Goal: Ask a question: Seek information or help from site administrators or community

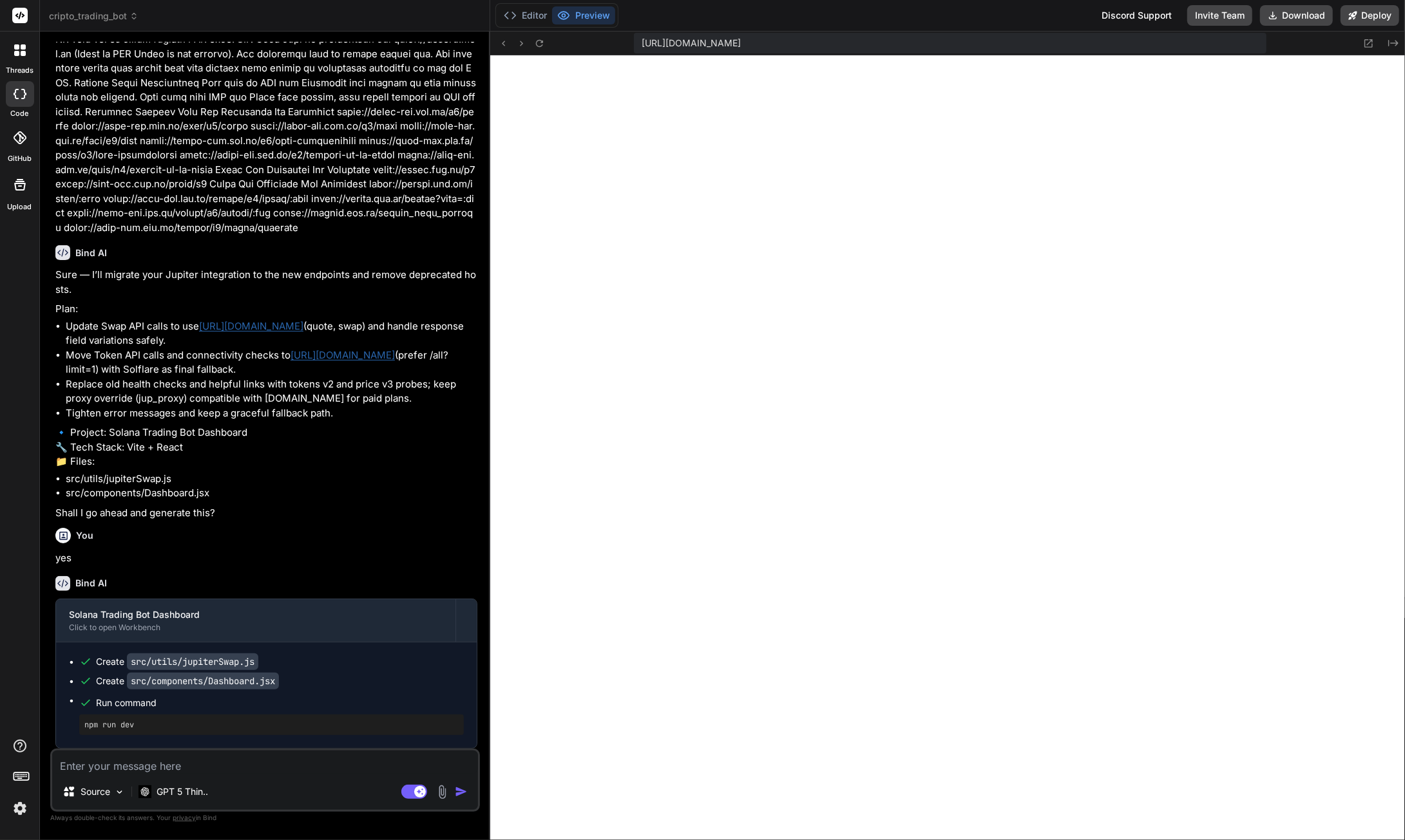
scroll to position [77832, 0]
click at [1306, 12] on button "Download" at bounding box center [1297, 16] width 73 height 20
type textarea "x"
click at [222, 766] on textarea at bounding box center [265, 762] width 426 height 23
paste textarea "loremi:854 DolOrsita consectetu ad 'el://seddoeius:2263/?tempo=inc7utLa1et2' do…"
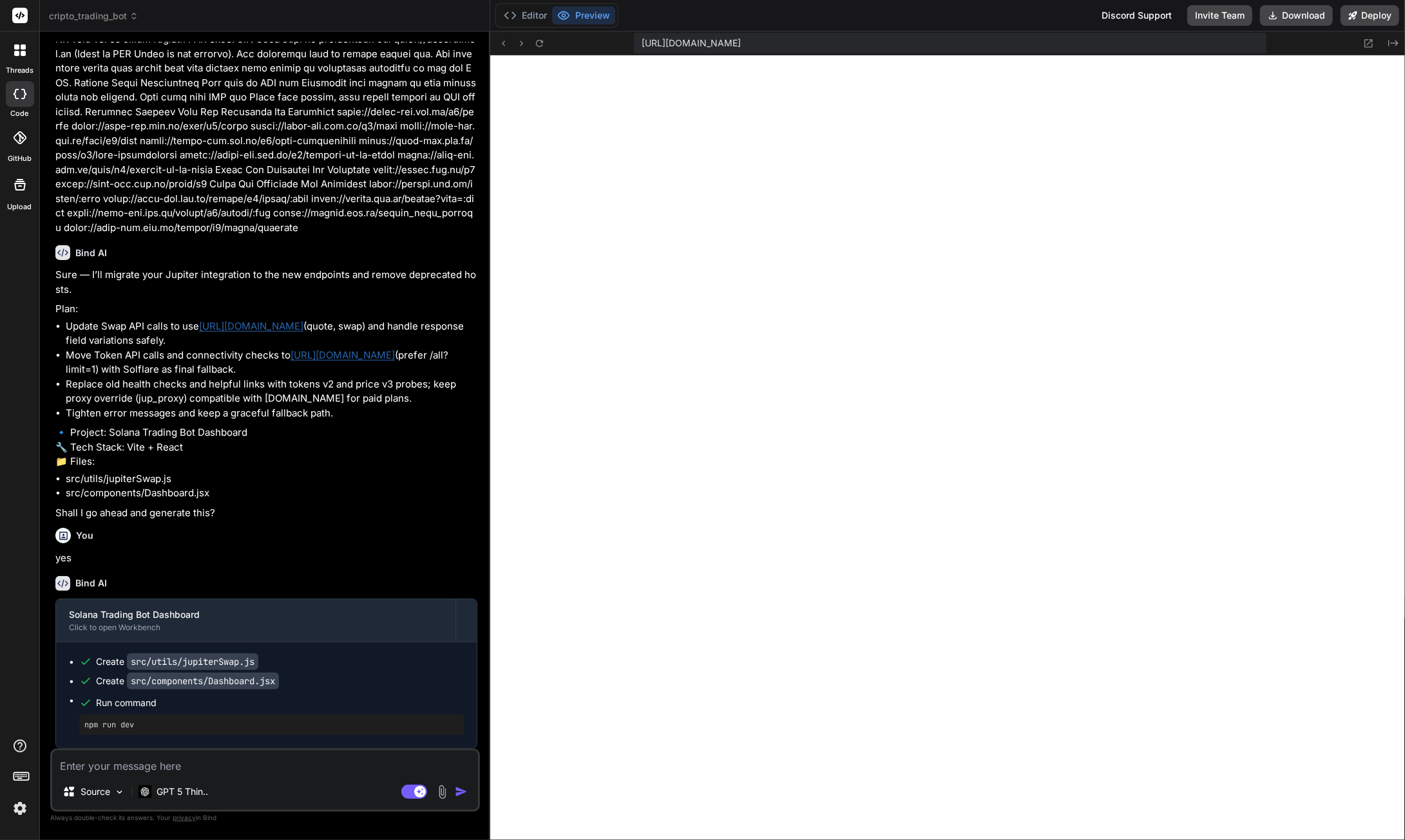
type textarea "loremi:854 DolOrsita consectetu ad 'el://seddoeius:2263/?tempo=inc7utLa1et2' do…"
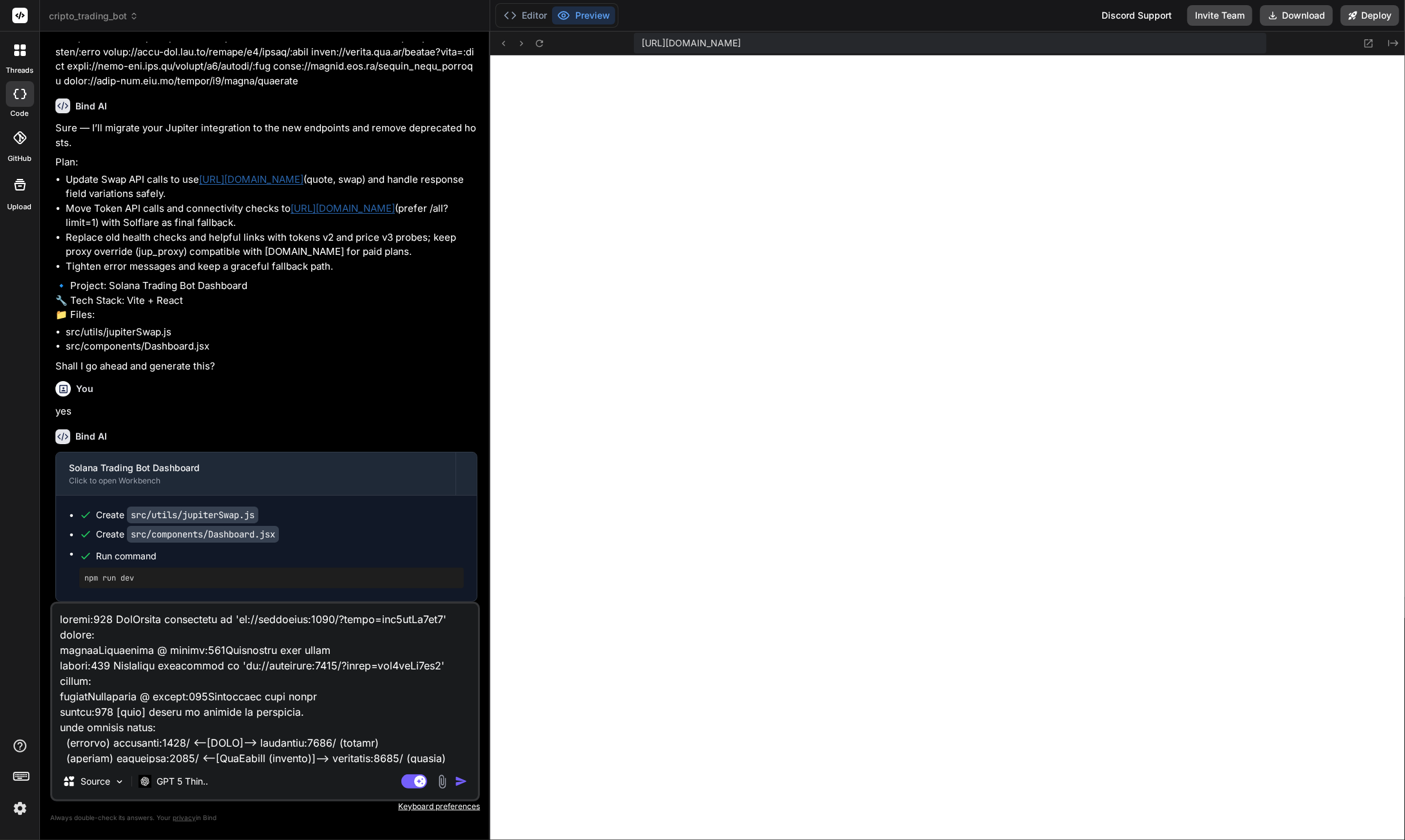
scroll to position [387, 0]
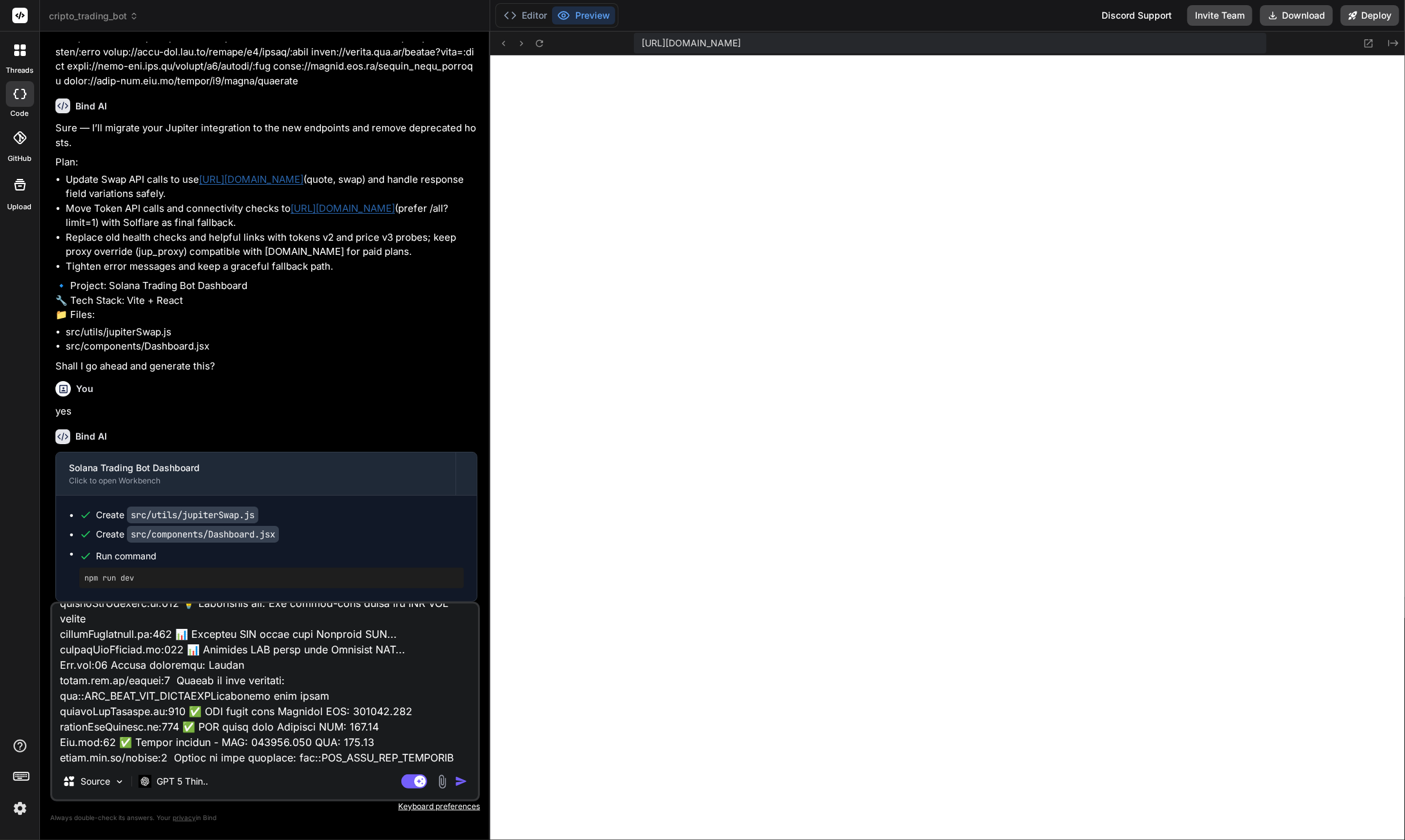
type textarea "x"
type textarea "loremi:854 DolOrsita consectetu ad 'el://seddoeius:2263/?tempo=inc7utLa1et2' do…"
type textarea "x"
click at [181, 750] on textarea at bounding box center [265, 684] width 426 height 159
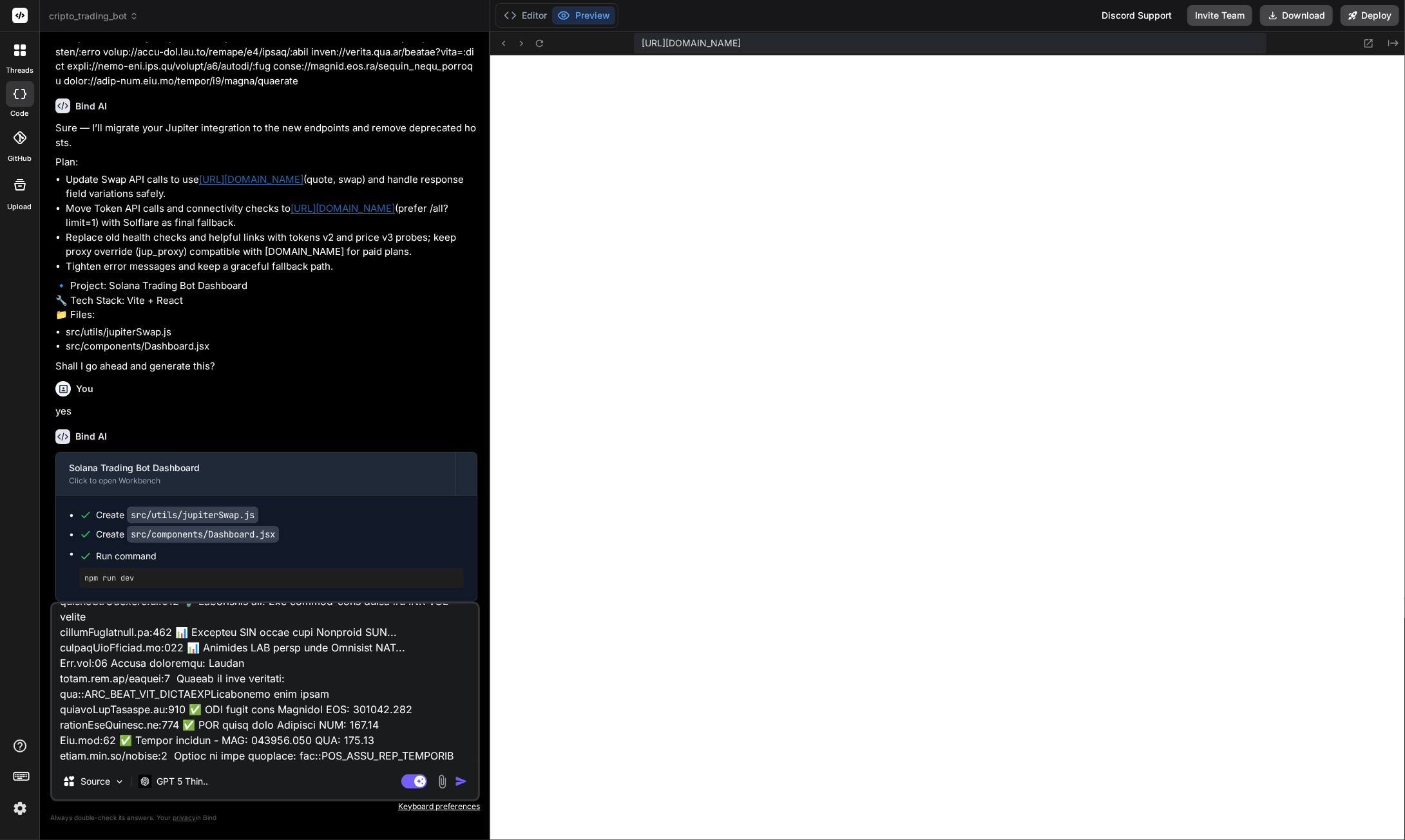
type textarea "loremi:854 DolOrsita consectetu ad 'el://seddoeius:2263/?tempo=inc7utLa1et2' do…"
type textarea "x"
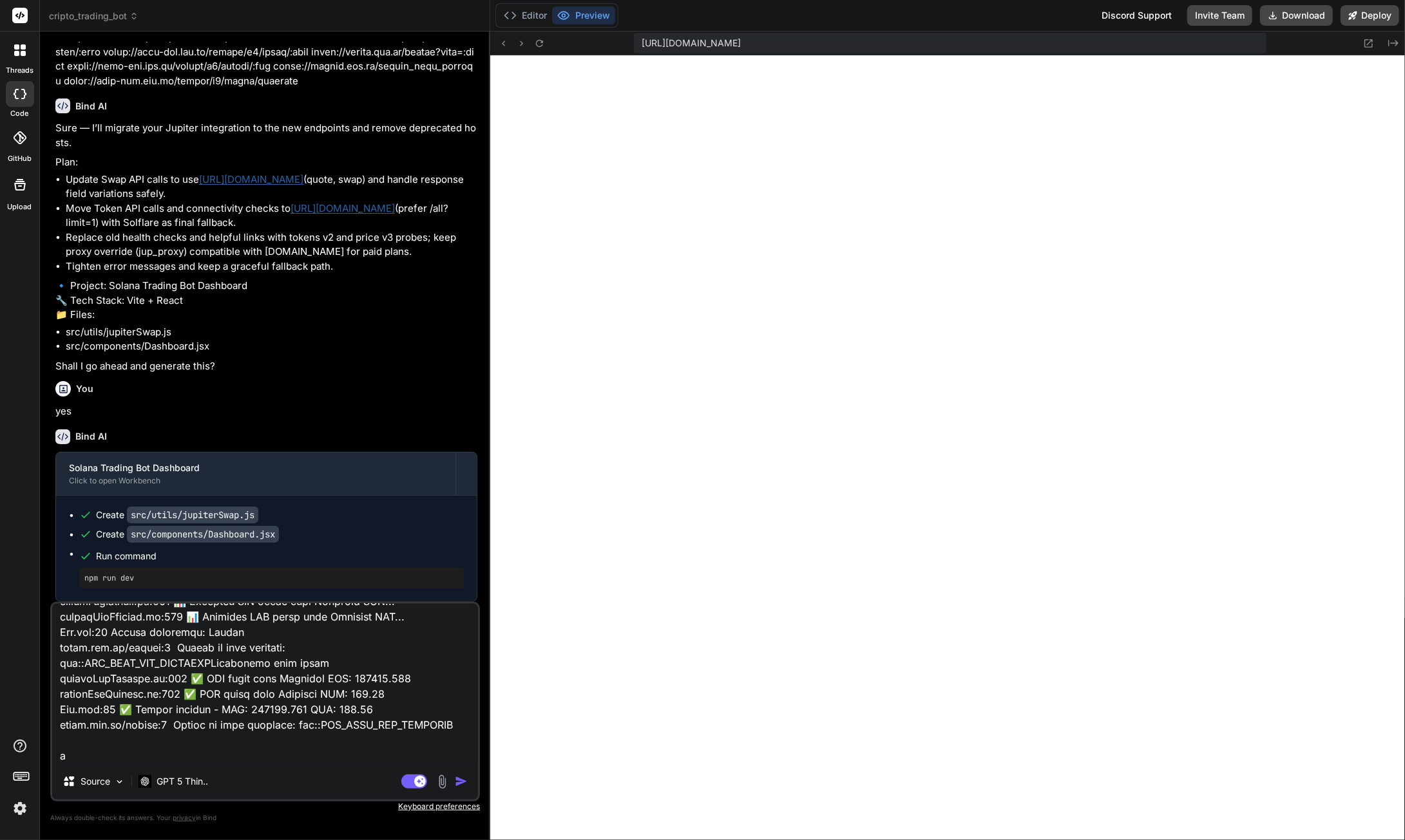
type textarea "loremi:854 DolOrsita consectetu ad 'el://seddoeius:2263/?tempo=inc7utLa1et2' do…"
type textarea "x"
type textarea "loremi:854 DolOrsita consectetu ad 'el://seddoeius:2263/?tempo=inc7utLa1et2' do…"
type textarea "x"
type textarea "loremi:854 DolOrsita consectetu ad 'el://seddoeius:2263/?tempo=inc7utLa1et2' do…"
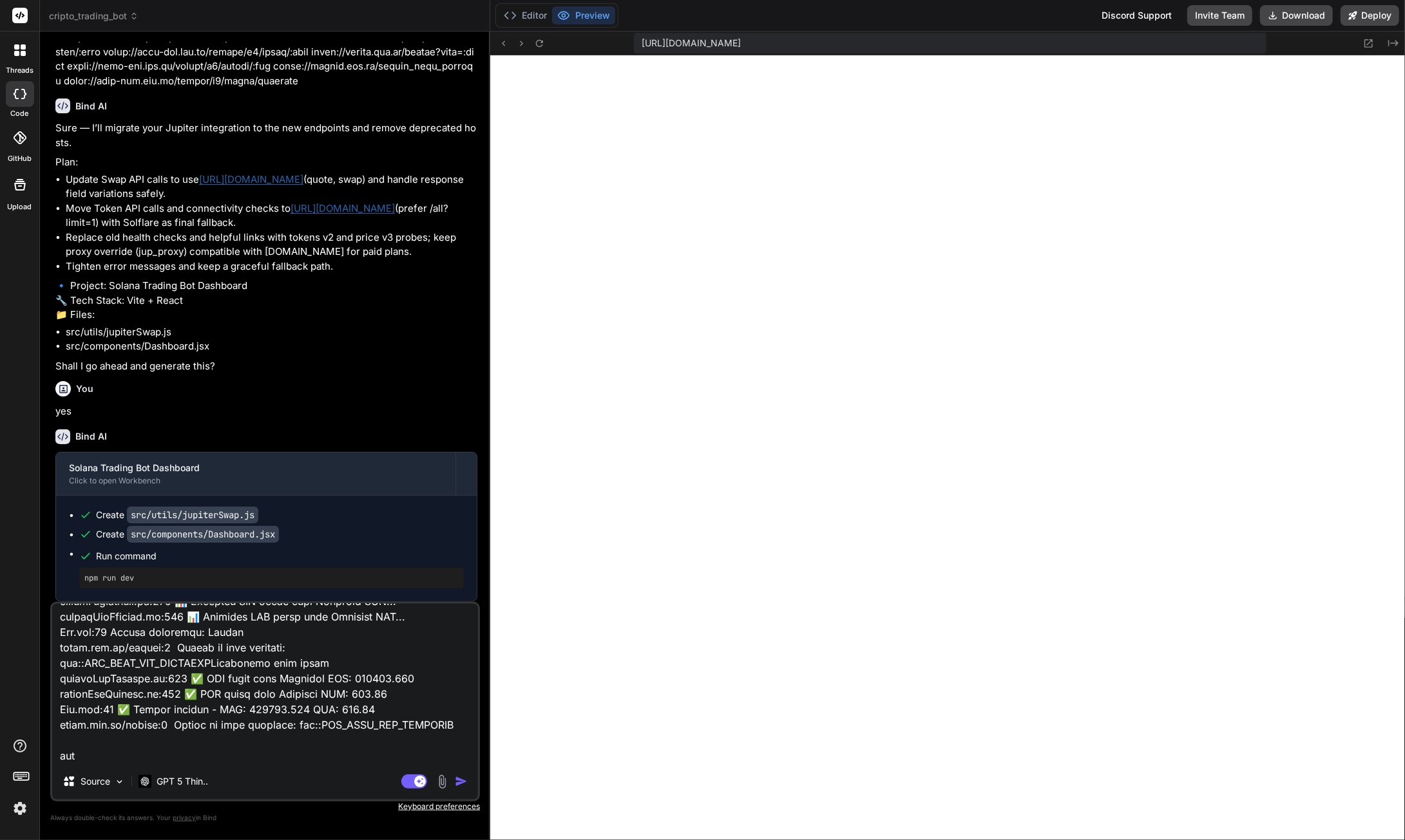
type textarea "x"
type textarea "loremi:854 DolOrsita consectetu ad 'el://seddoeius:2263/?tempo=inc7utLa1et2' do…"
type textarea "x"
type textarea "loremi:854 DolOrsita consectetu ad 'el://seddoeius:2263/?tempo=inc7utLa1et2' do…"
type textarea "x"
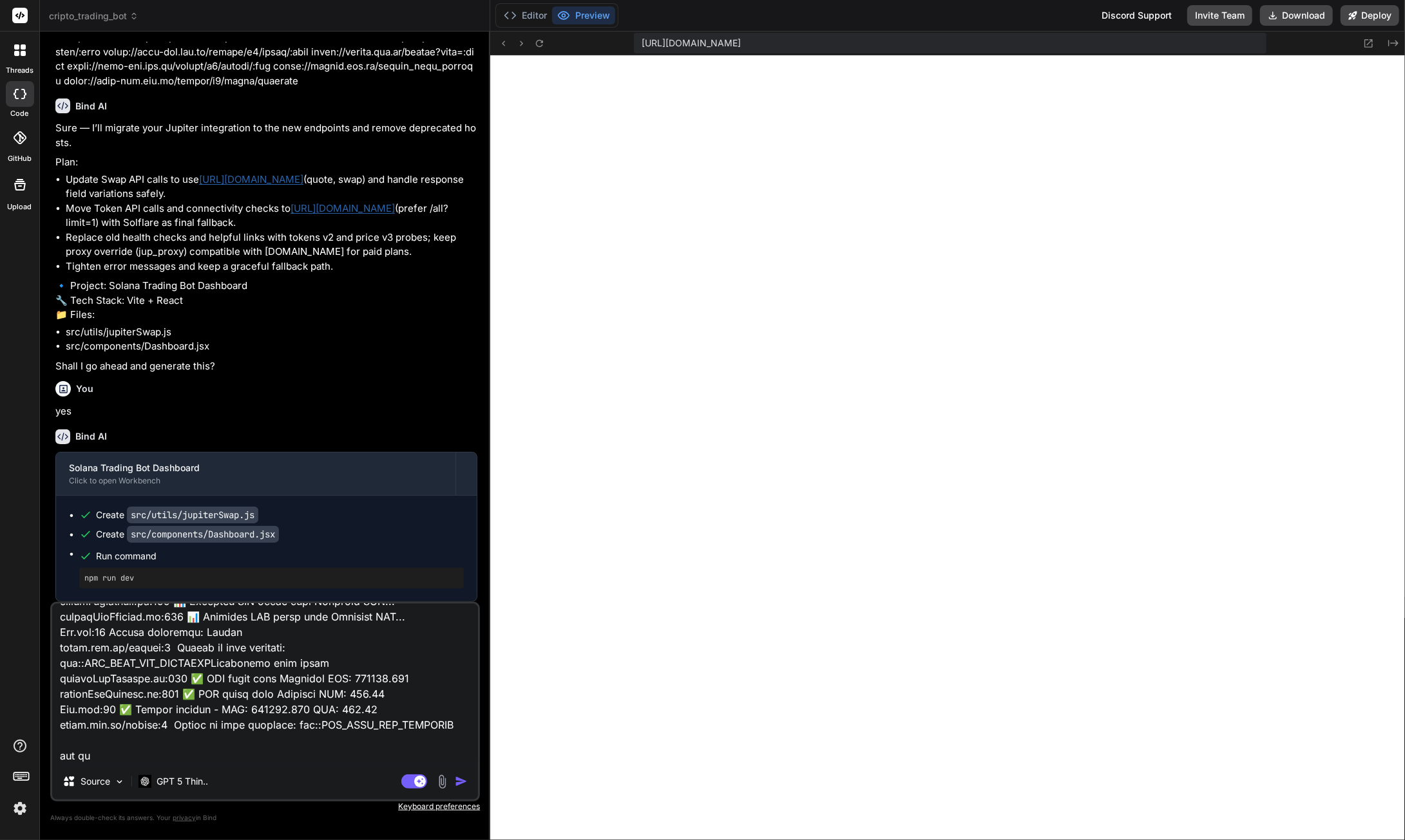
type textarea "loremi:854 DolOrsita consectetu ad 'el://seddoeius:2263/?tempo=inc7utLa1et2' do…"
type textarea "x"
type textarea "loremi:854 DolOrsita consectetu ad 'el://seddoeius:2263/?tempo=inc7utLa1et2' do…"
type textarea "x"
type textarea "loremi:854 DolOrsita consectetu ad 'el://seddoeius:2263/?tempo=inc7utLa1et2' do…"
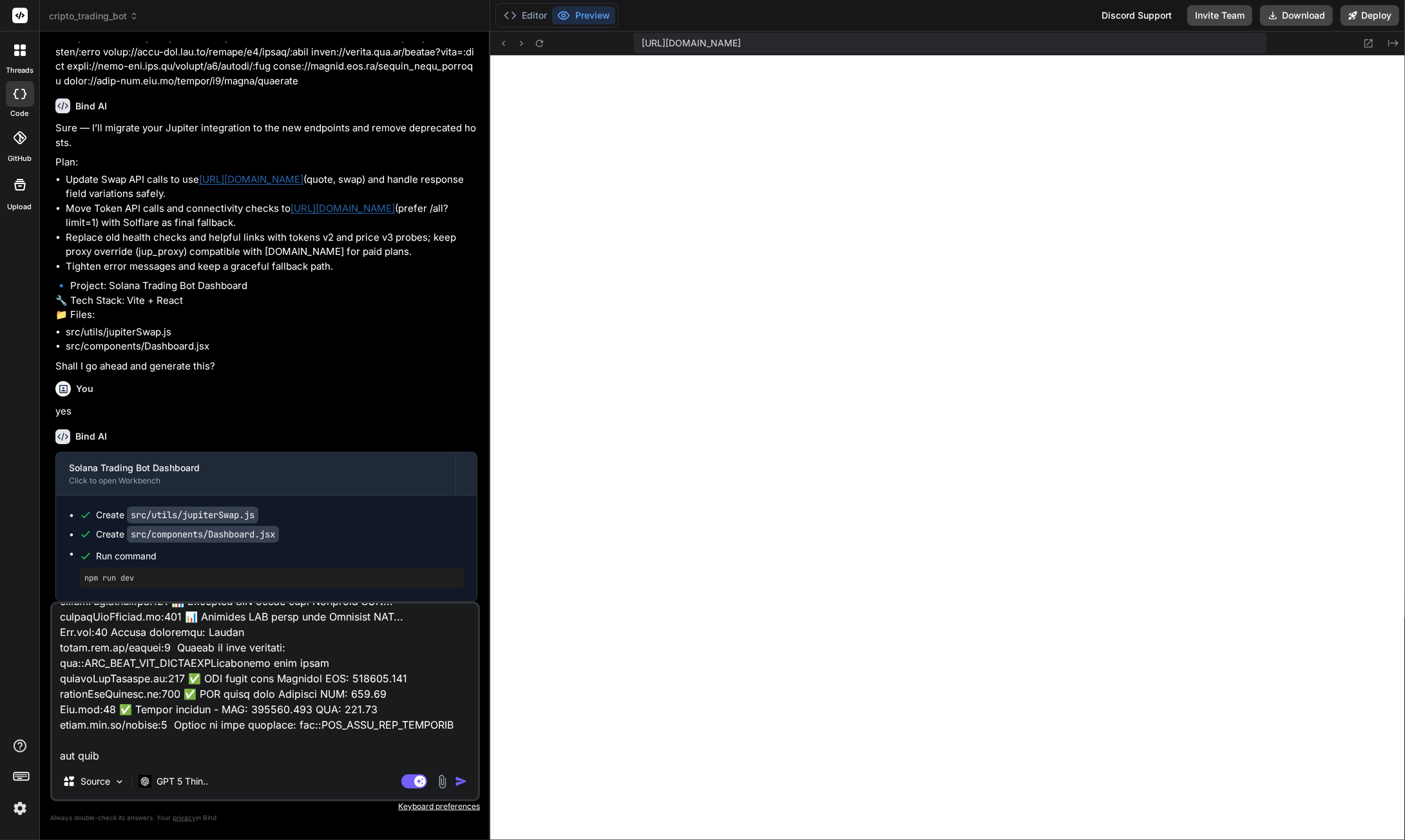
type textarea "x"
type textarea "loremi:854 DolOrsita consectetu ad 'el://seddoeius:2263/?tempo=inc7utLa1et2' do…"
type textarea "x"
type textarea "loremi:854 DolOrsita consectetu ad 'el://seddoeius:2263/?tempo=inc7utLa1et2' do…"
type textarea "x"
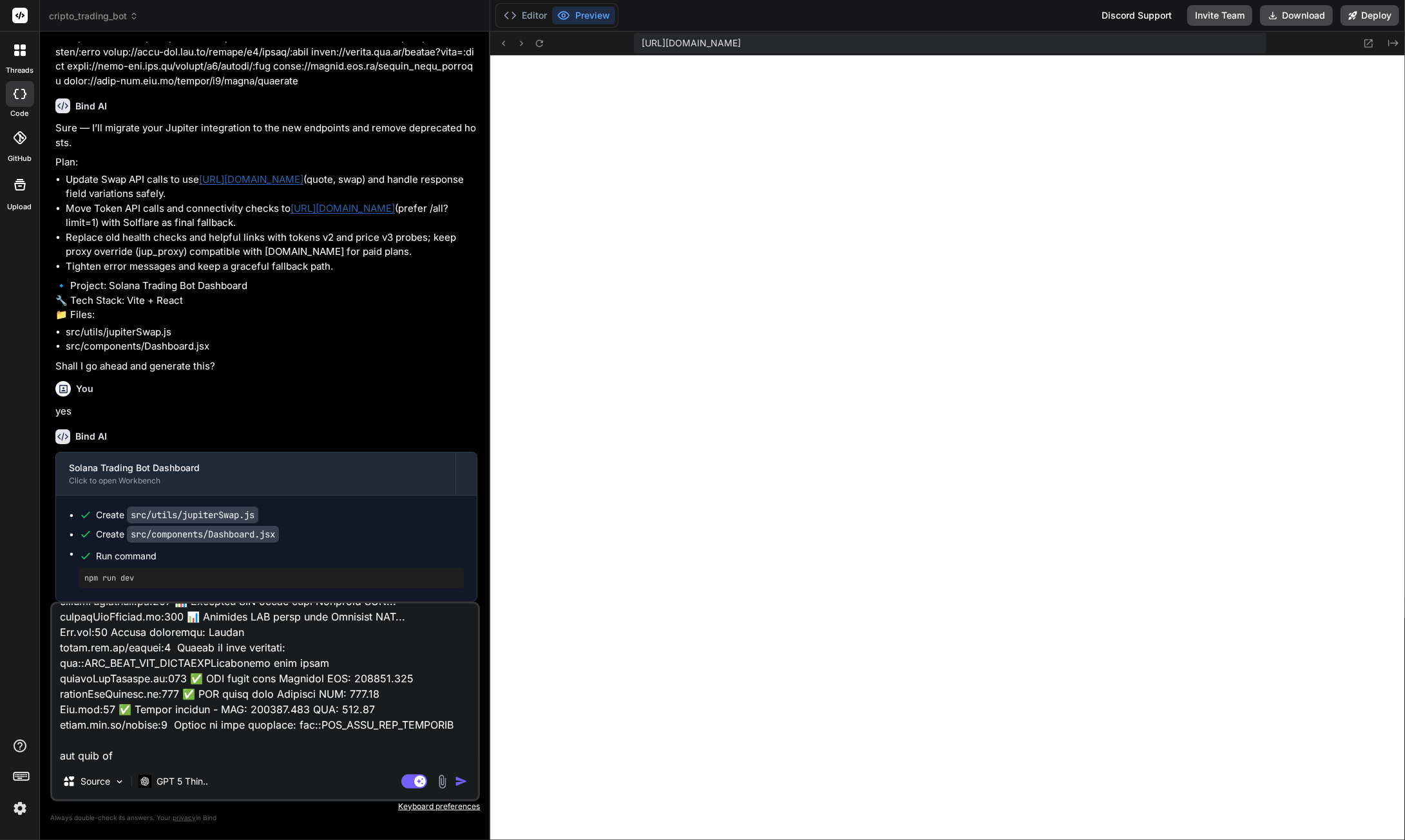
type textarea "loremi:854 DolOrsita consectetu ad 'el://seddoeius:2263/?tempo=inc7utLa1et2' do…"
type textarea "x"
type textarea "loremi:854 DolOrsita consectetu ad 'el://seddoeius:2263/?tempo=inc7utLa1et2' do…"
type textarea "x"
type textarea "loremi:854 DolOrsita consectetu ad 'el://seddoeius:2263/?tempo=inc7utLa1et2' do…"
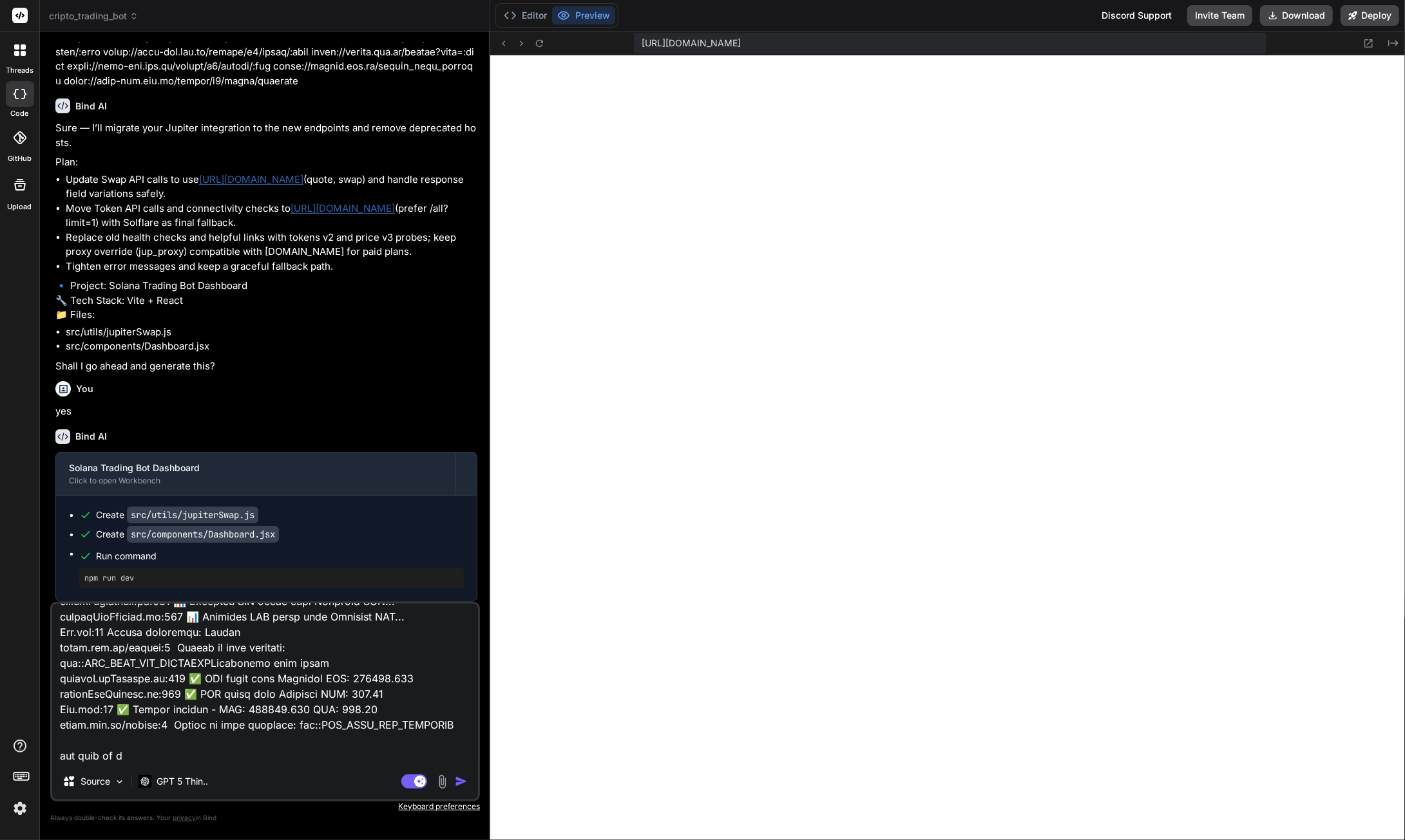
type textarea "x"
type textarea "loremi:854 DolOrsita consectetu ad 'el://seddoeius:2263/?tempo=inc7utLa1et2' do…"
type textarea "x"
type textarea "loremi:854 DolOrsita consectetu ad 'el://seddoeius:2263/?tempo=inc7utLa1et2' do…"
type textarea "x"
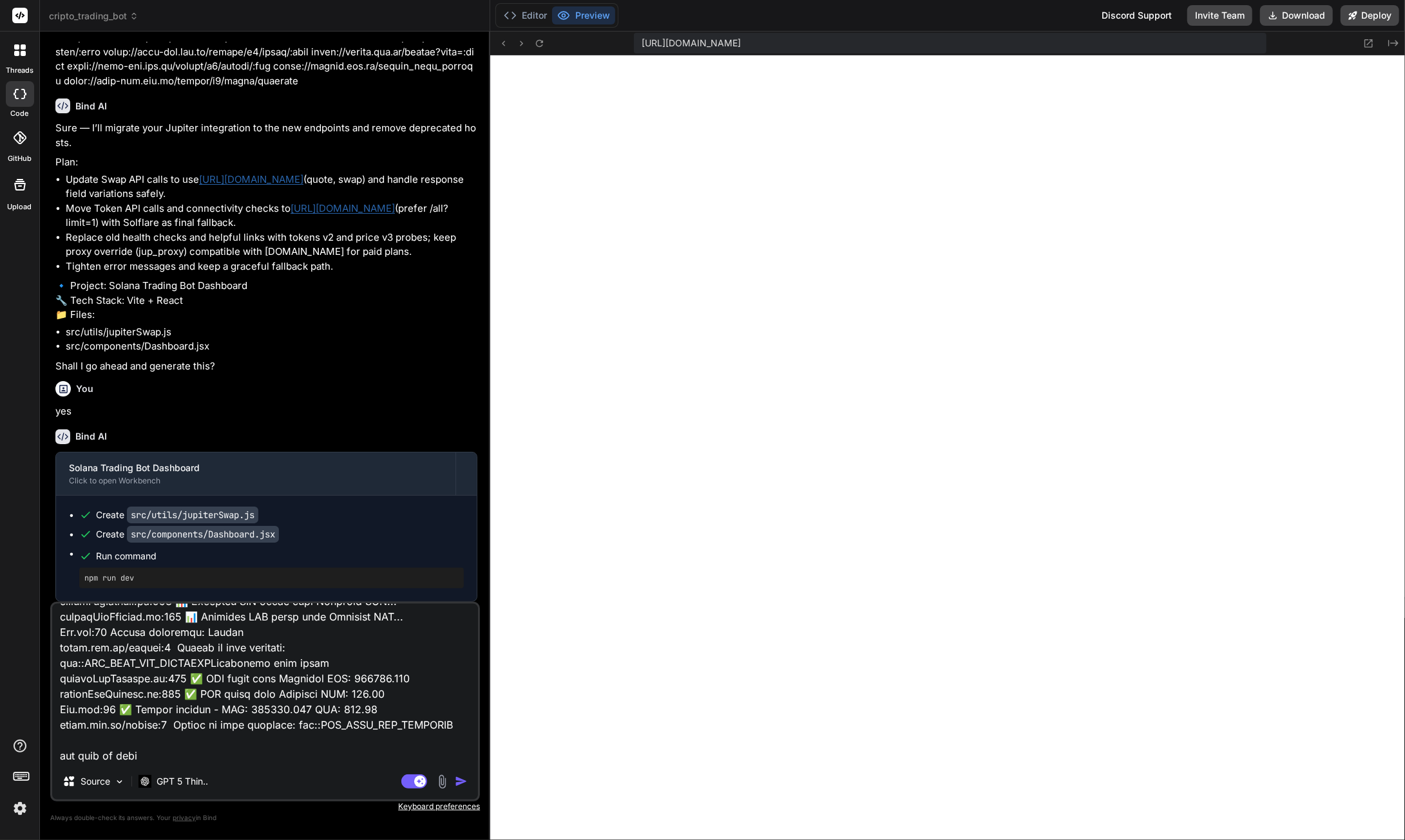
type textarea "loremi:854 DolOrsita consectetu ad 'el://seddoeius:2263/?tempo=inc7utLa1et2' do…"
type textarea "x"
type textarea "loremi:854 DolOrsita consectetu ad 'el://seddoeius:2263/?tempo=inc7utLa1et2' do…"
type textarea "x"
type textarea "loremi:854 DolOrsita consectetu ad 'el://seddoeius:2263/?tempo=inc7utLa1et2' do…"
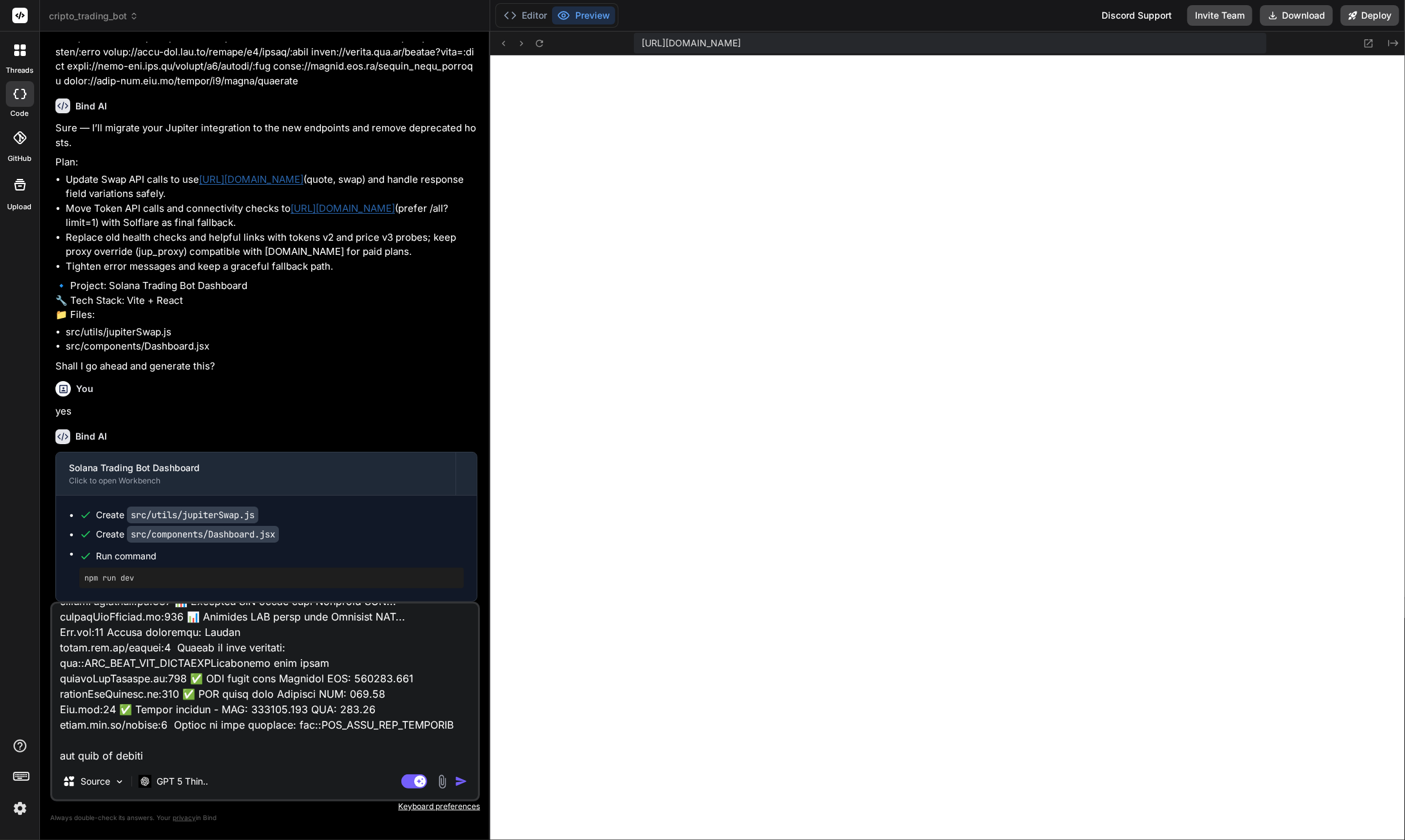
type textarea "x"
type textarea "loremi:854 DolOrsita consectetu ad 'el://seddoeius:2263/?tempo=inc7utLa1et2' do…"
type textarea "x"
type textarea "loremi:854 DolOrsita consectetu ad 'el://seddoeius:2263/?tempo=inc7utLa1et2' do…"
type textarea "x"
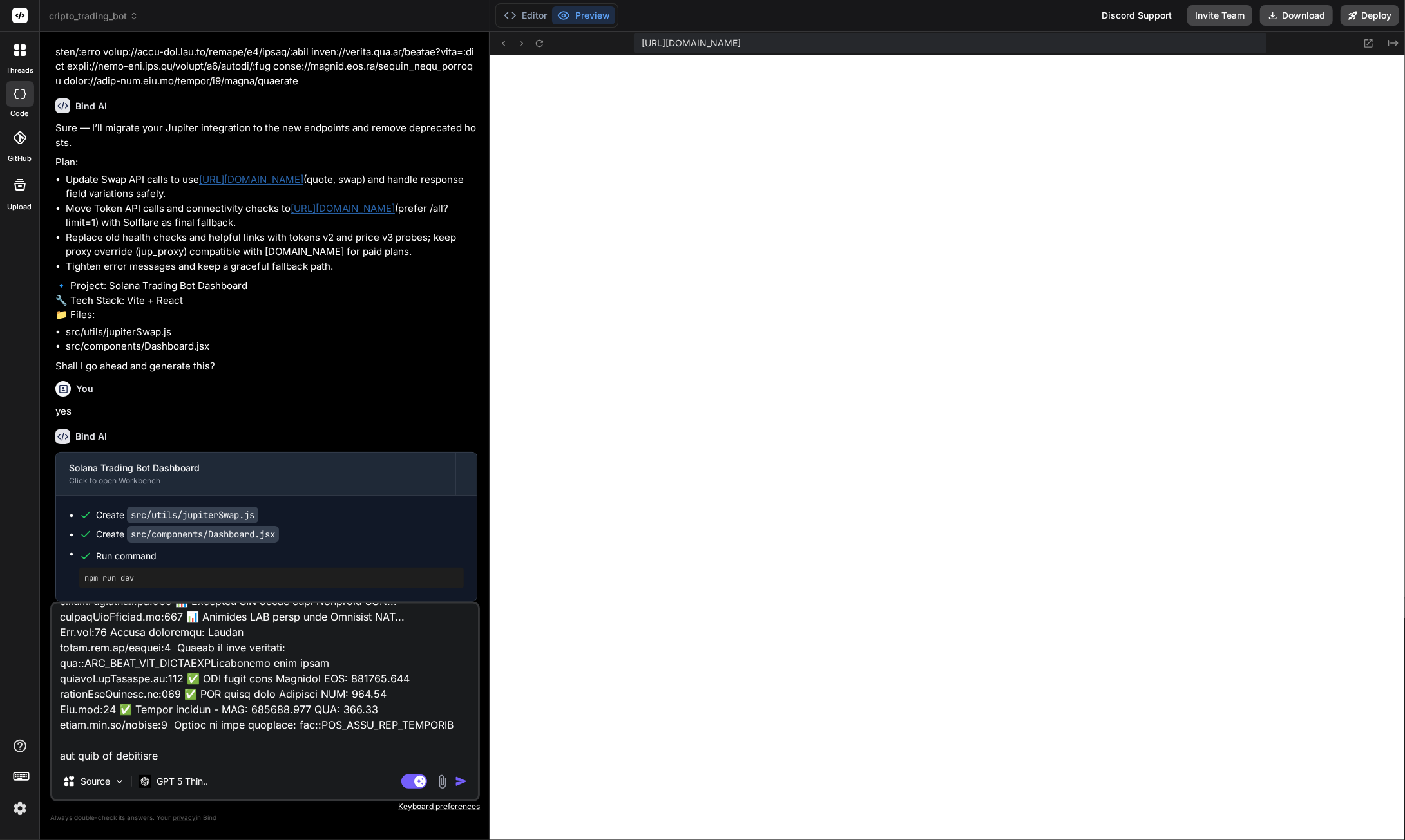
type textarea "loremi:854 DolOrsita consectetu ad 'el://seddoeius:2263/?tempo=inc7utLa1et2' do…"
type textarea "x"
type textarea "loremi:854 DolOrsita consectetu ad 'el://seddoeius:2263/?tempo=inc7utLa1et2' do…"
type textarea "x"
type textarea "loremi:854 DolOrsita consectetu ad 'el://seddoeius:2263/?tempo=inc7utLa1et2' do…"
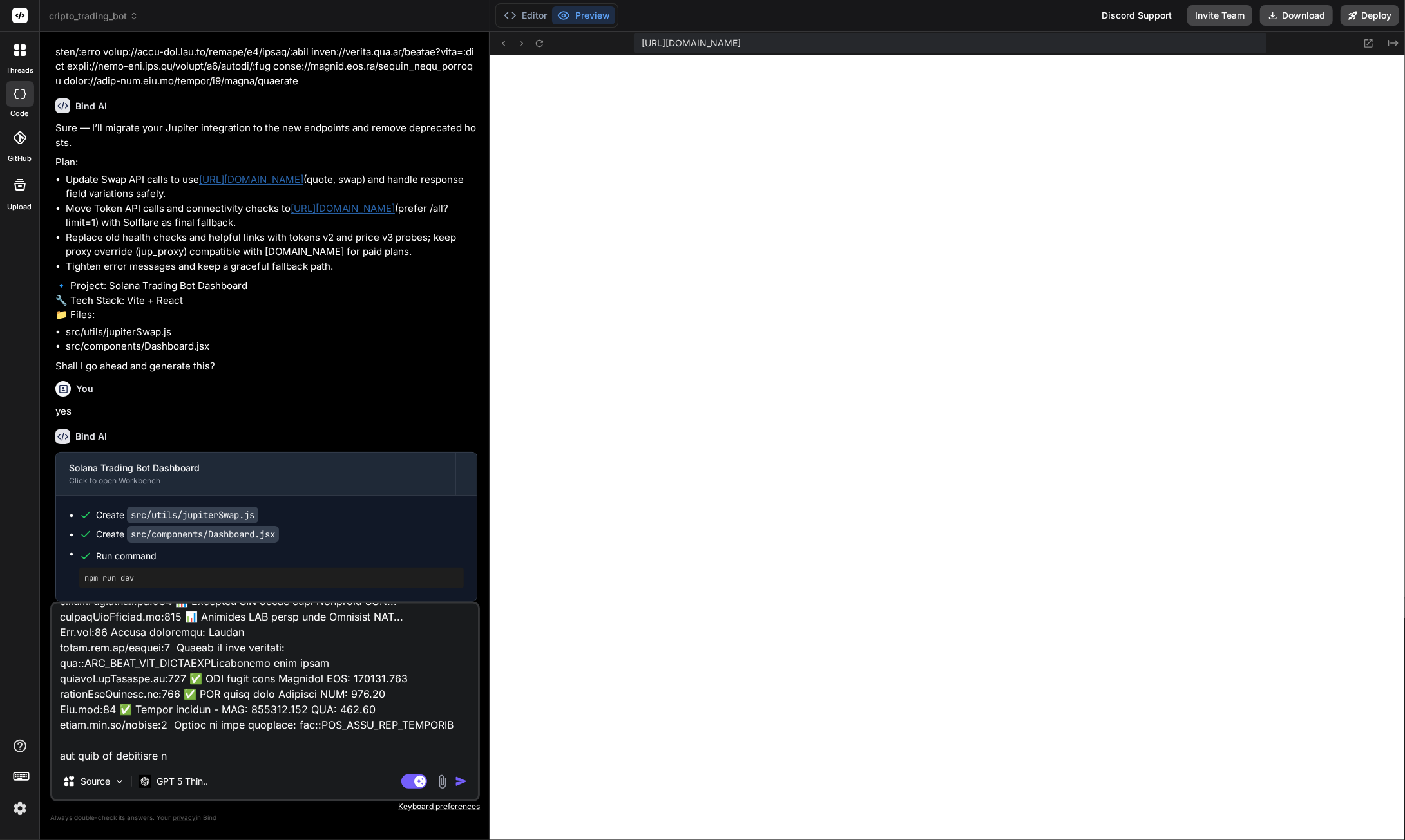
type textarea "x"
type textarea "loremi:854 DolOrsita consectetu ad 'el://seddoeius:2263/?tempo=inc7utLa1et2' do…"
type textarea "x"
type textarea "loremi:854 DolOrsita consectetu ad 'el://seddoeius:2263/?tempo=inc7utLa1et2' do…"
type textarea "x"
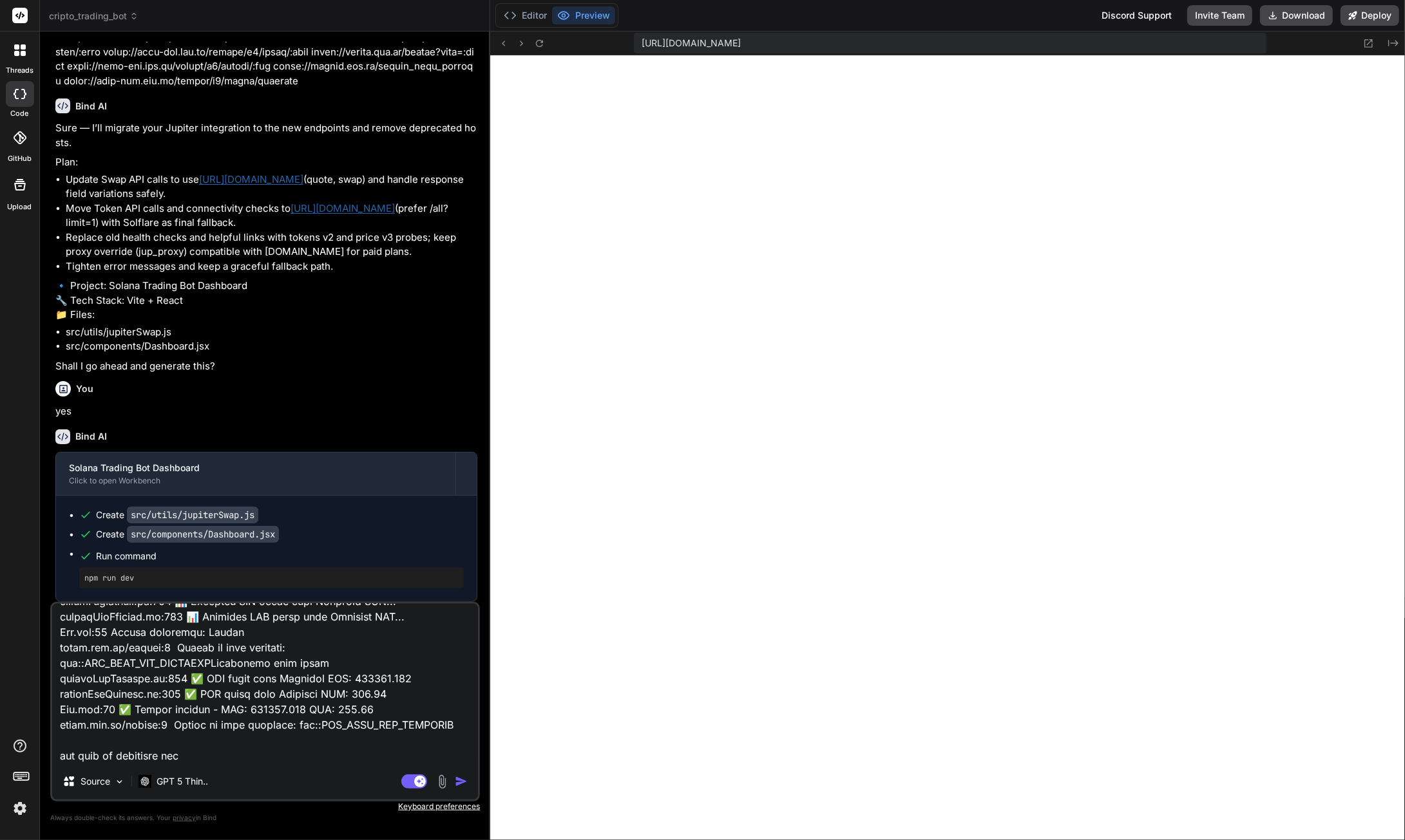
type textarea "loremi:854 DolOrsita consectetu ad 'el://seddoeius:2263/?tempo=inc7utLa1et2' do…"
type textarea "x"
type textarea "loremi:854 DolOrsita consectetu ad 'el://seddoeius:2263/?tempo=inc7utLa1et2' do…"
type textarea "x"
type textarea "loremi:854 DolOrsita consectetu ad 'el://seddoeius:2263/?tempo=inc7utLa1et2' do…"
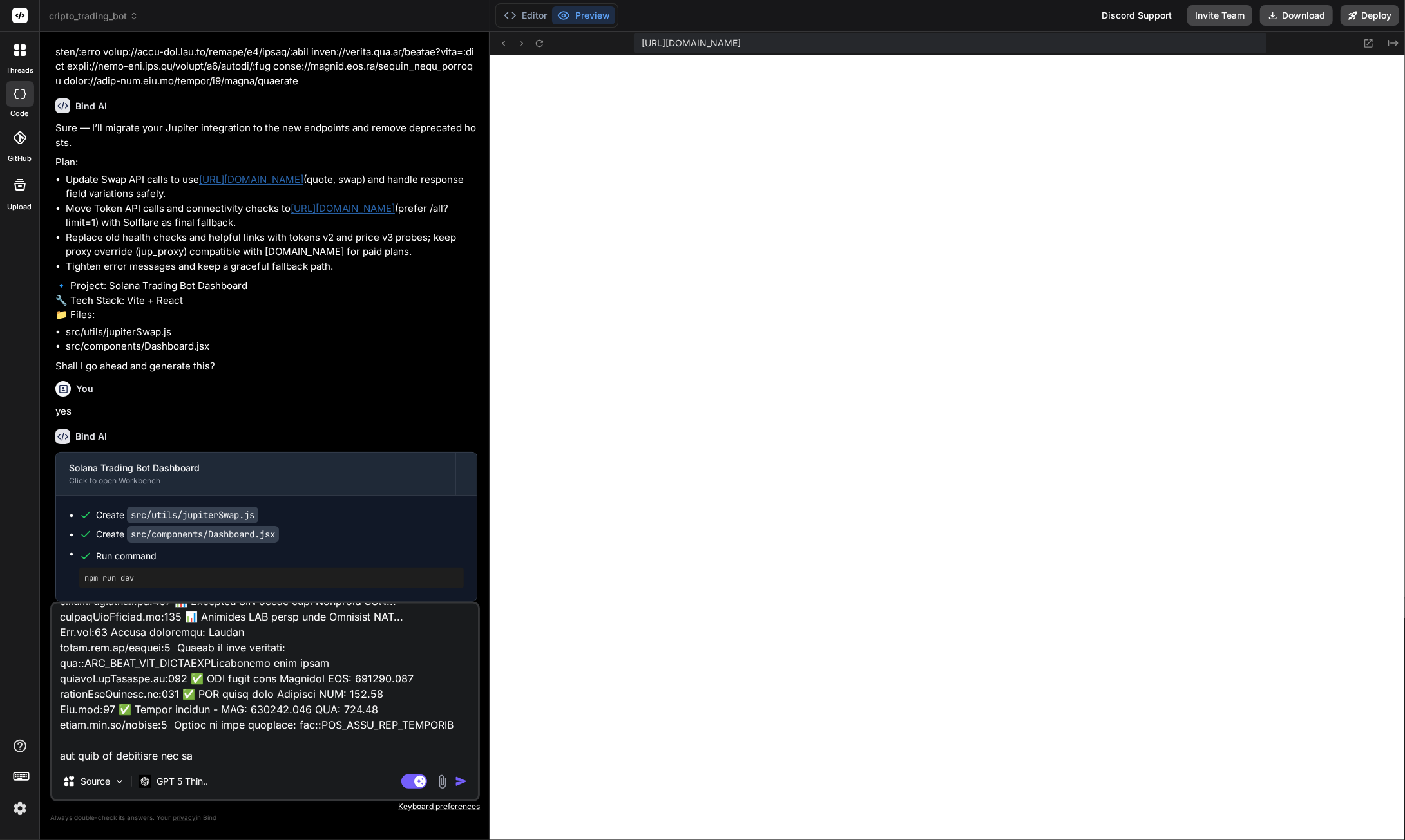
type textarea "x"
type textarea "loremi:854 DolOrsita consectetu ad 'el://seddoeius:2263/?tempo=inc7utLa1et2' do…"
type textarea "x"
type textarea "loremi:854 DolOrsita consectetu ad 'el://seddoeius:2263/?tempo=inc7utLa1et2' do…"
type textarea "x"
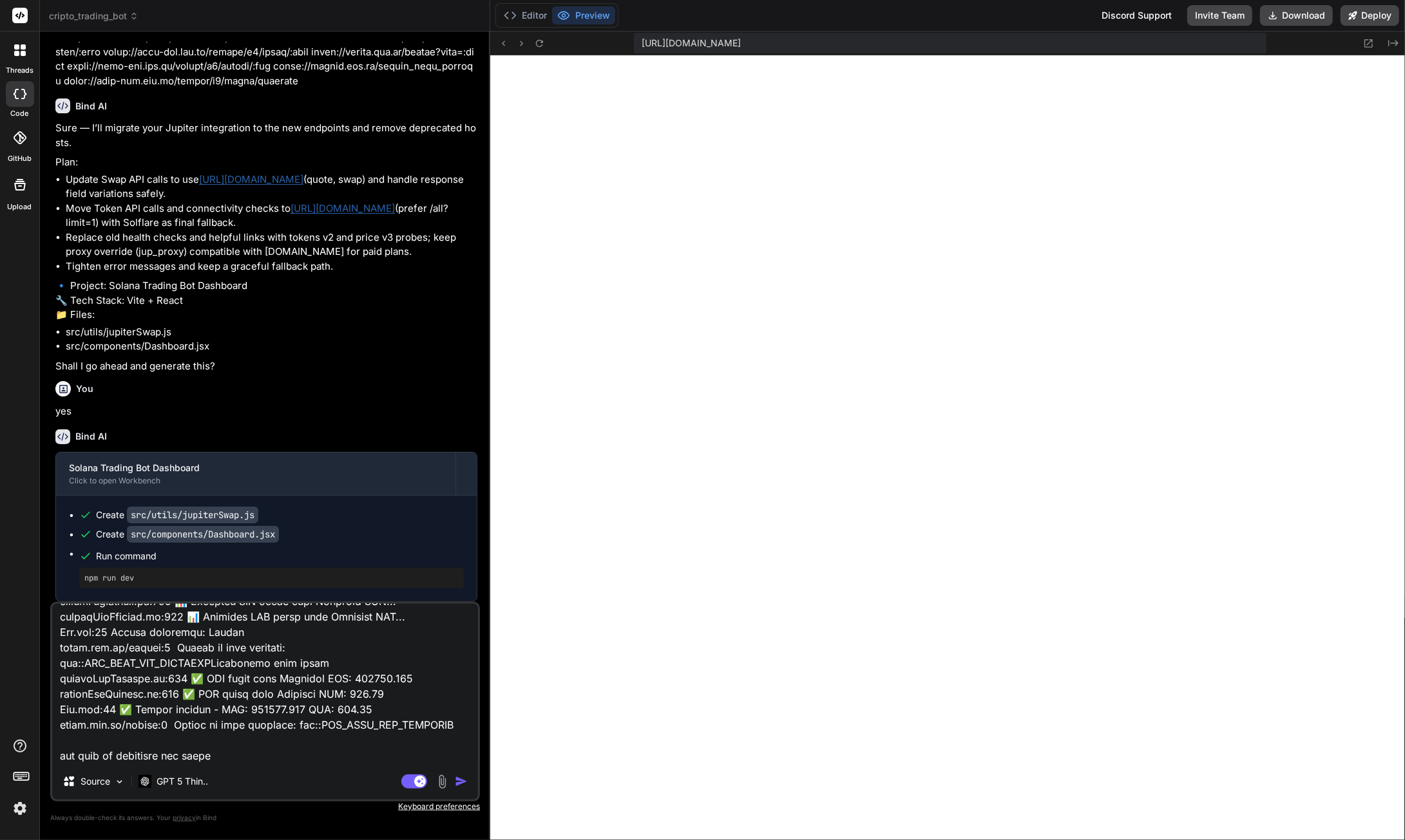
type textarea "loremi:854 DolOrsita consectetu ad 'el://seddoeius:2263/?tempo=inc7utLa1et2' do…"
type textarea "x"
type textarea "loremi:854 DolOrsita consectetu ad 'el://seddoeius:2263/?tempo=inc7utLa1et2' do…"
type textarea "x"
type textarea "loremi:854 DolOrsita consectetu ad 'el://seddoeius:2263/?tempo=inc7utLa1et2' do…"
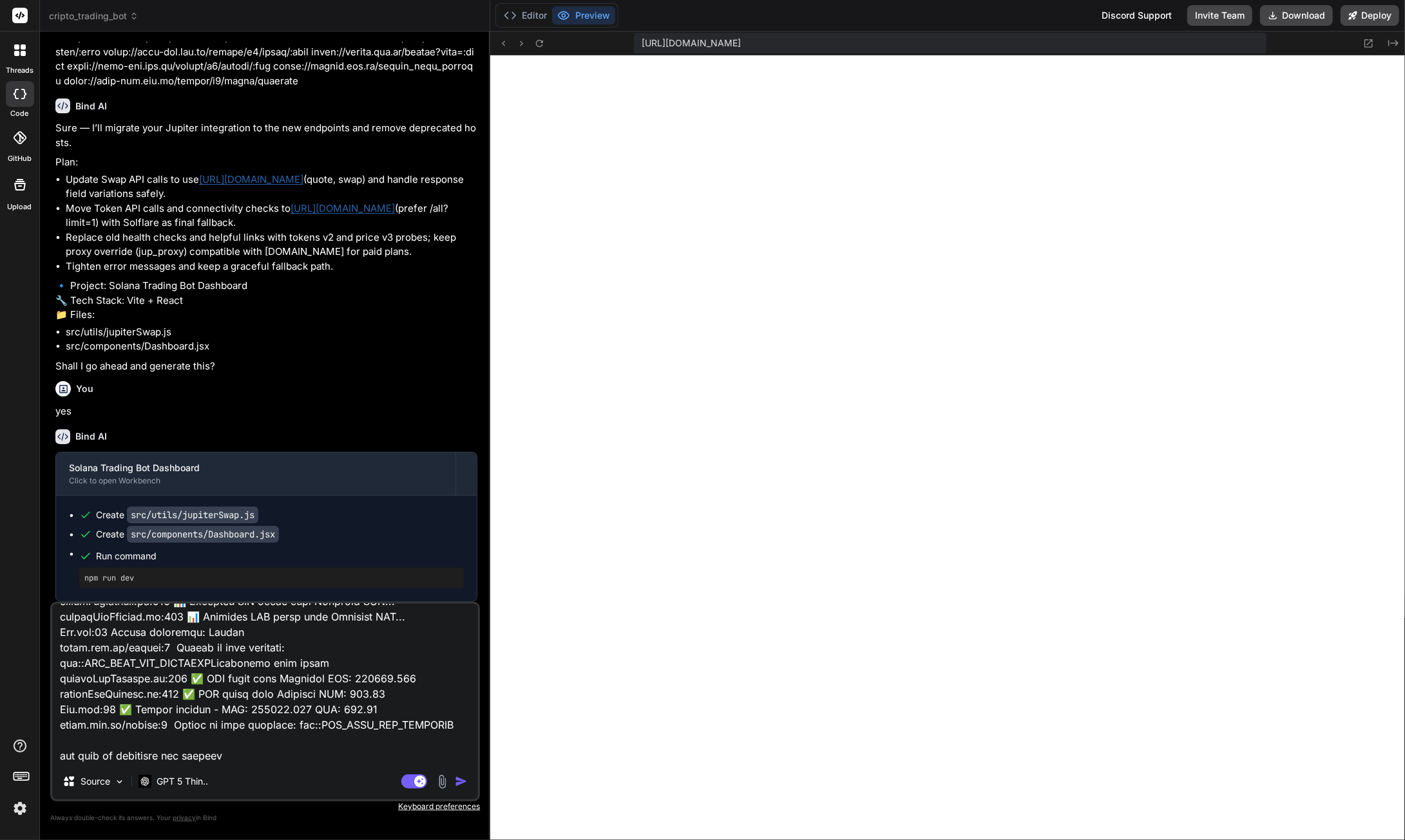
type textarea "x"
type textarea "loremi:854 DolOrsita consectetu ad 'el://seddoeius:2263/?tempo=inc7utLa1et2' do…"
type textarea "x"
type textarea "loremi:854 DolOrsita consectetu ad 'el://seddoeius:2263/?tempo=inc7utLa1et2' do…"
type textarea "x"
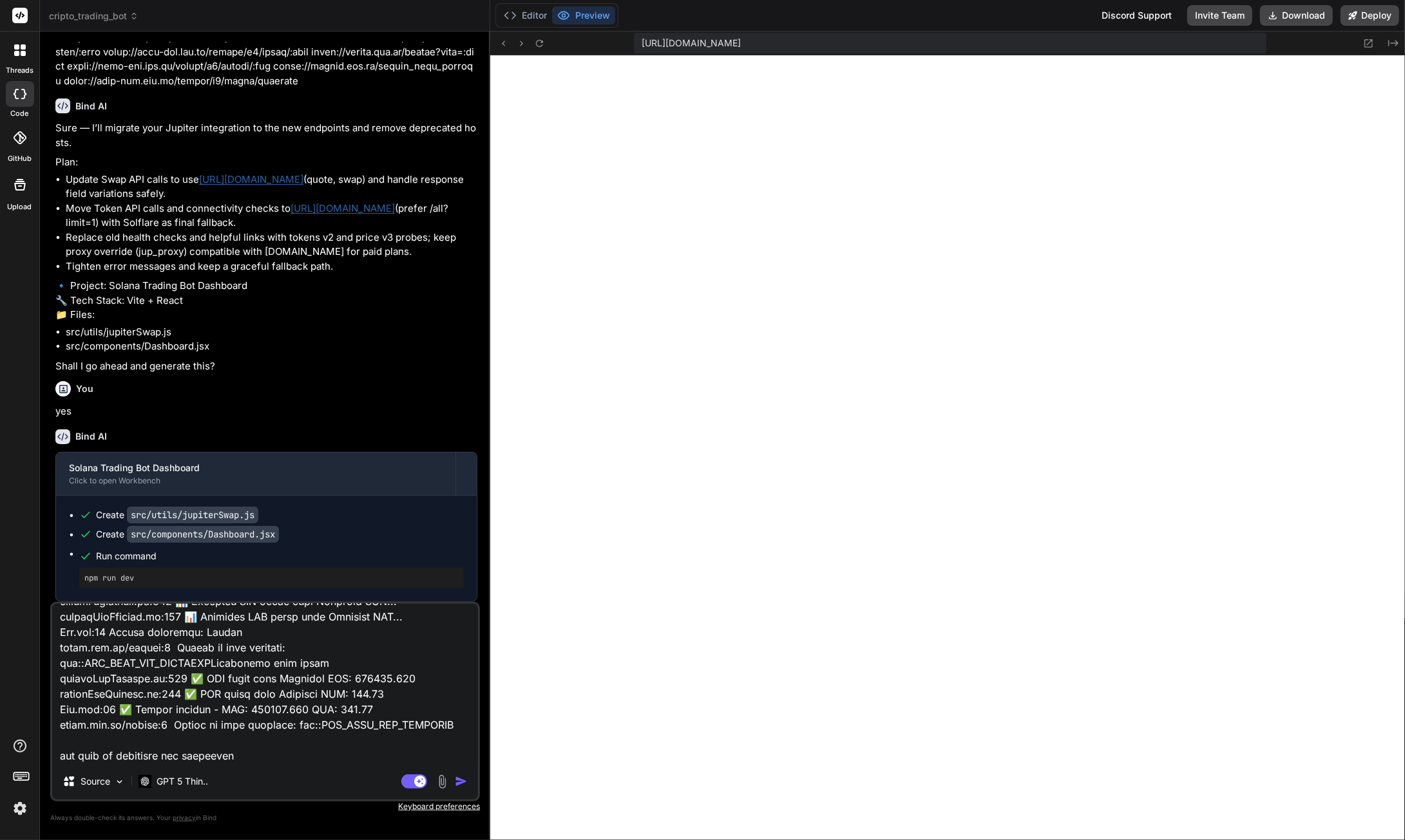
type textarea "loremi:854 DolOrsita consectetu ad 'el://seddoeius:2263/?tempo=inc7utLa1et2' do…"
type textarea "x"
type textarea "loremi:854 DolOrsita consectetu ad 'el://seddoeius:2263/?tempo=inc7utLa1et2' do…"
type textarea "x"
type textarea "loremi:854 DolOrsita consectetu ad 'el://seddoeius:2263/?tempo=inc7utLa1et2' do…"
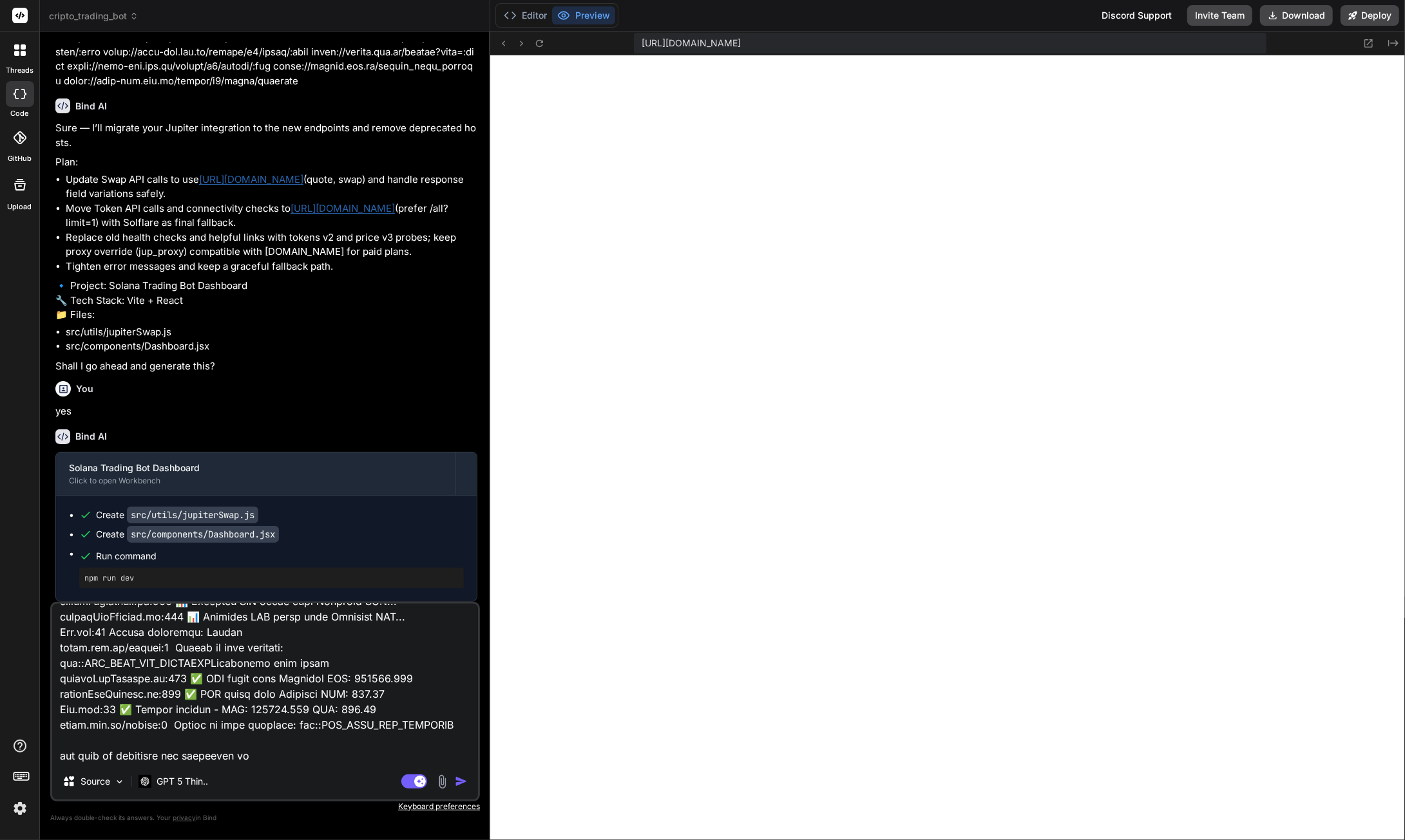
type textarea "x"
type textarea "loremi:854 DolOrsita consectetu ad 'el://seddoeius:2263/?tempo=inc7utLa1et2' do…"
type textarea "x"
type textarea "loremi:854 DolOrsita consectetu ad 'el://seddoeius:2263/?tempo=inc7utLa1et2' do…"
type textarea "x"
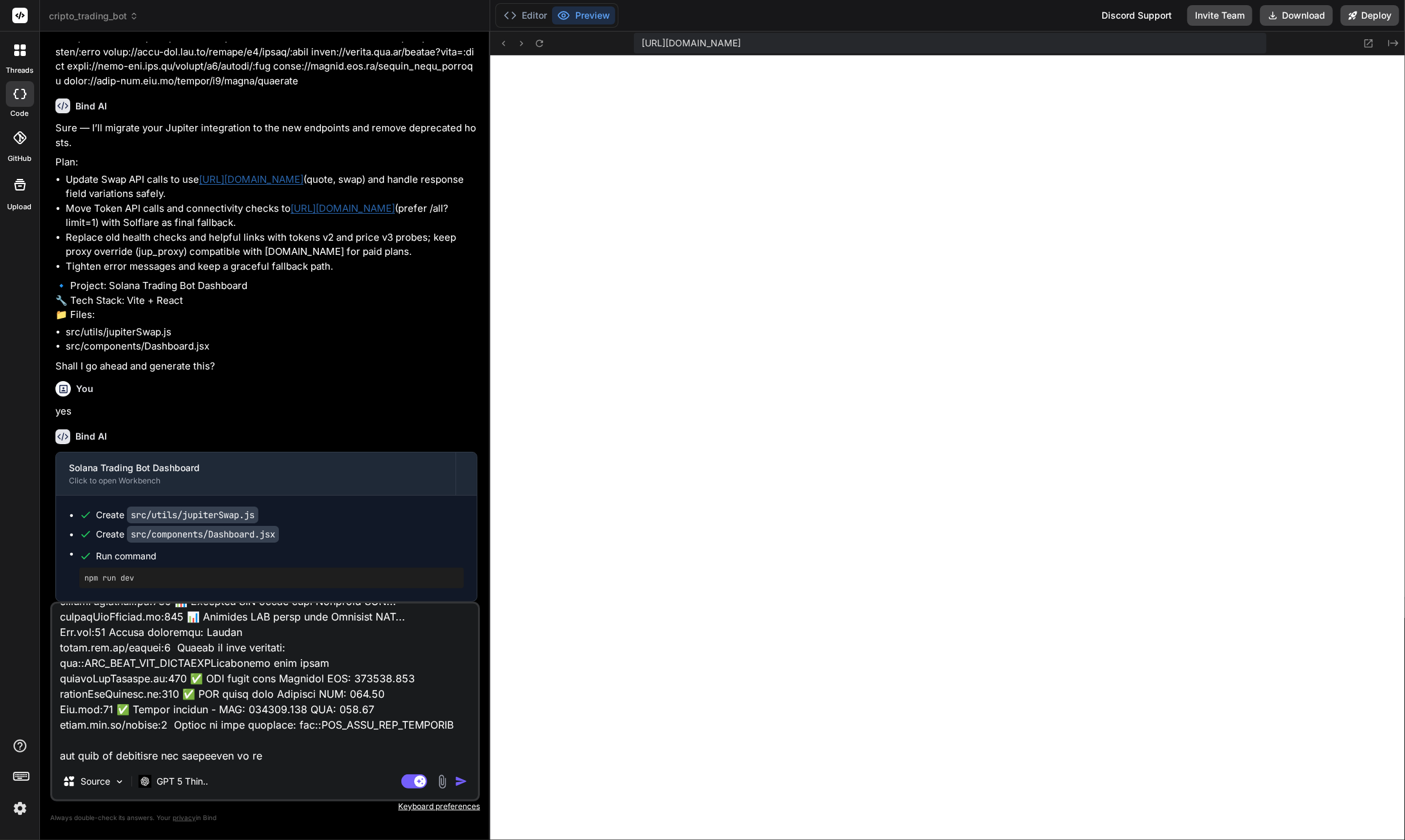
type textarea "loremi:854 DolOrsita consectetu ad 'el://seddoeius:2263/?tempo=inc7utLa1et2' do…"
type textarea "x"
type textarea "loremi:854 DolOrsita consectetu ad 'el://seddoeius:2263/?tempo=inc7utLa1et2' do…"
type textarea "x"
type textarea "loremi:854 DolOrsita consectetu ad 'el://seddoeius:2263/?tempo=inc7utLa1et2' do…"
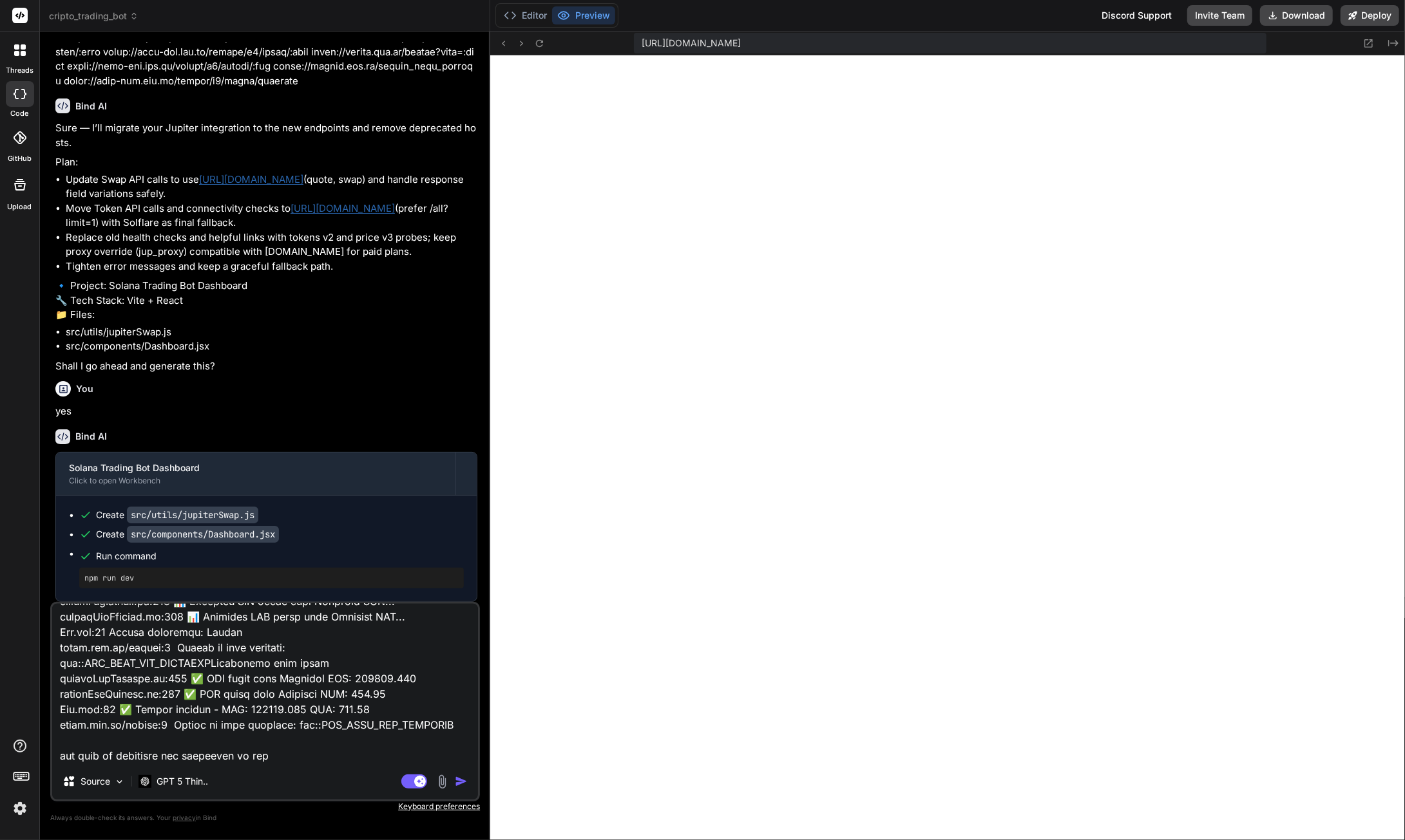
type textarea "x"
type textarea "loremi:854 DolOrsita consectetu ad 'el://seddoeius:2263/?tempo=inc7utLa1et2' do…"
type textarea "x"
type textarea "loremi:854 DolOrsita consectetu ad 'el://seddoeius:2263/?tempo=inc7utLa1et2' do…"
type textarea "x"
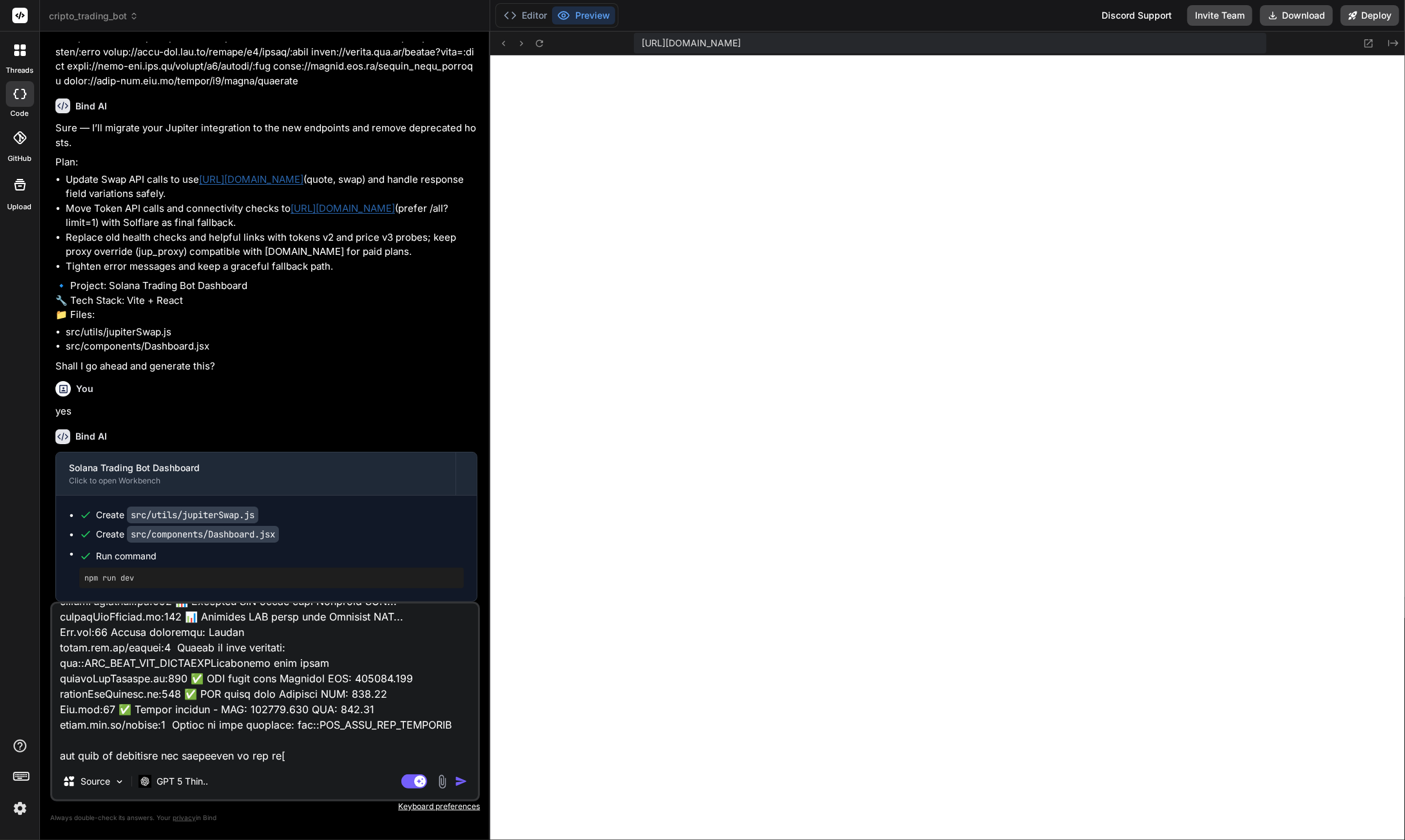
type textarea "loremi:854 DolOrsita consectetu ad 'el://seddoeius:2263/?tempo=inc7utLa1et2' do…"
type textarea "x"
type textarea "loremi:854 DolOrsita consectetu ad 'el://seddoeius:2263/?tempo=inc7utLa1et2' do…"
type textarea "x"
type textarea "loremi:854 DolOrsita consectetu ad 'el://seddoeius:2263/?tempo=inc7utLa1et2' do…"
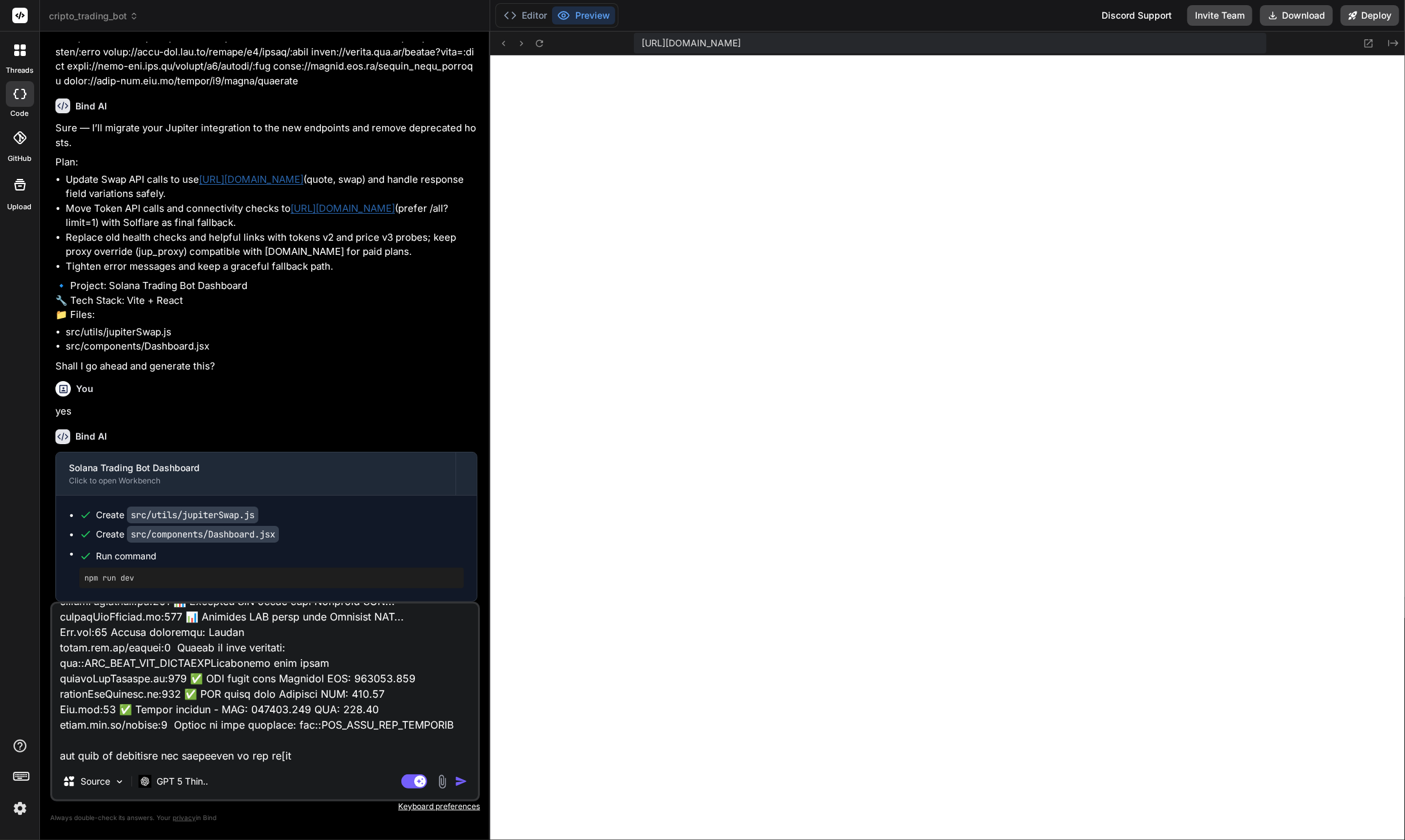
type textarea "x"
type textarea "loremi:854 DolOrsita consectetu ad 'el://seddoeius:2263/?tempo=inc7utLa1et2' do…"
type textarea "x"
type textarea "loremi:854 DolOrsita consectetu ad 'el://seddoeius:2263/?tempo=inc7utLa1et2' do…"
type textarea "x"
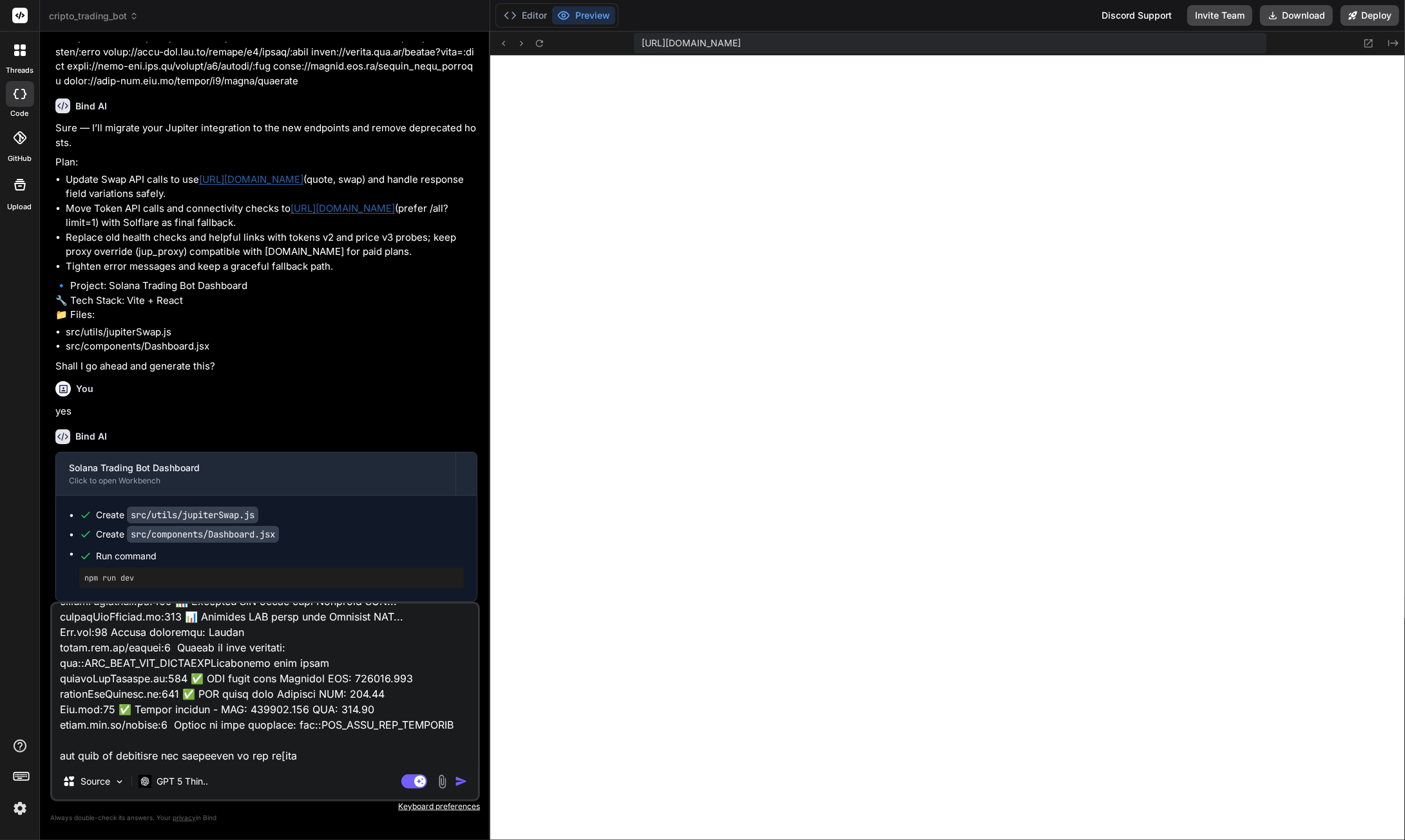
type textarea "loremi:854 DolOrsita consectetu ad 'el://seddoeius:2263/?tempo=inc7utLa1et2' do…"
type textarea "x"
type textarea "loremi:854 DolOrsita consectetu ad 'el://seddoeius:2263/?tempo=inc7utLa1et2' do…"
type textarea "x"
type textarea "loremi:854 DolOrsita consectetu ad 'el://seddoeius:2263/?tempo=inc7utLa1et2' do…"
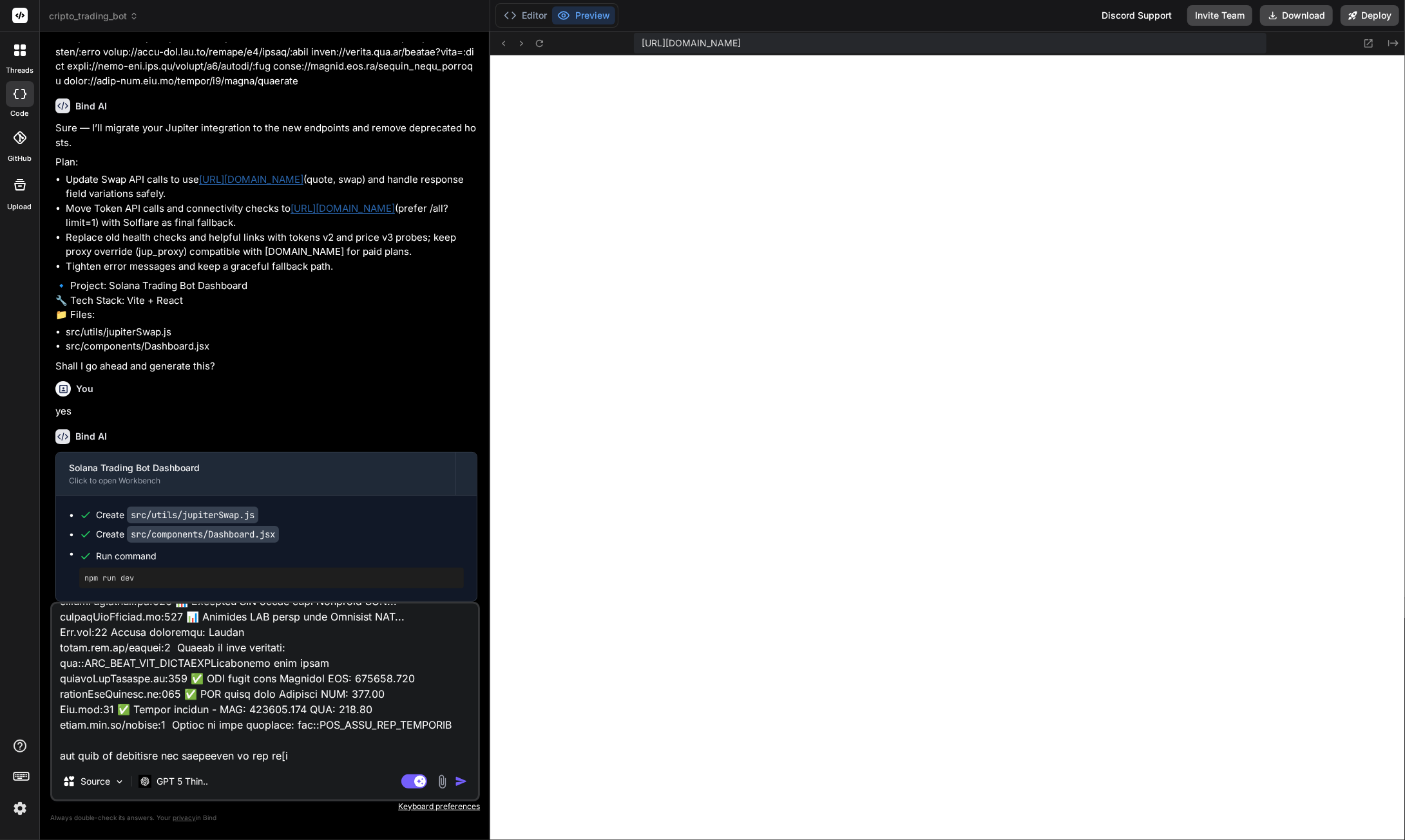
type textarea "x"
type textarea "loremi:854 DolOrsita consectetu ad 'el://seddoeius:2263/?tempo=inc7utLa1et2' do…"
type textarea "x"
type textarea "loremi:854 DolOrsita consectetu ad 'el://seddoeius:2263/?tempo=inc7utLa1et2' do…"
type textarea "x"
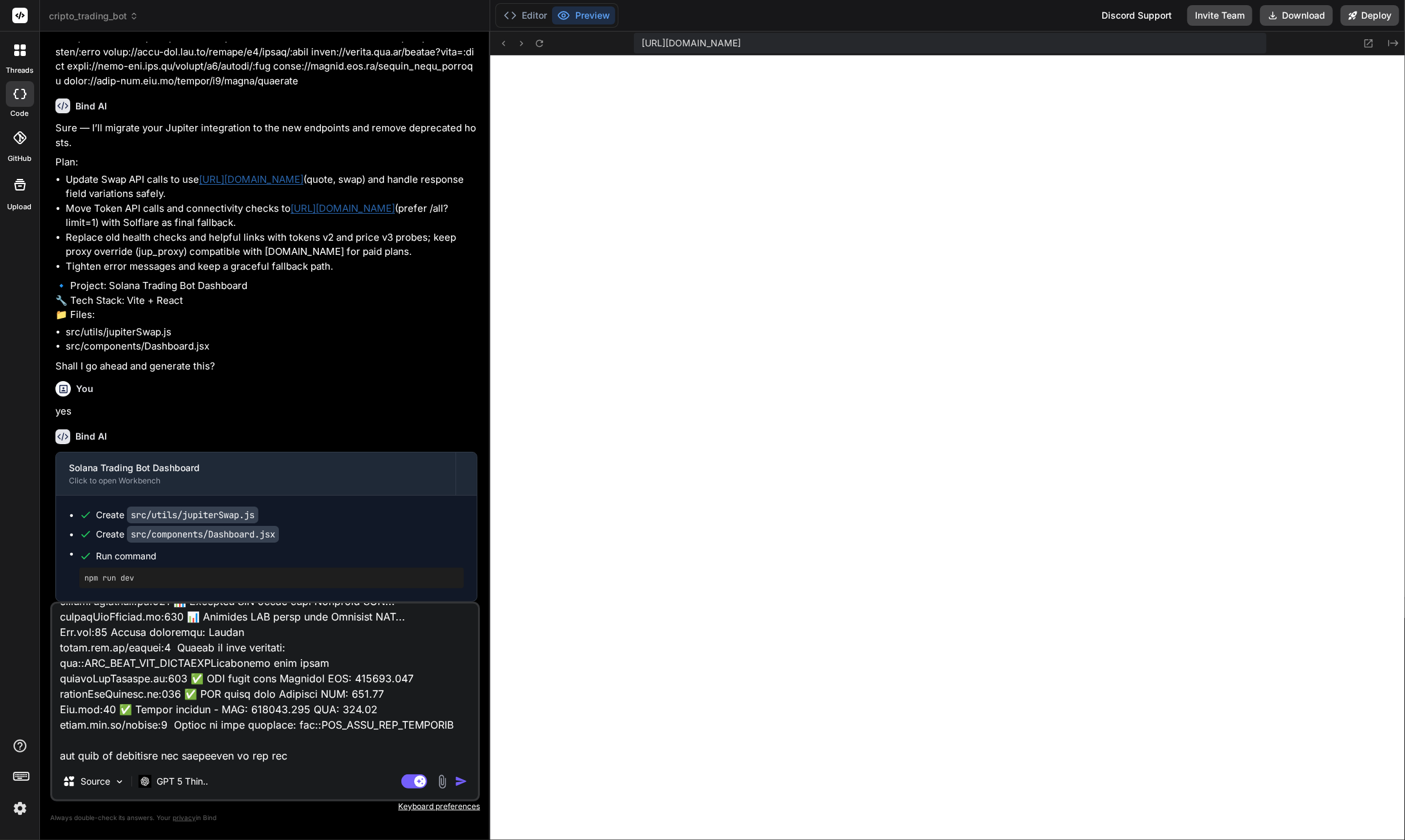
type textarea "loremi:854 DolOrsita consectetu ad 'el://seddoeius:2263/?tempo=inc7utLa1et2' do…"
type textarea "x"
type textarea "loremi:854 DolOrsita consectetu ad 'el://seddoeius:2263/?tempo=inc7utLa1et2' do…"
type textarea "x"
type textarea "loremi:854 DolOrsita consectetu ad 'el://seddoeius:2263/?tempo=inc7utLa1et2' do…"
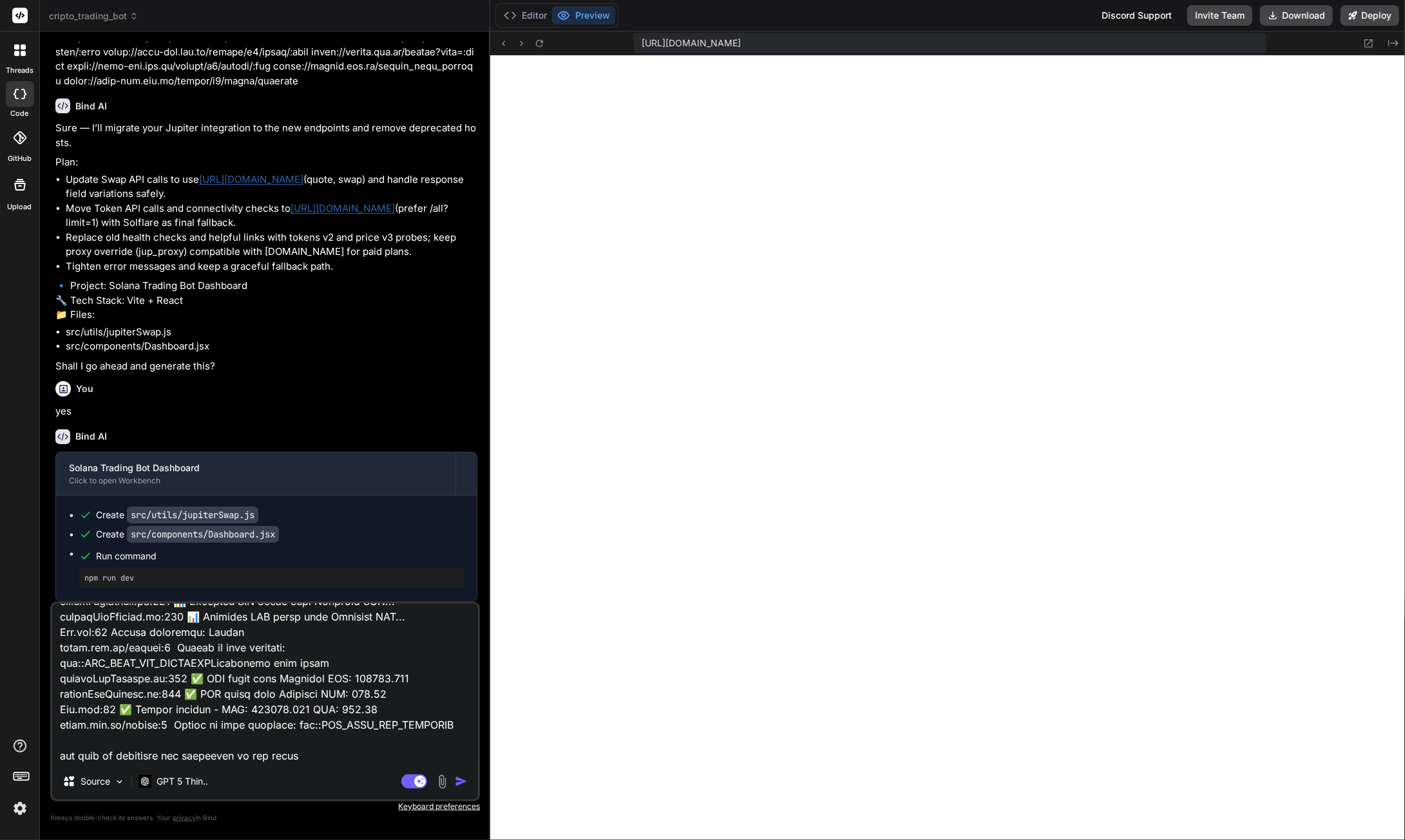
type textarea "x"
type textarea "loremi:854 DolOrsita consectetu ad 'el://seddoeius:2263/?tempo=inc7utLa1et2' do…"
type textarea "x"
type textarea "loremi:854 DolOrsita consectetu ad 'el://seddoeius:2263/?tempo=inc7utLa1et2' do…"
type textarea "x"
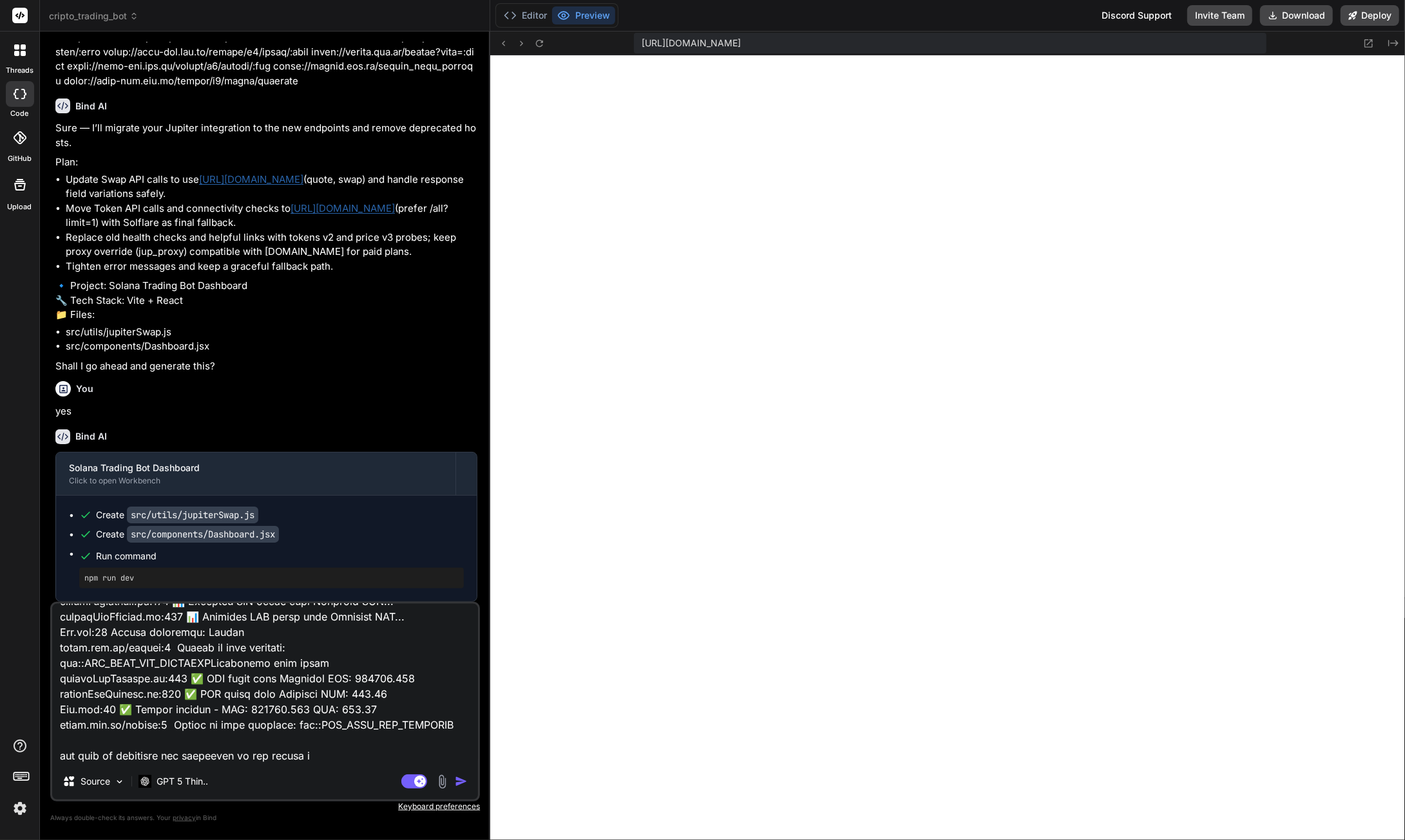
type textarea "loremi:854 DolOrsita consectetu ad 'el://seddoeius:2263/?tempo=inc7utLa1et2' do…"
type textarea "x"
type textarea "loremi:854 DolOrsita consectetu ad 'el://seddoeius:2263/?tempo=inc7utLa1et2' do…"
type textarea "x"
type textarea "loremi:854 DolOrsita consectetu ad 'el://seddoeius:2263/?tempo=inc7utLa1et2' do…"
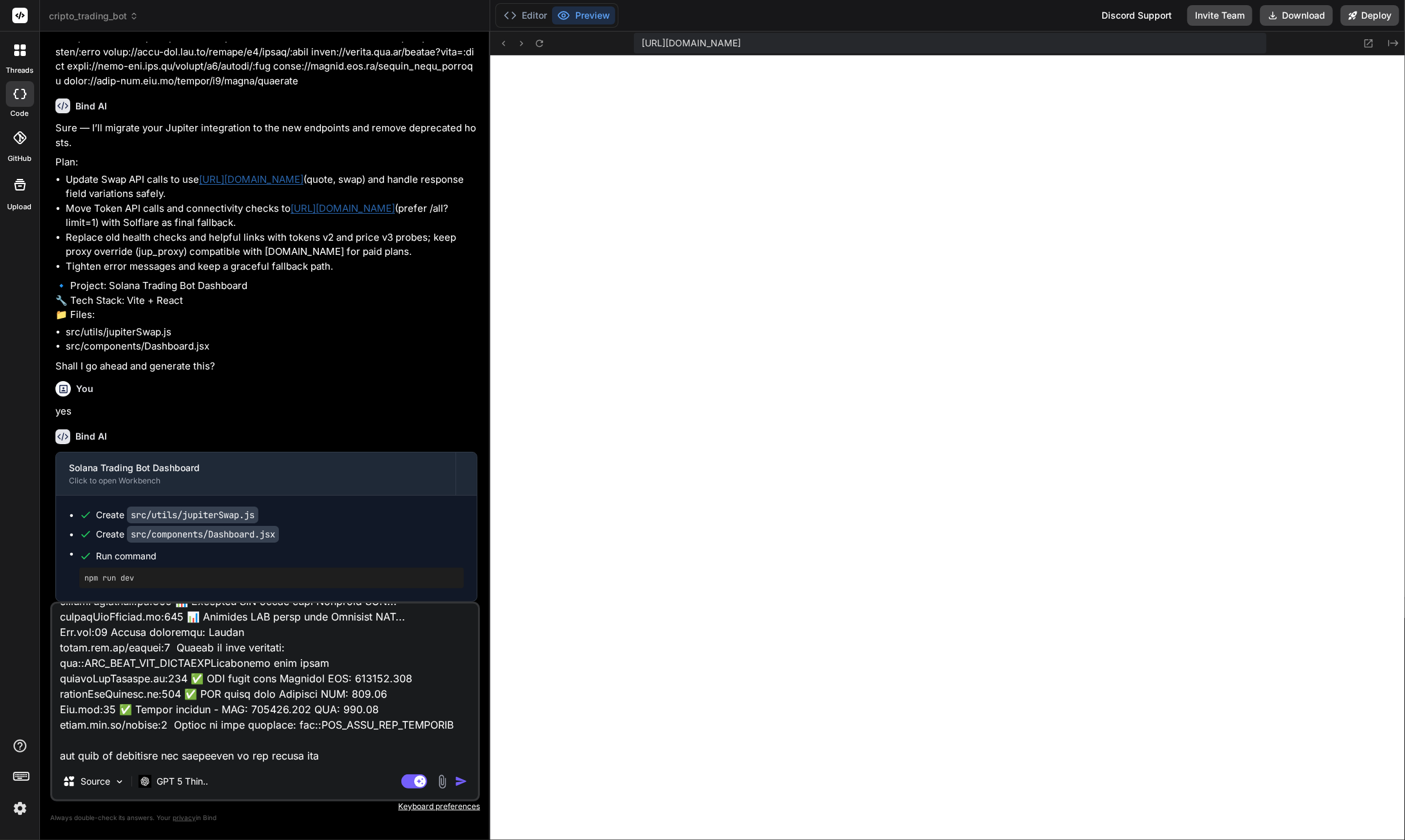
type textarea "x"
type textarea "loremi:854 DolOrsita consectetu ad 'el://seddoeius:2263/?tempo=inc7utLa1et2' do…"
type textarea "x"
type textarea "loremi:854 DolOrsita consectetu ad 'el://seddoeius:2263/?tempo=inc7utLa1et2' do…"
type textarea "x"
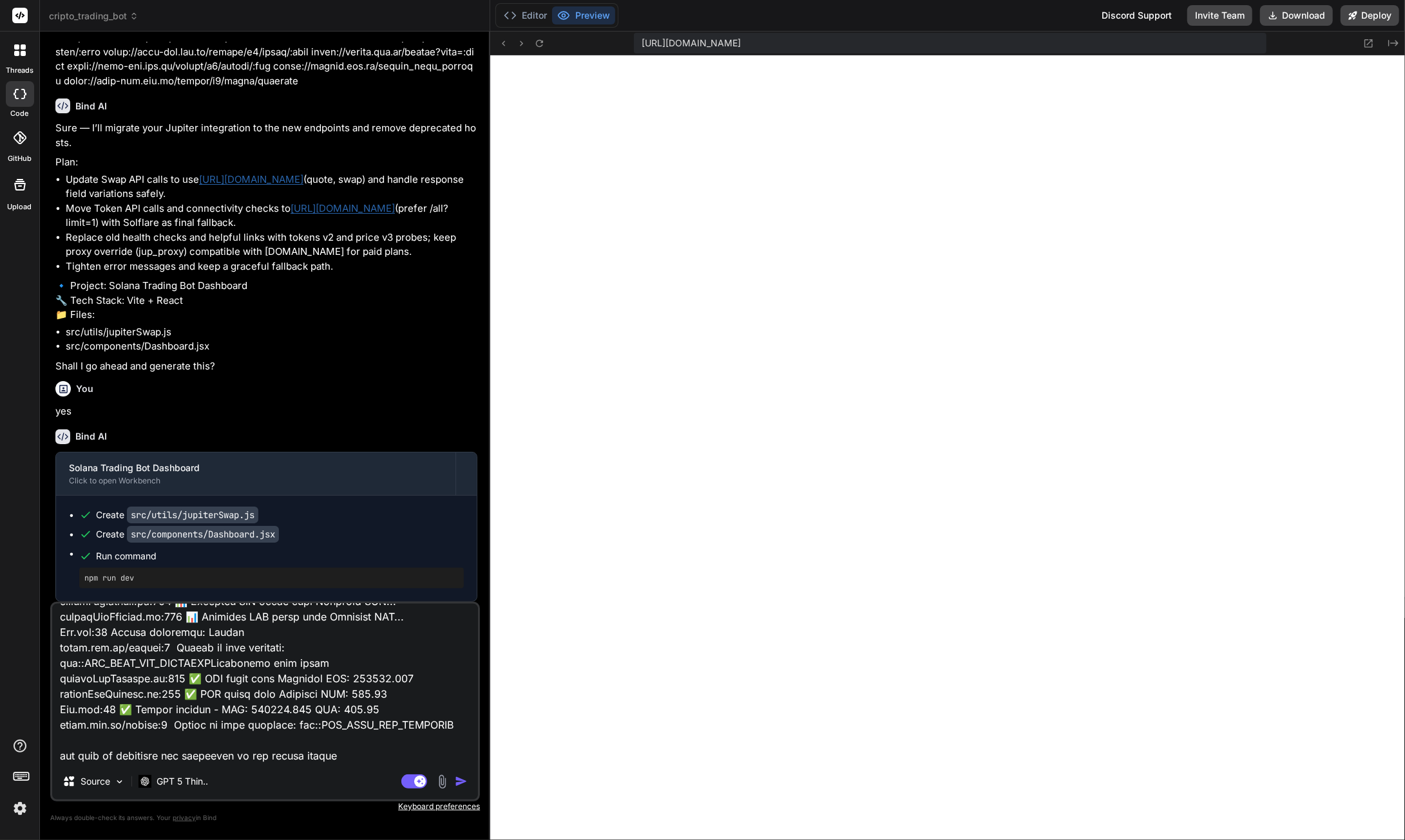
type textarea "loremi:854 DolOrsita consectetu ad 'el://seddoeius:2263/?tempo=inc7utLa1et2' do…"
type textarea "x"
type textarea "loremi:854 DolOrsita consectetu ad 'el://seddoeius:2263/?tempo=inc7utLa1et2' do…"
type textarea "x"
type textarea "loremi:854 DolOrsita consectetu ad 'el://seddoeius:2263/?tempo=inc7utLa1et2' do…"
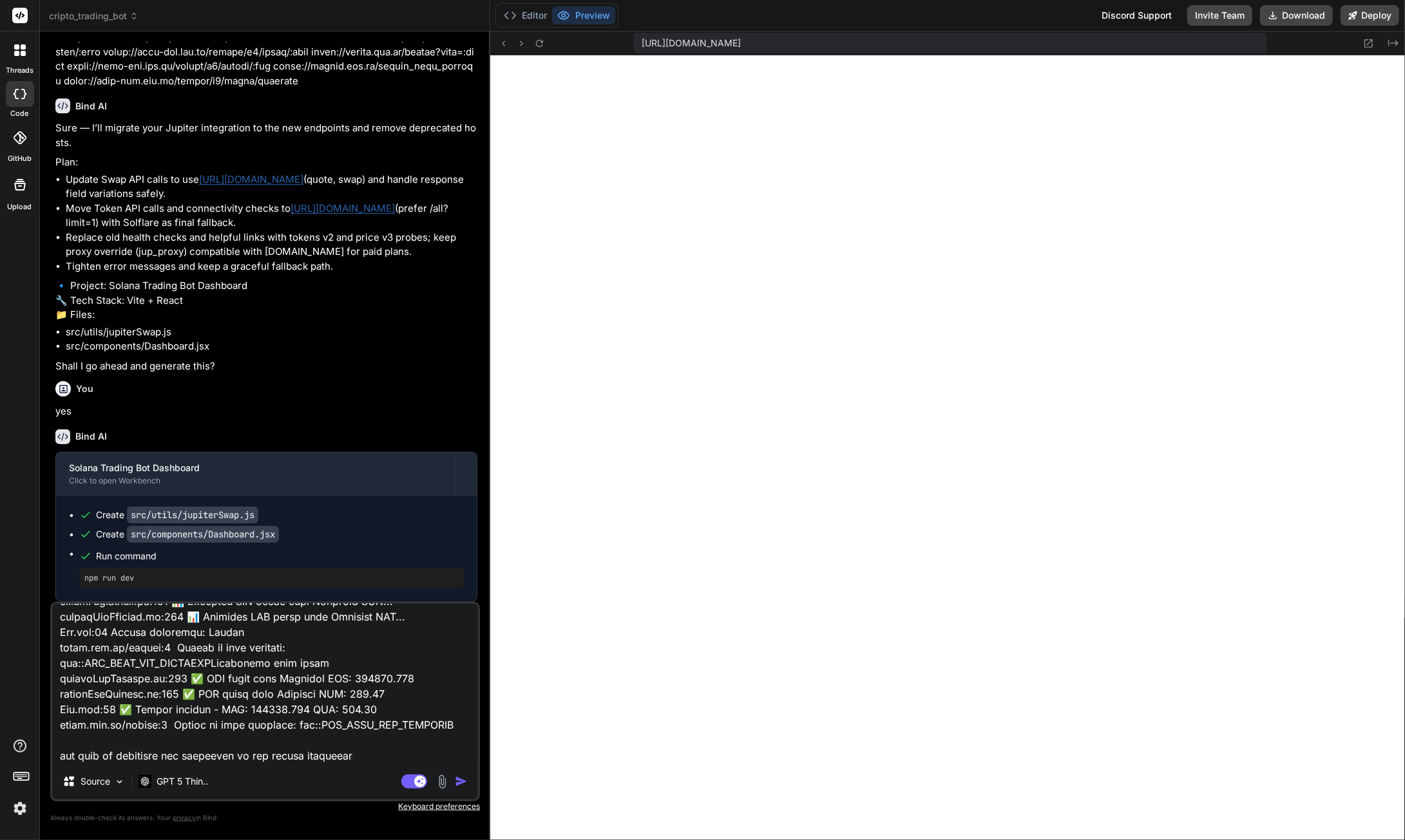
type textarea "x"
type textarea "loremi:854 DolOrsita consectetu ad 'el://seddoeius:2263/?tempo=inc7utLa1et2' do…"
type textarea "x"
type textarea "loremi:854 DolOrsita consectetu ad 'el://seddoeius:2263/?tempo=inc7utLa1et2' do…"
type textarea "x"
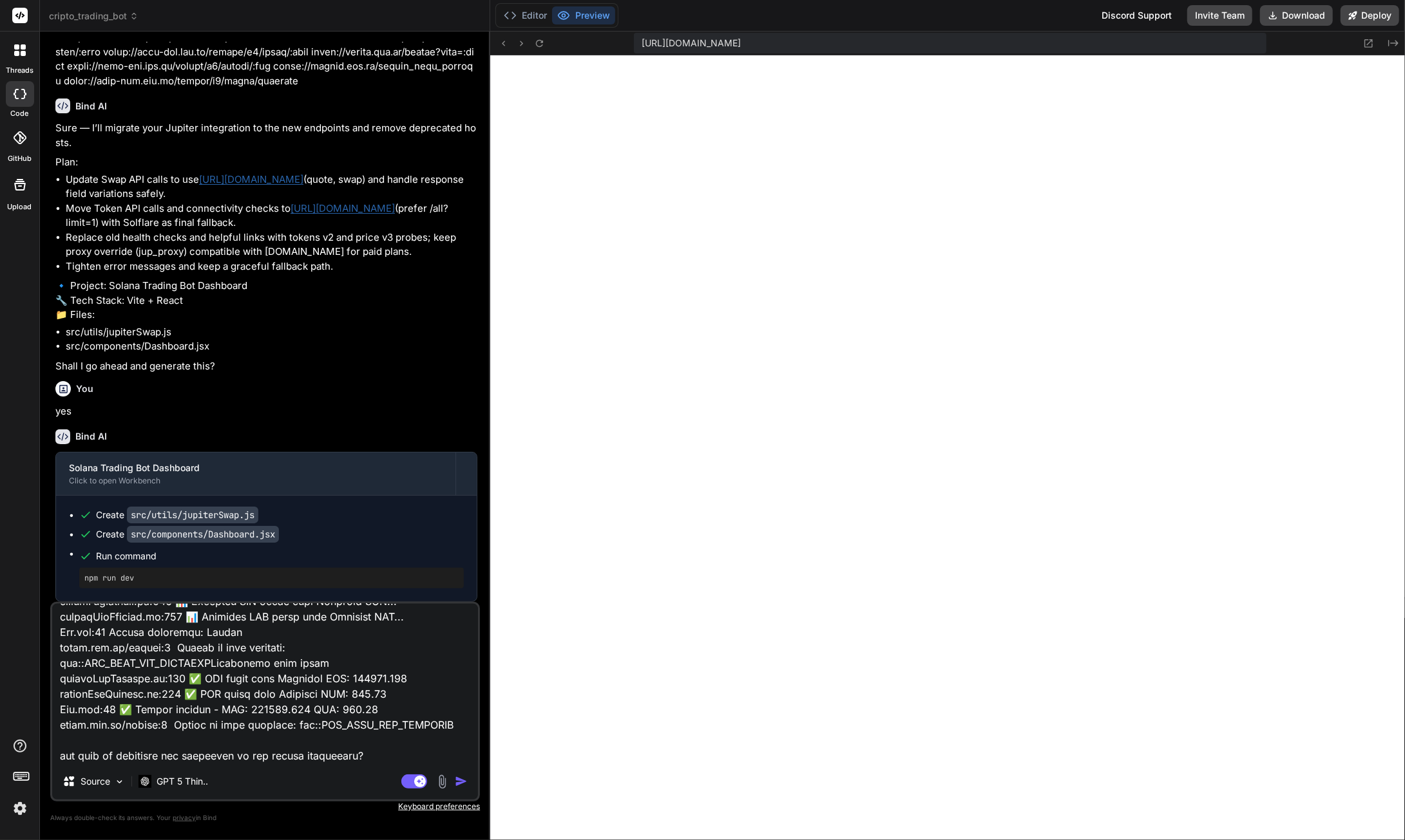
type textarea "loremi:854 DolOrsita consectetu ad 'el://seddoeius:2263/?tempo=inc7utLa1et2' do…"
type textarea "x"
type textarea "loremi:854 DolOrsita consectetu ad 'el://seddoeius:2263/?tempo=inc7utLa1et2' do…"
type textarea "x"
type textarea "loremi:854 DolOrsita consectetu ad 'el://seddoeius:2263/?tempo=inc7utLa1et2' do…"
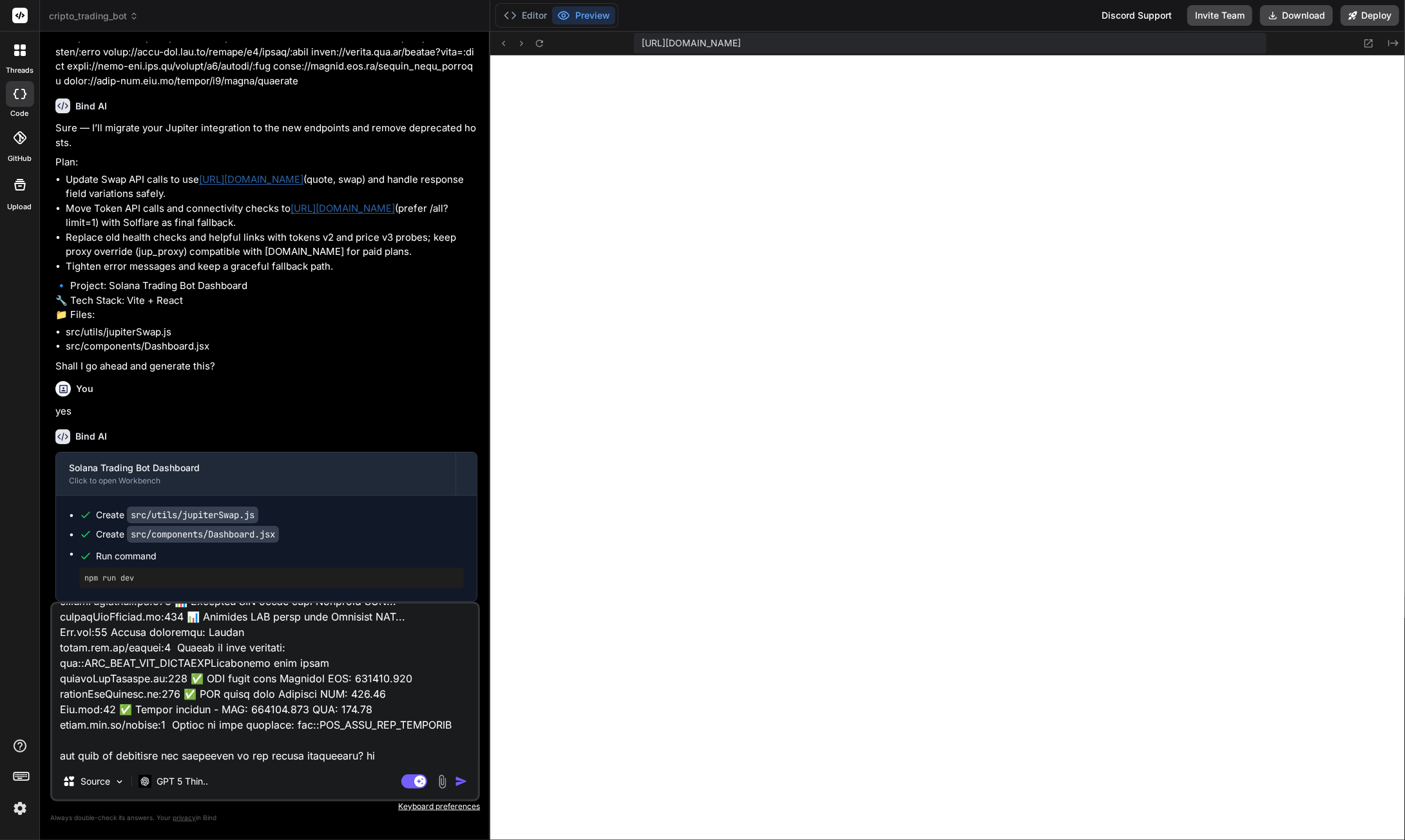
type textarea "x"
type textarea "loremi:854 DolOrsita consectetu ad 'el://seddoeius:2263/?tempo=inc7utLa1et2' do…"
type textarea "x"
type textarea "loremi:854 DolOrsita consectetu ad 'el://seddoeius:2263/?tempo=inc7utLa1et2' do…"
type textarea "x"
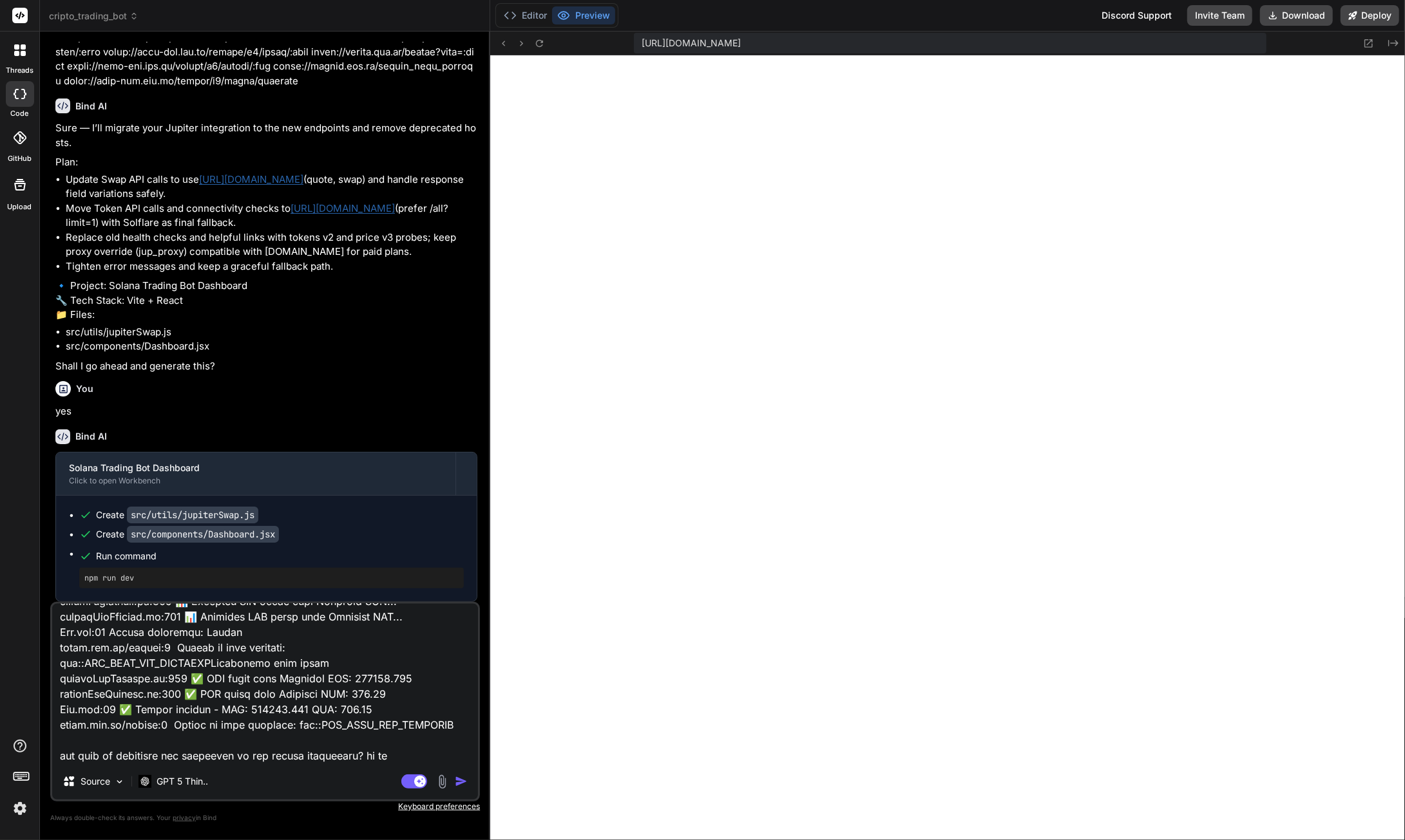
type textarea "loremi:854 DolOrsita consectetu ad 'el://seddoeius:2263/?tempo=inc7utLa1et2' do…"
type textarea "x"
type textarea "loremi:854 DolOrsita consectetu ad 'el://seddoeius:2263/?tempo=inc7utLa1et2' do…"
type textarea "x"
type textarea "loremi:854 DolOrsita consectetu ad 'el://seddoeius:2263/?tempo=inc7utLa1et2' do…"
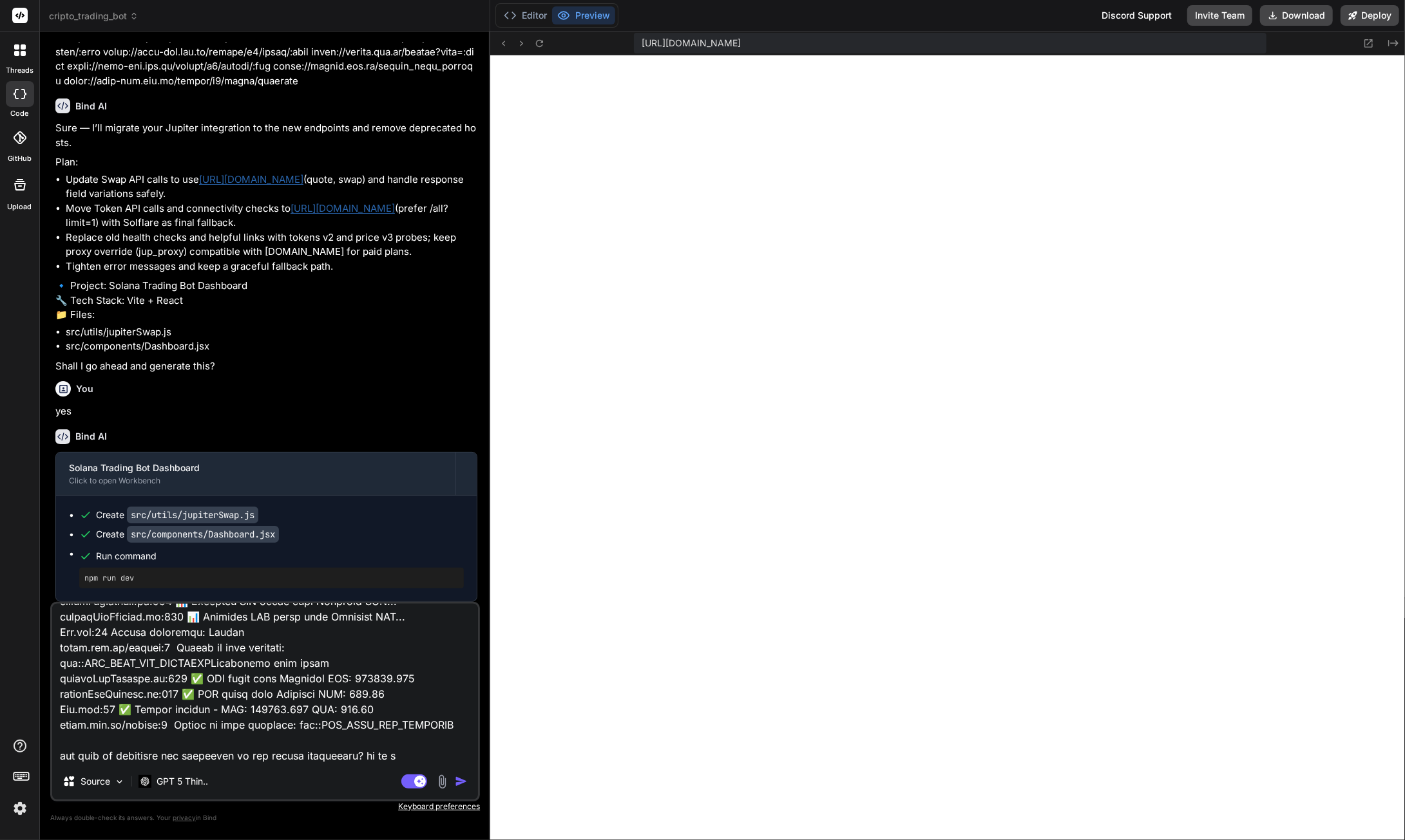
type textarea "x"
type textarea "loremi:854 DolOrsita consectetu ad 'el://seddoeius:2263/?tempo=inc7utLa1et2' do…"
type textarea "x"
type textarea "loremi:854 DolOrsita consectetu ad 'el://seddoeius:2263/?tempo=inc7utLa1et2' do…"
type textarea "x"
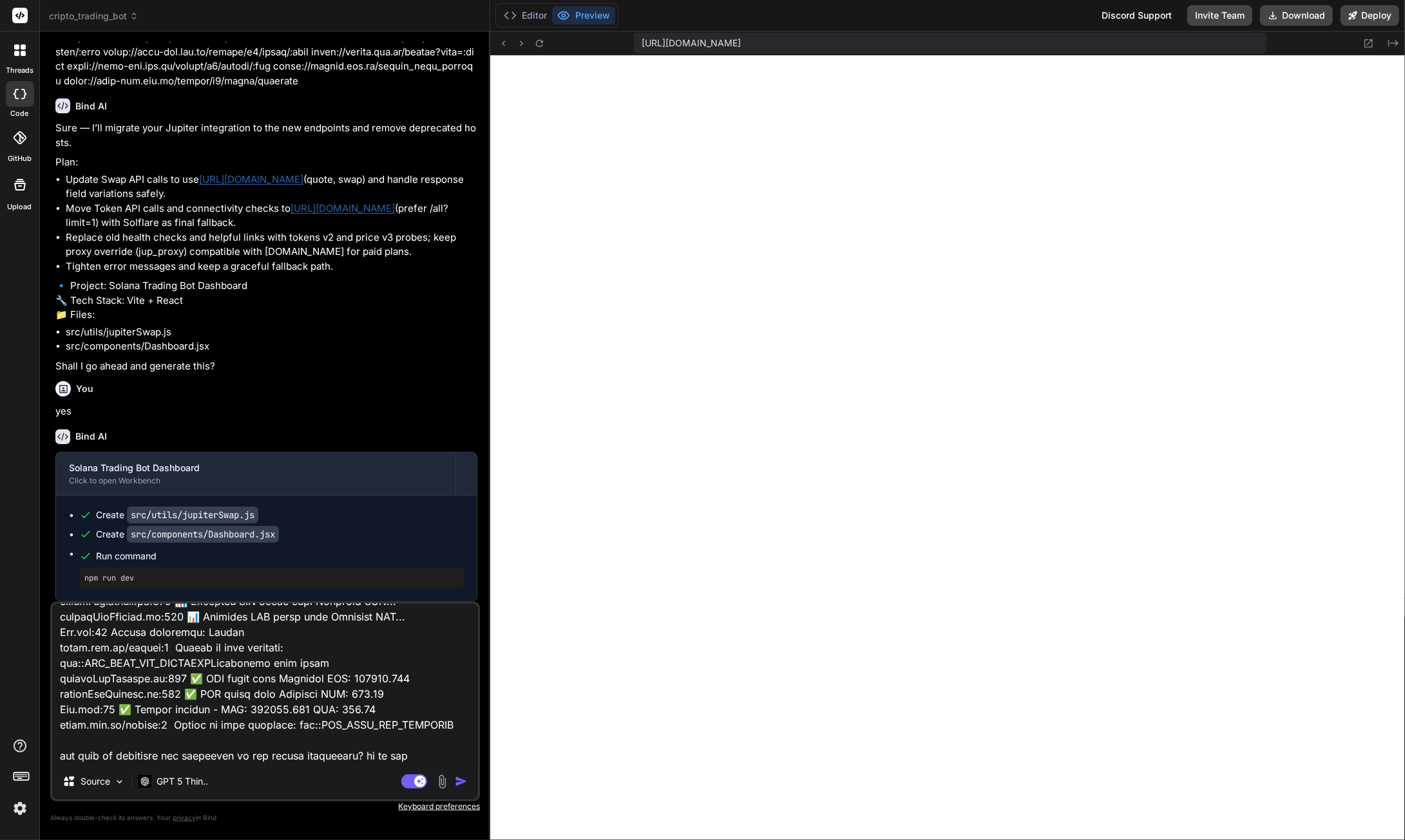
type textarea "loremi:854 DolOrsita consectetu ad 'el://seddoeius:2263/?tempo=inc7utLa1et2' do…"
type textarea "x"
type textarea "loremi:854 DolOrsita consectetu ad 'el://seddoeius:2263/?tempo=inc7utLa1et2' do…"
type textarea "x"
type textarea "loremi:854 DolOrsita consectetu ad 'el://seddoeius:2263/?tempo=inc7utLa1et2' do…"
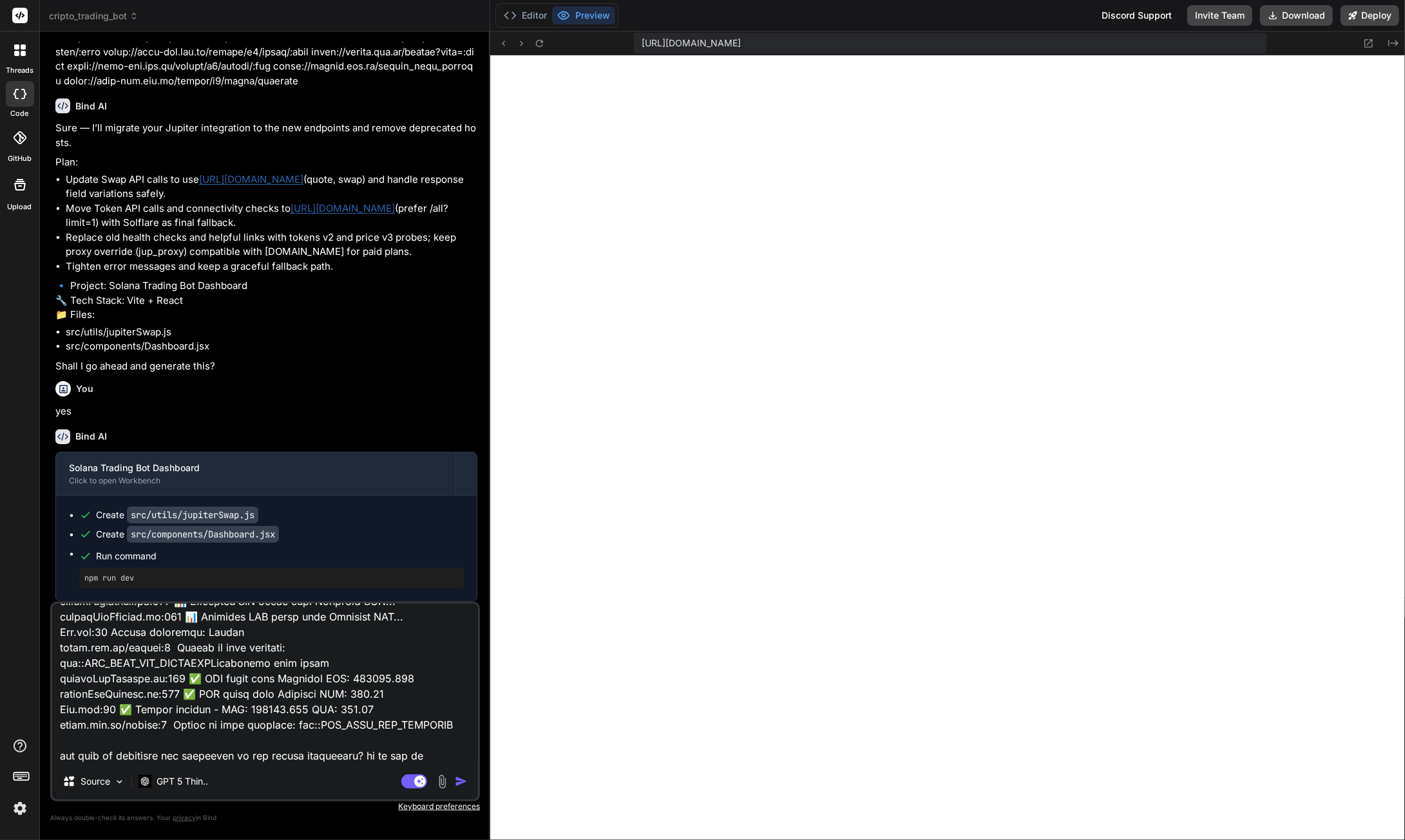
type textarea "x"
type textarea "loremi:854 DolOrsita consectetu ad 'el://seddoeius:2263/?tempo=inc7utLa1et2' do…"
type textarea "x"
type textarea "loremi:854 DolOrsita consectetu ad 'el://seddoeius:2263/?tempo=inc7utLa1et2' do…"
type textarea "x"
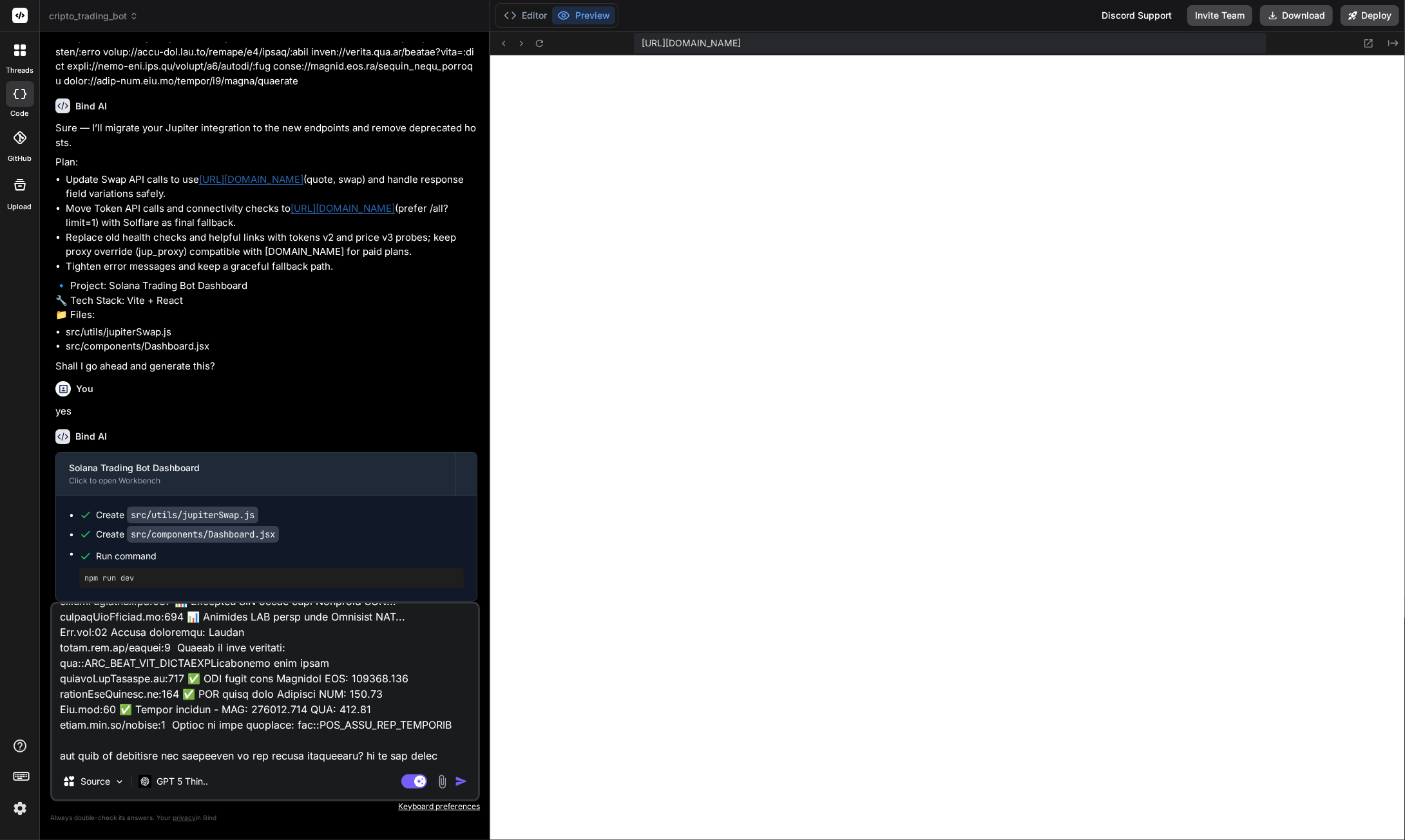
type textarea "loremi:854 DolOrsita consectetu ad 'el://seddoeius:2263/?tempo=inc7utLa1et2' do…"
type textarea "x"
type textarea "loremi:854 DolOrsita consectetu ad 'el://seddoeius:2263/?tempo=inc7utLa1et2' do…"
type textarea "x"
type textarea "loremi:854 DolOrsita consectetu ad 'el://seddoeius:2263/?tempo=inc7utLa1et2' do…"
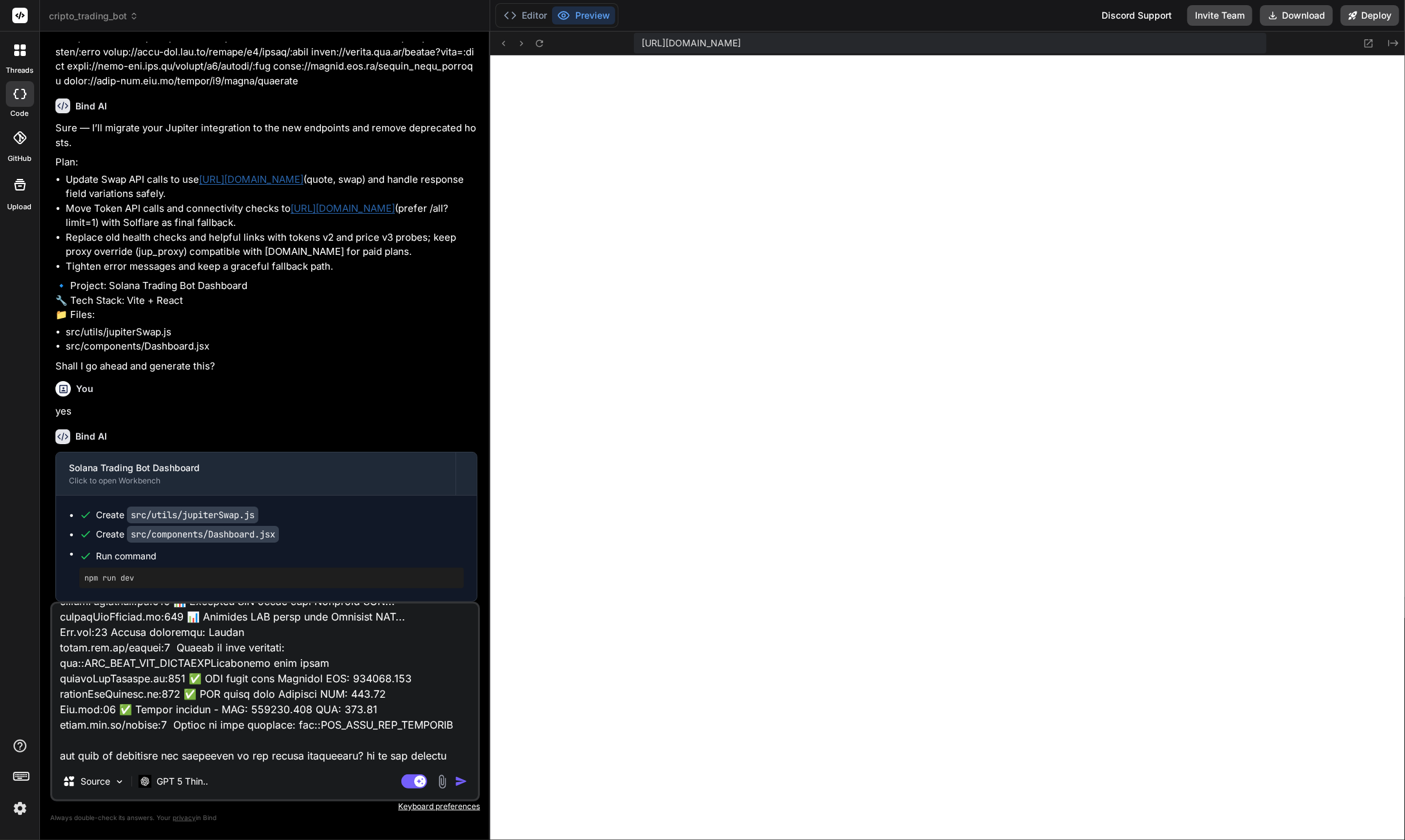
type textarea "x"
type textarea "loremi:854 DolOrsita consectetu ad 'el://seddoeius:2263/?tempo=inc7utLa1et2' do…"
type textarea "x"
type textarea "loremi:854 DolOrsita consectetu ad 'el://seddoeius:2263/?tempo=inc7utLa1et2' do…"
type textarea "x"
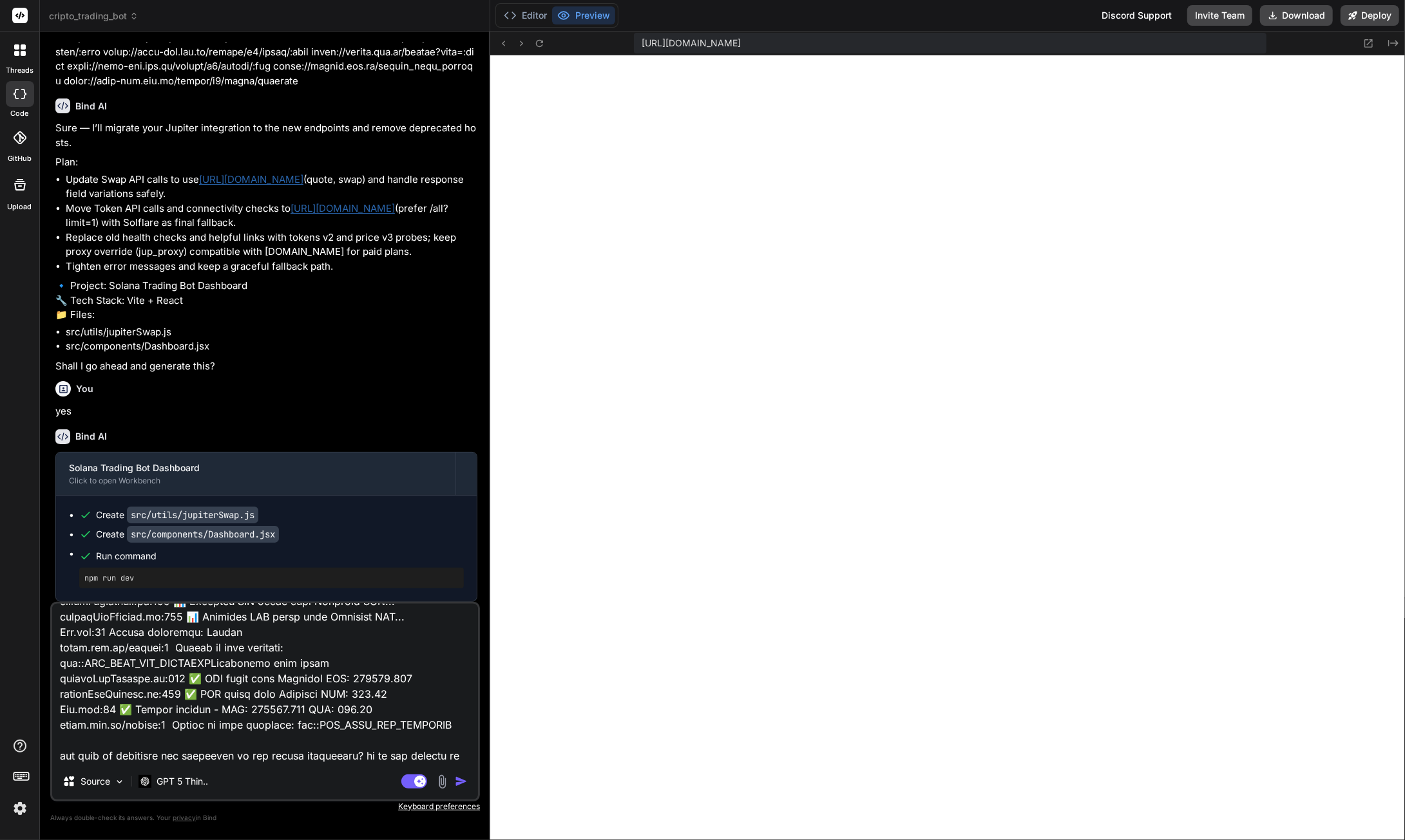
type textarea "loremi:854 DolOrsita consectetu ad 'el://seddoeius:2263/?tempo=inc7utLa1et2' do…"
type textarea "x"
type textarea "loremi:854 DolOrsita consectetu ad 'el://seddoeius:2263/?tempo=inc7utLa1et2' do…"
type textarea "x"
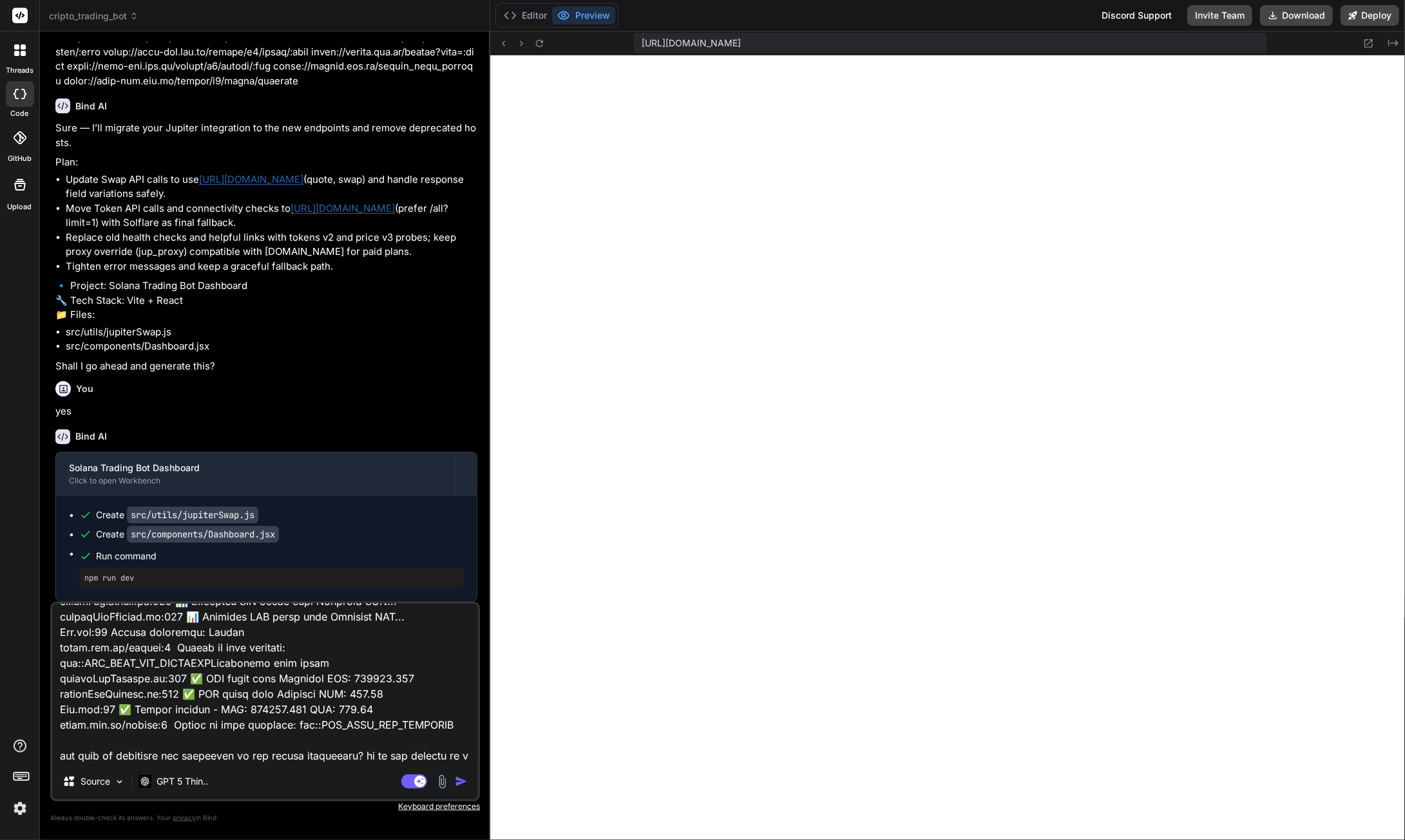
type textarea "loremi:854 DolOrsita consectetu ad 'el://seddoeius:2263/?tempo=inc7utLa1et2' do…"
type textarea "x"
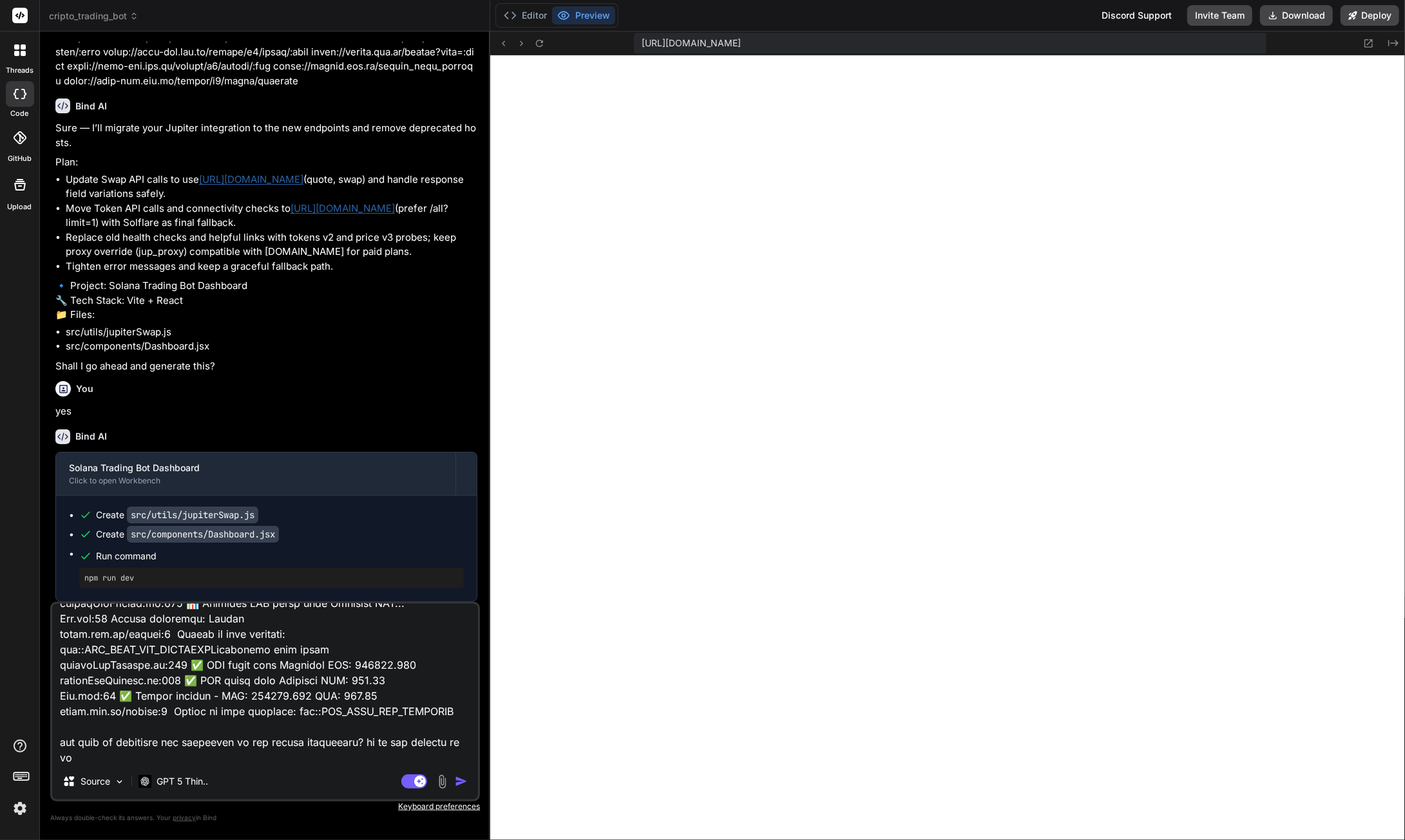
type textarea "loremi:854 DolOrsita consectetu ad 'el://seddoeius:2263/?tempo=inc7utLa1et2' do…"
type textarea "x"
type textarea "loremi:854 DolOrsita consectetu ad 'el://seddoeius:2263/?tempo=inc7utLa1et2' do…"
type textarea "x"
type textarea "loremi:854 DolOrsita consectetu ad 'el://seddoeius:2263/?tempo=inc7utLa1et2' do…"
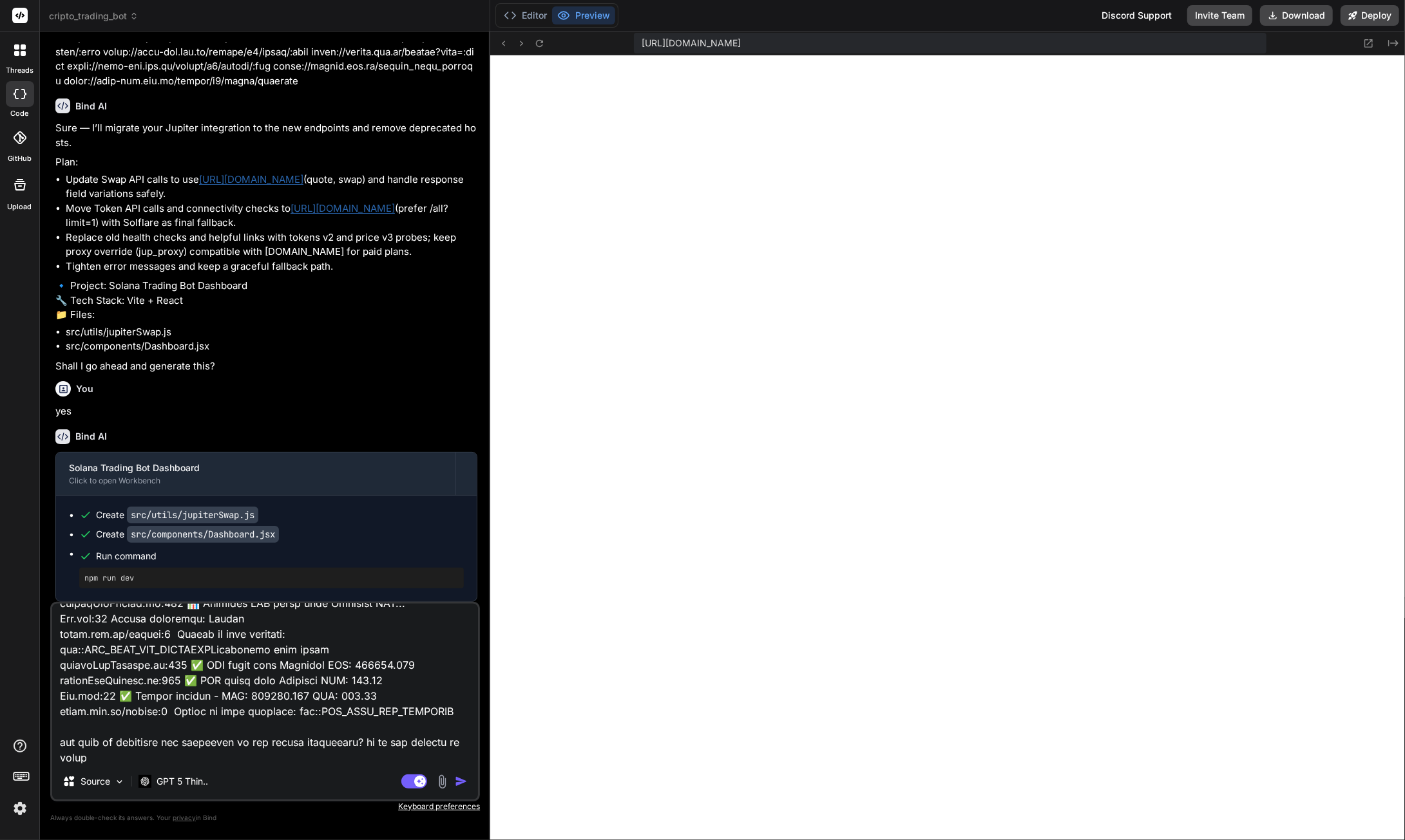
type textarea "x"
type textarea "loremi:854 DolOrsita consectetu ad 'el://seddoeius:2263/?tempo=inc7utLa1et2' do…"
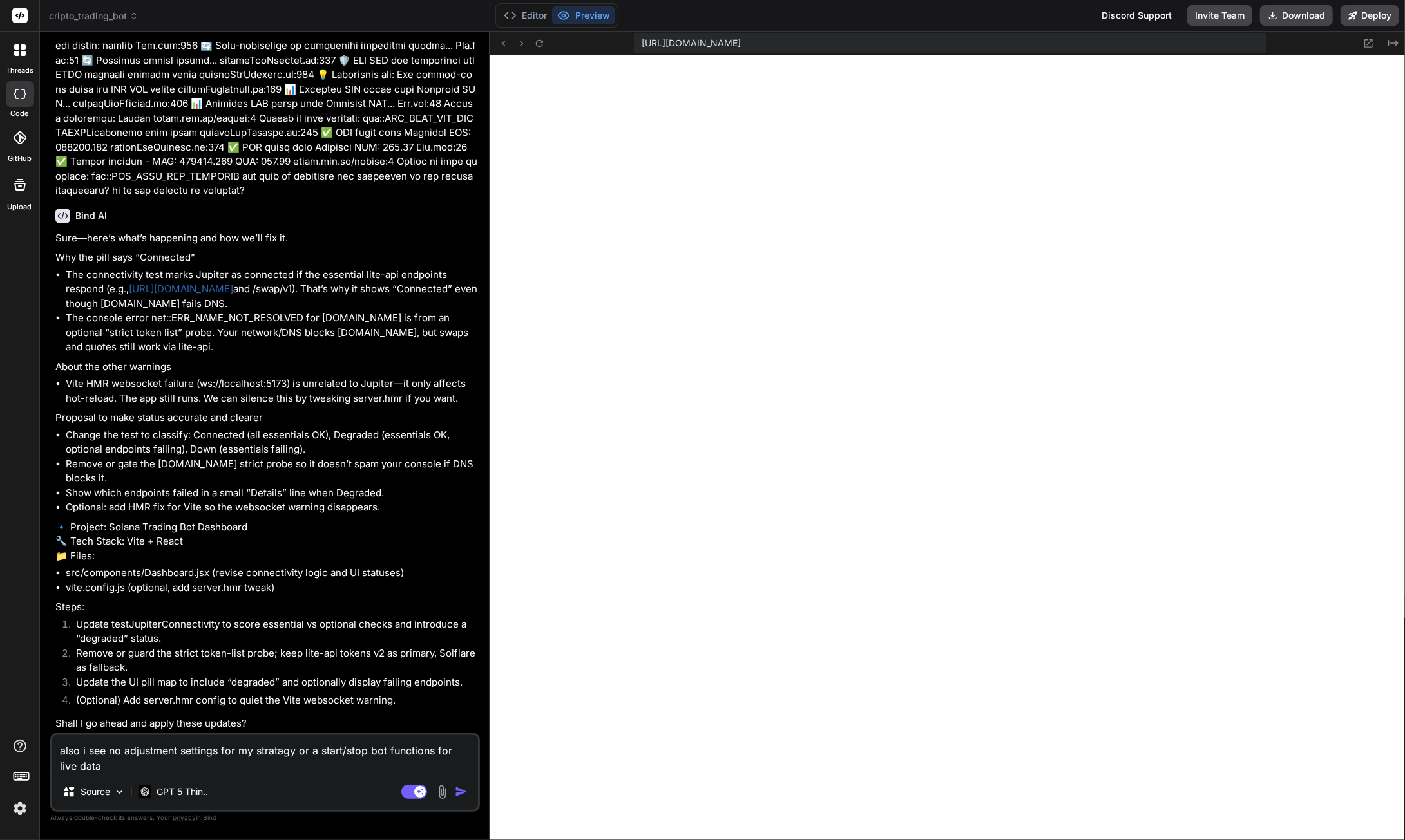
scroll to position [78759, 0]
click at [62, 748] on textarea "also i see no adjustment settings for my stratagy or a start/stop bot functions…" at bounding box center [265, 754] width 426 height 39
click at [464, 791] on img "button" at bounding box center [461, 791] width 13 height 13
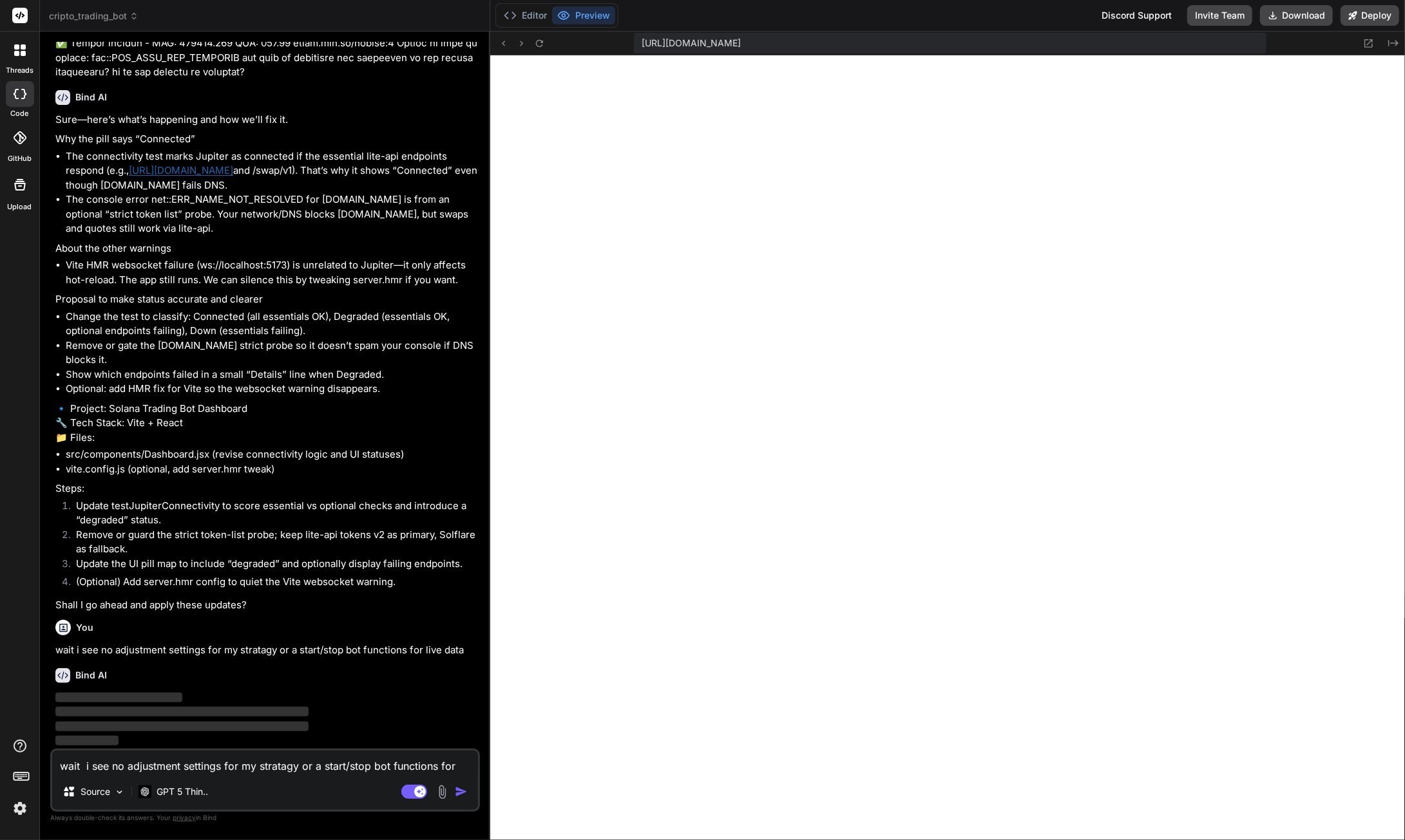
scroll to position [78878, 0]
click at [117, 770] on textarea "wait i see no adjustment settings for my stratagy or a start/stop bot functions…" at bounding box center [265, 762] width 426 height 23
click at [62, 762] on textarea "nor live charts or profit/loss or anything like we had before" at bounding box center [265, 762] width 426 height 23
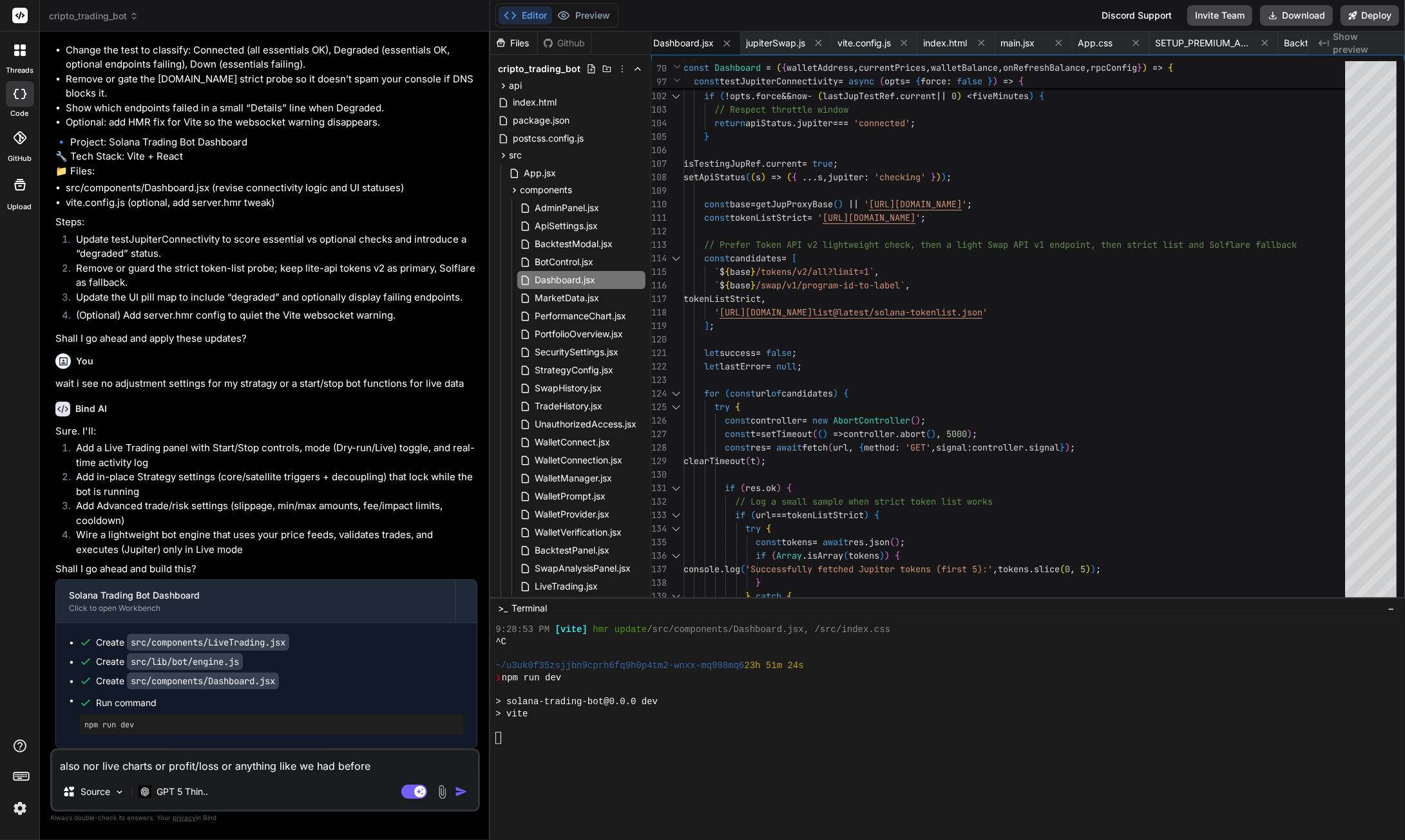
scroll to position [79144, 0]
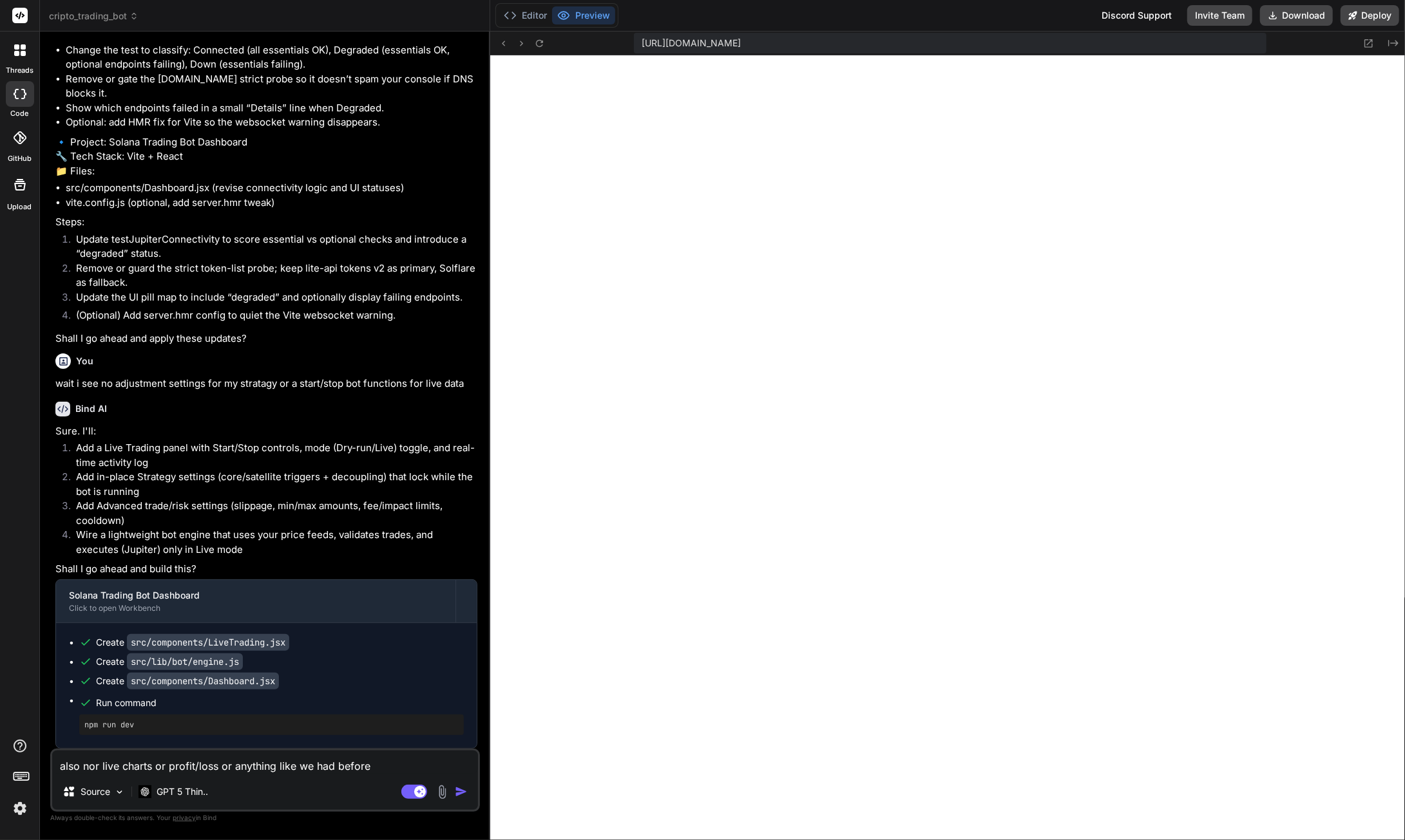
click at [456, 793] on img "button" at bounding box center [461, 791] width 13 height 13
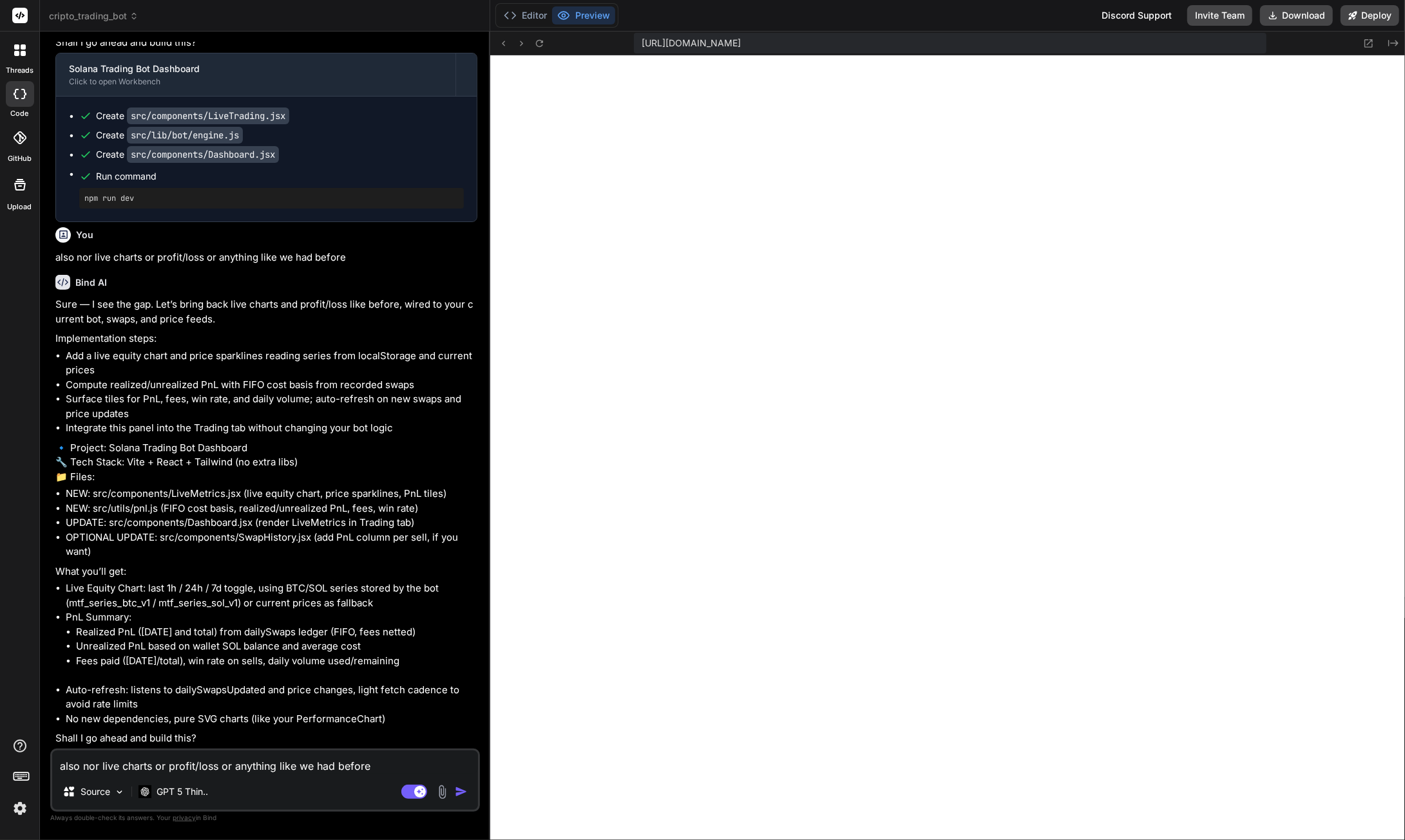
scroll to position [79699, 0]
click at [250, 762] on textarea "also nor live charts or profit/loss or anything like we had before" at bounding box center [265, 762] width 426 height 23
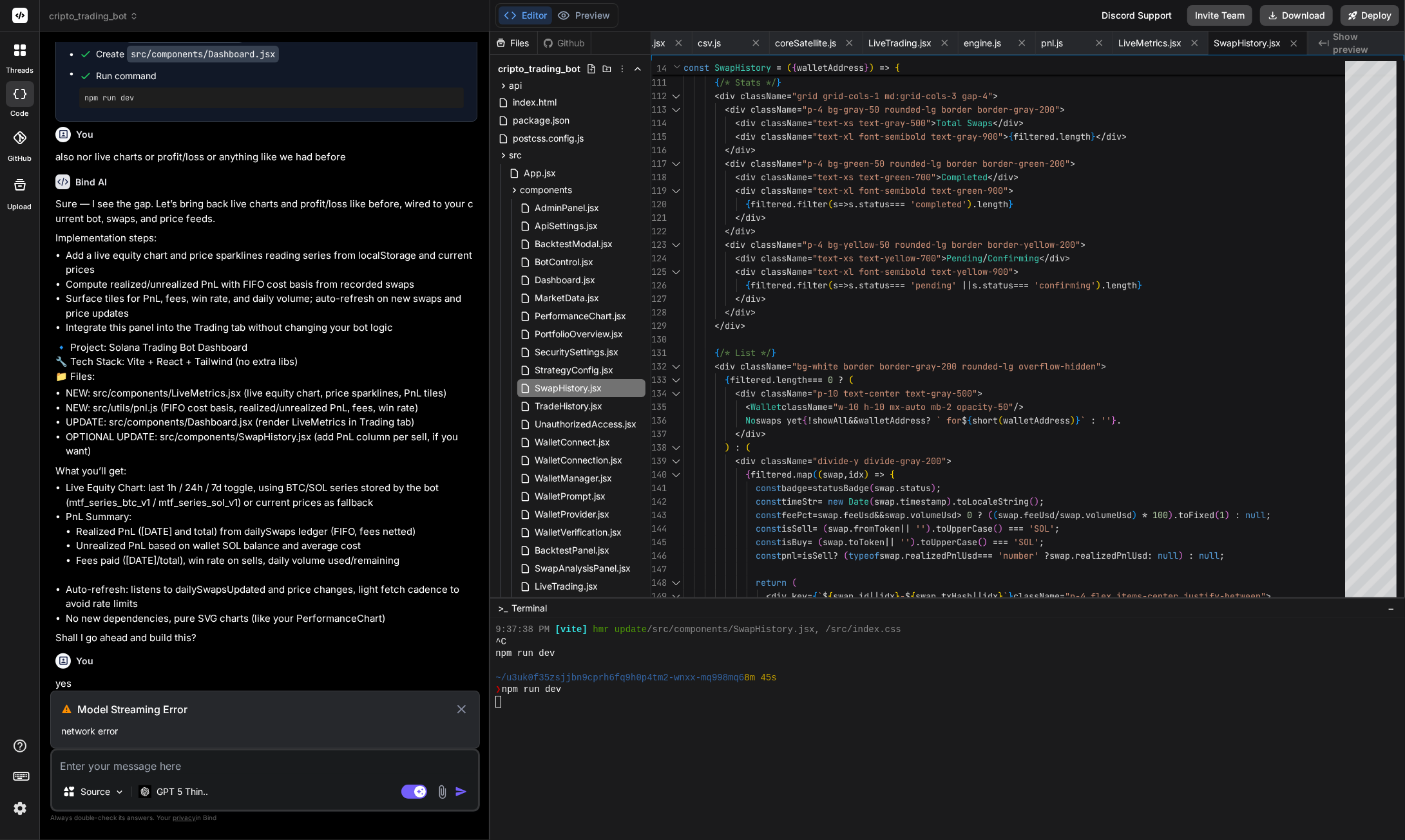
scroll to position [79800, 0]
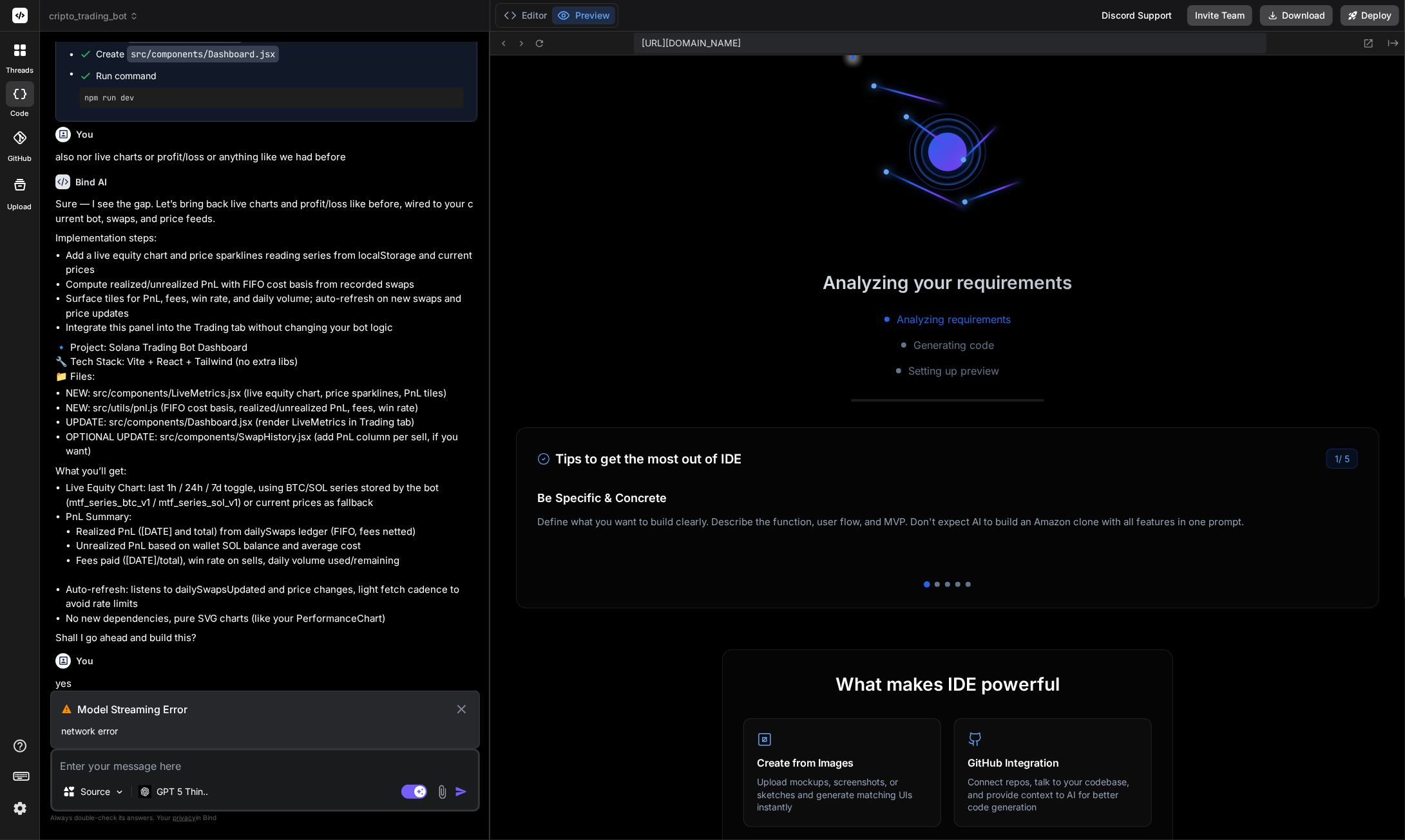
click at [461, 708] on icon at bounding box center [462, 709] width 15 height 16
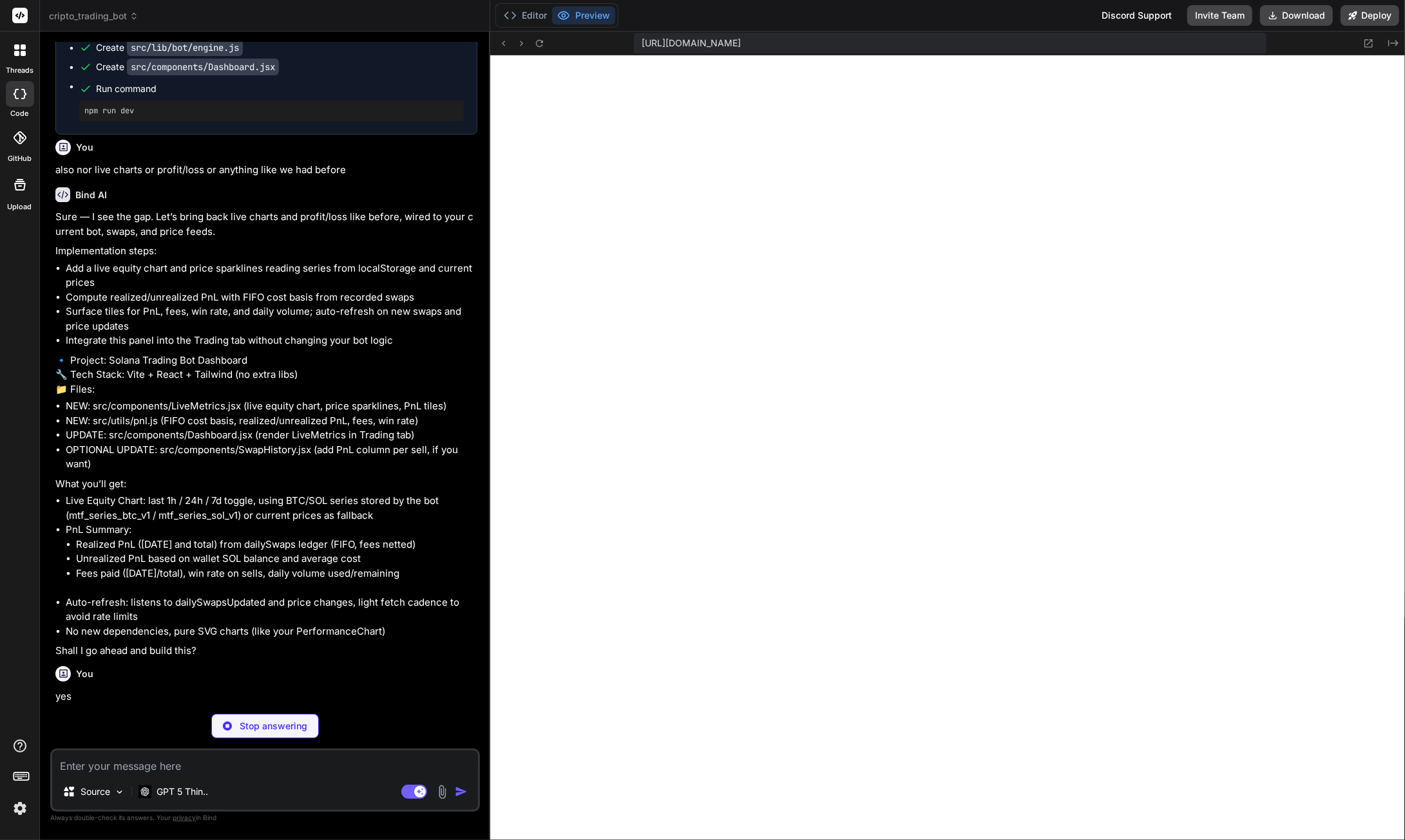
scroll to position [79787, 0]
click at [538, 16] on button "Editor" at bounding box center [525, 16] width 53 height 18
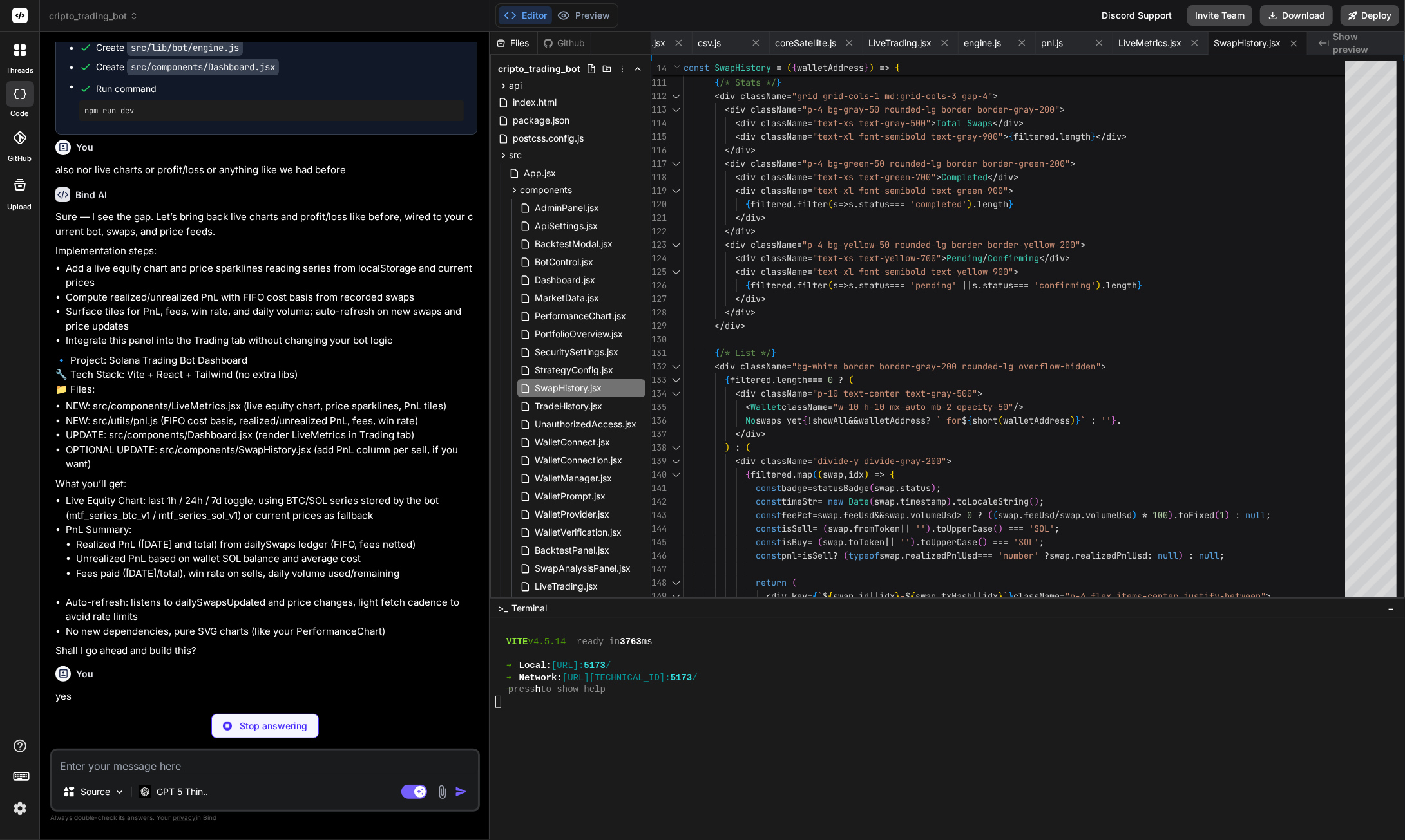
click at [240, 761] on textarea at bounding box center [265, 762] width 426 height 23
click at [262, 733] on div "Stop answering" at bounding box center [264, 726] width 108 height 24
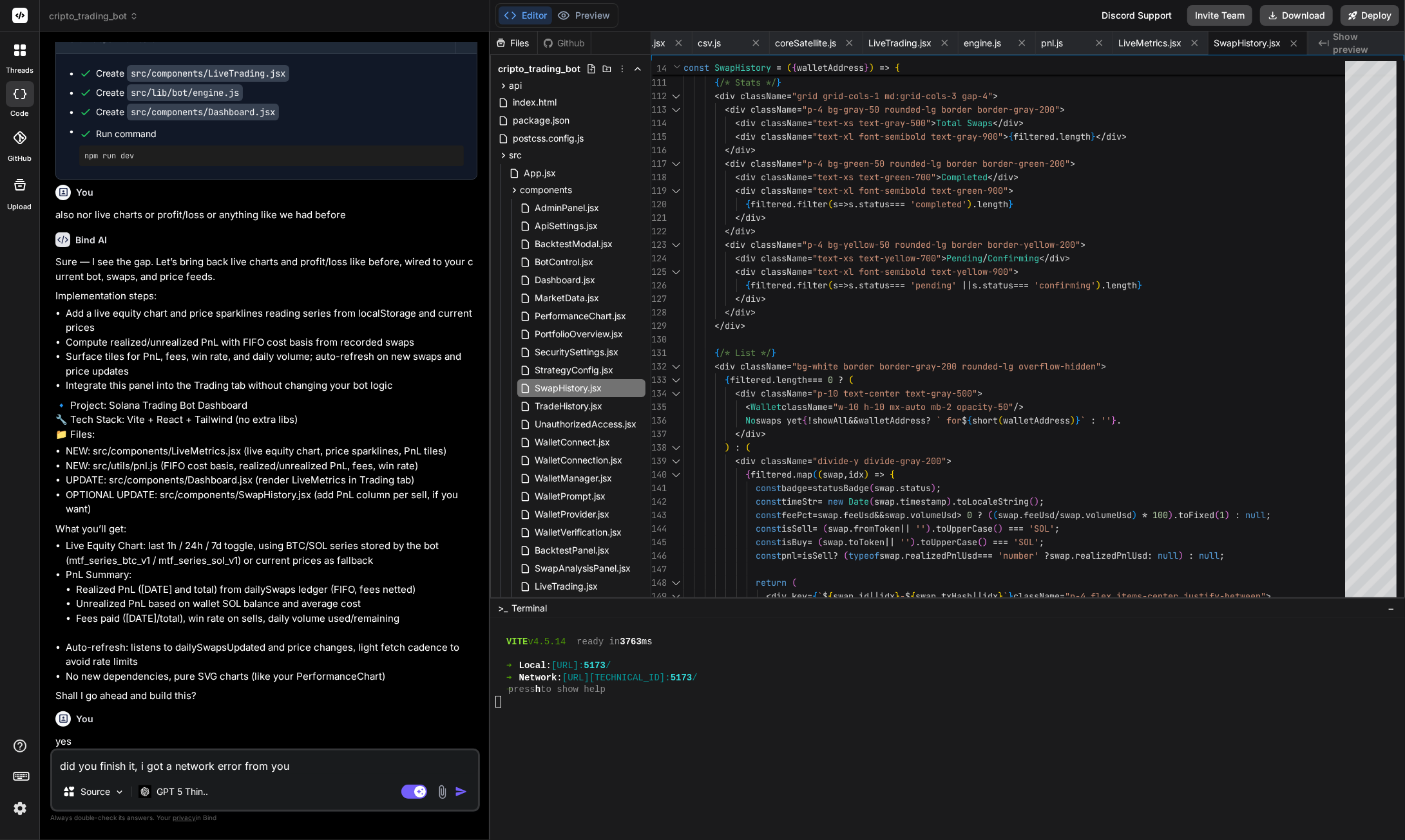
click at [458, 793] on img "button" at bounding box center [461, 791] width 13 height 13
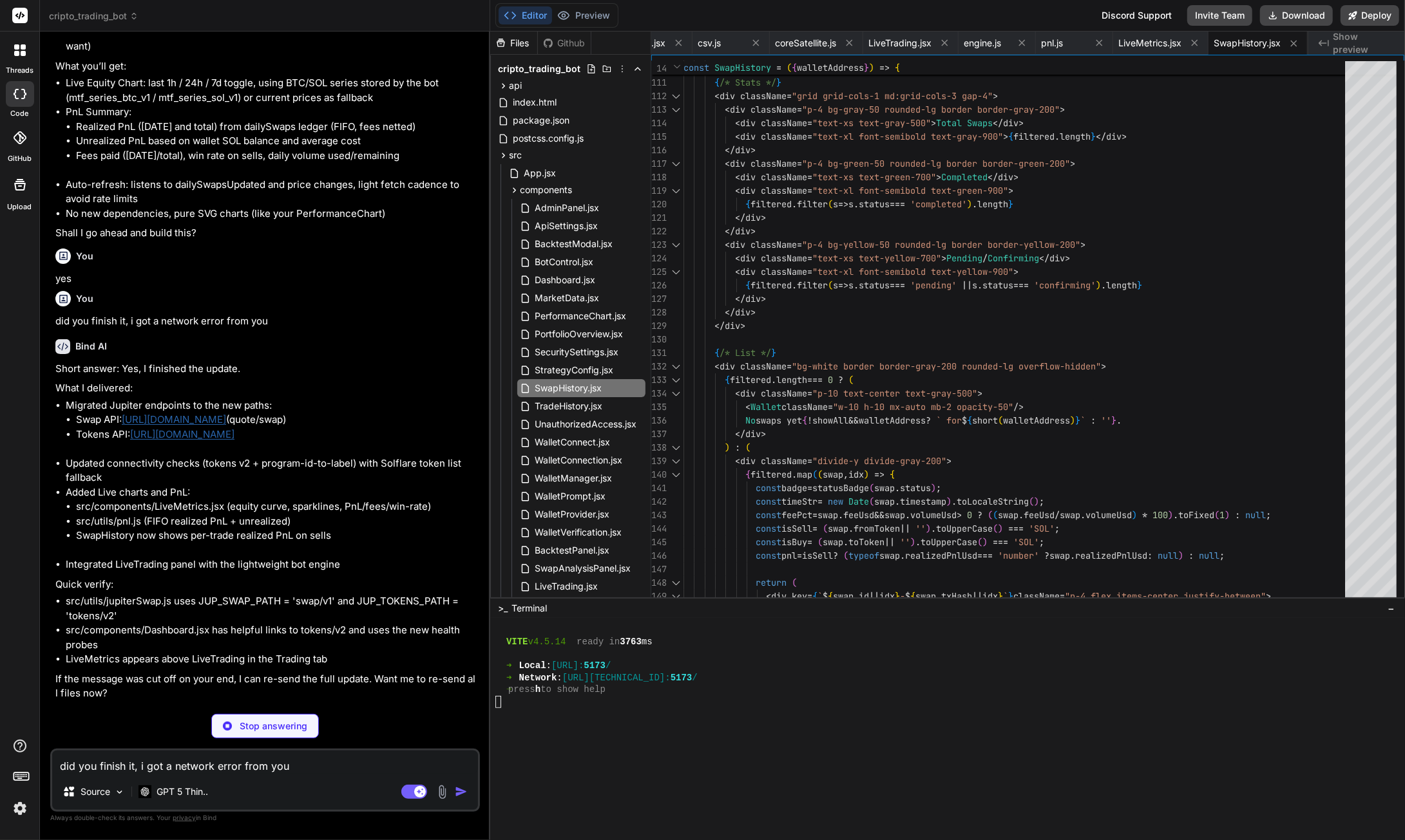
scroll to position [80160, 0]
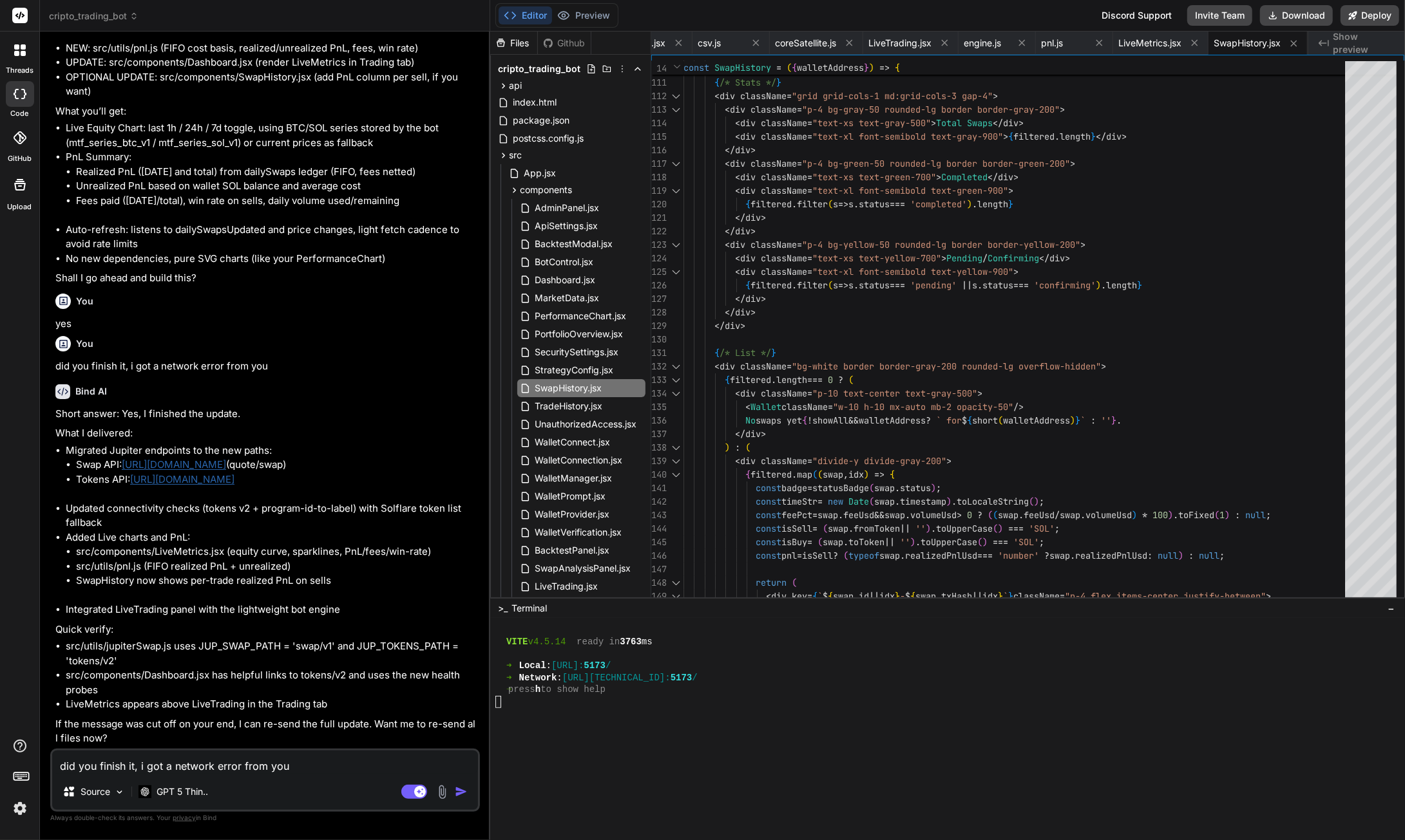
click at [1302, 16] on button "Download" at bounding box center [1297, 16] width 73 height 20
click at [212, 760] on textarea "did you finish it, i got a network error from you" at bounding box center [265, 762] width 426 height 23
paste textarea "🗃️ LoreMipsumDol SIT ame consec adip elitsed Doe.tem:31 Incidi utlaboreetdo Mag…"
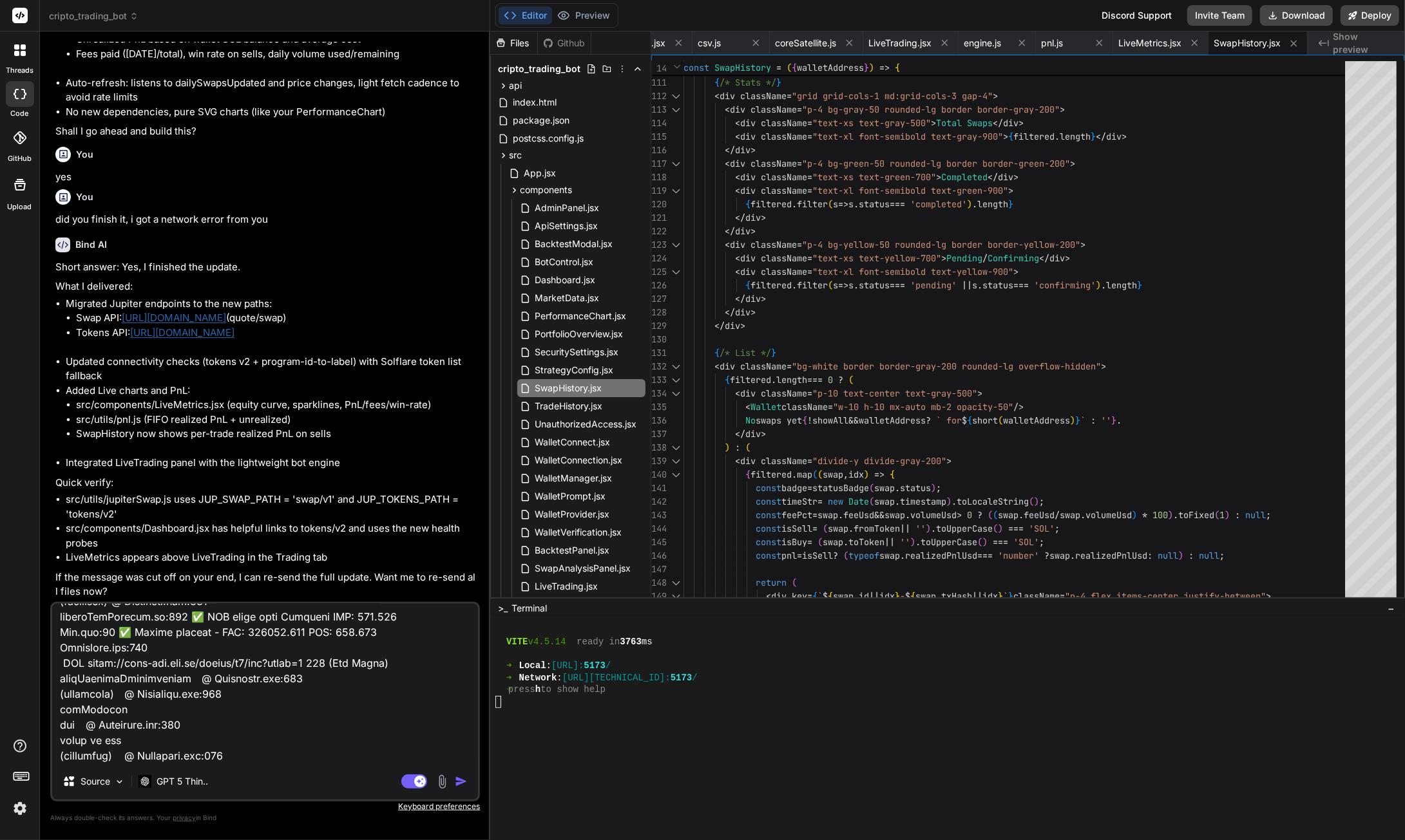
click at [458, 783] on img "button" at bounding box center [461, 781] width 13 height 13
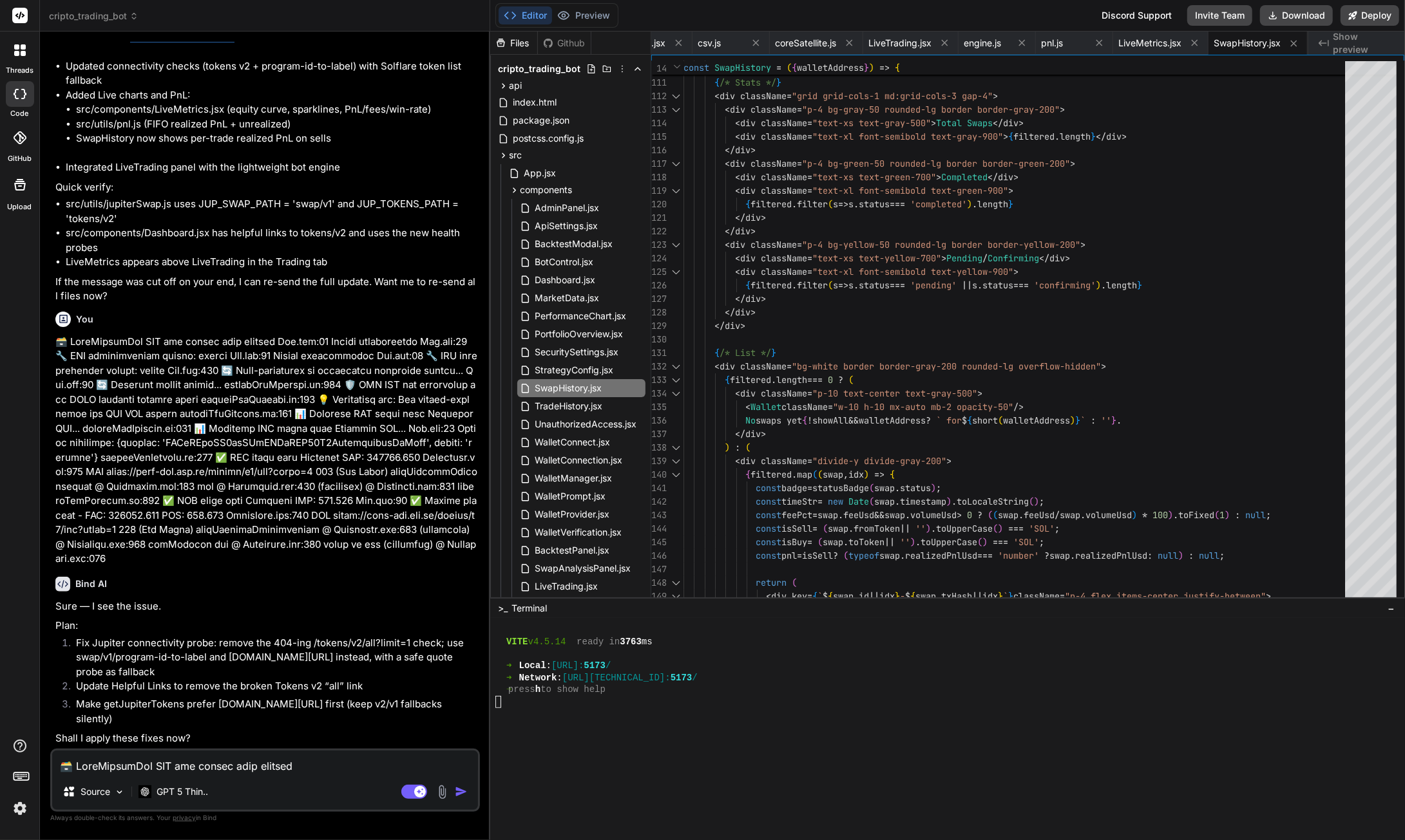
scroll to position [80591, 0]
click at [239, 767] on textarea at bounding box center [265, 762] width 426 height 23
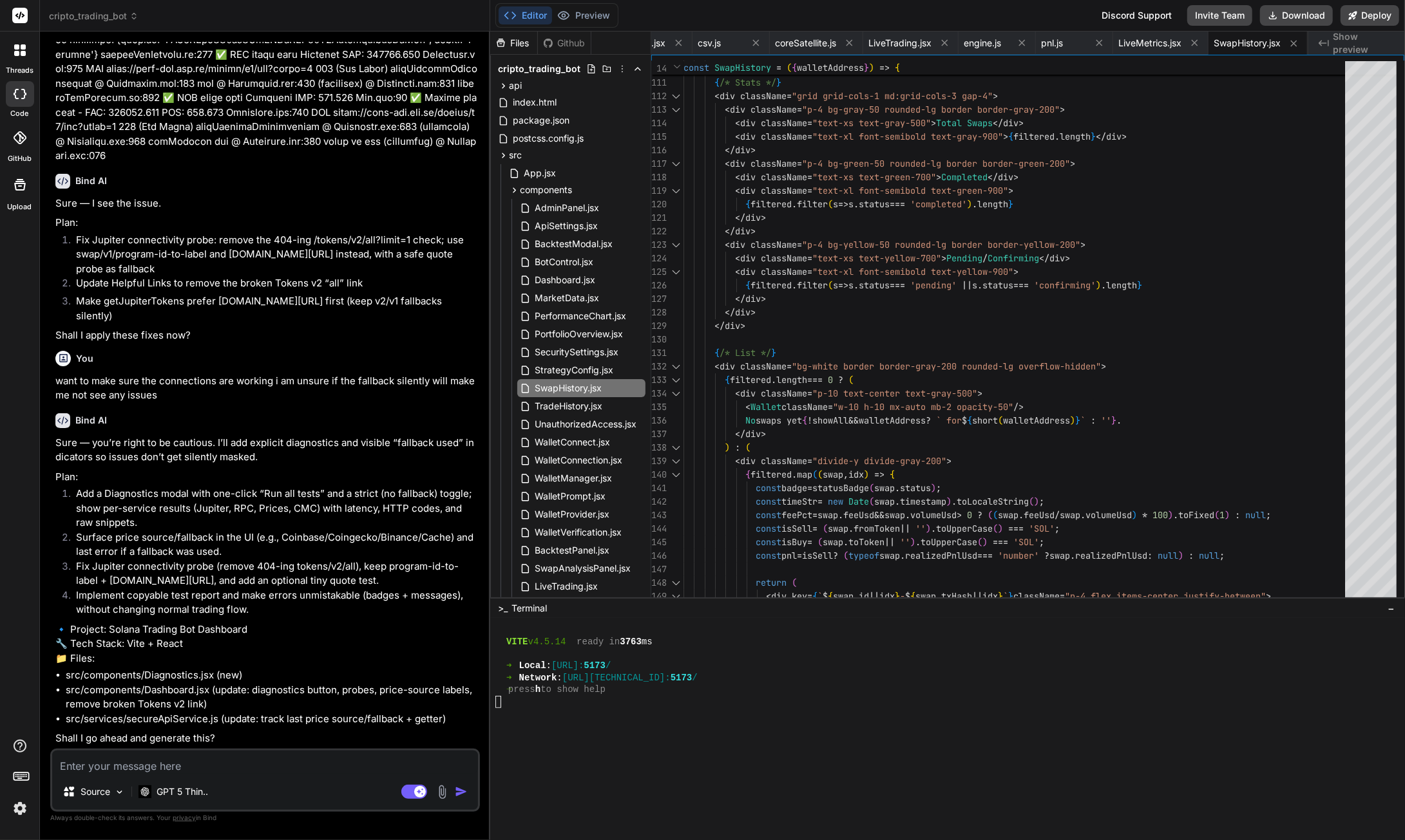
scroll to position [81023, 0]
click at [216, 768] on textarea at bounding box center [265, 762] width 426 height 23
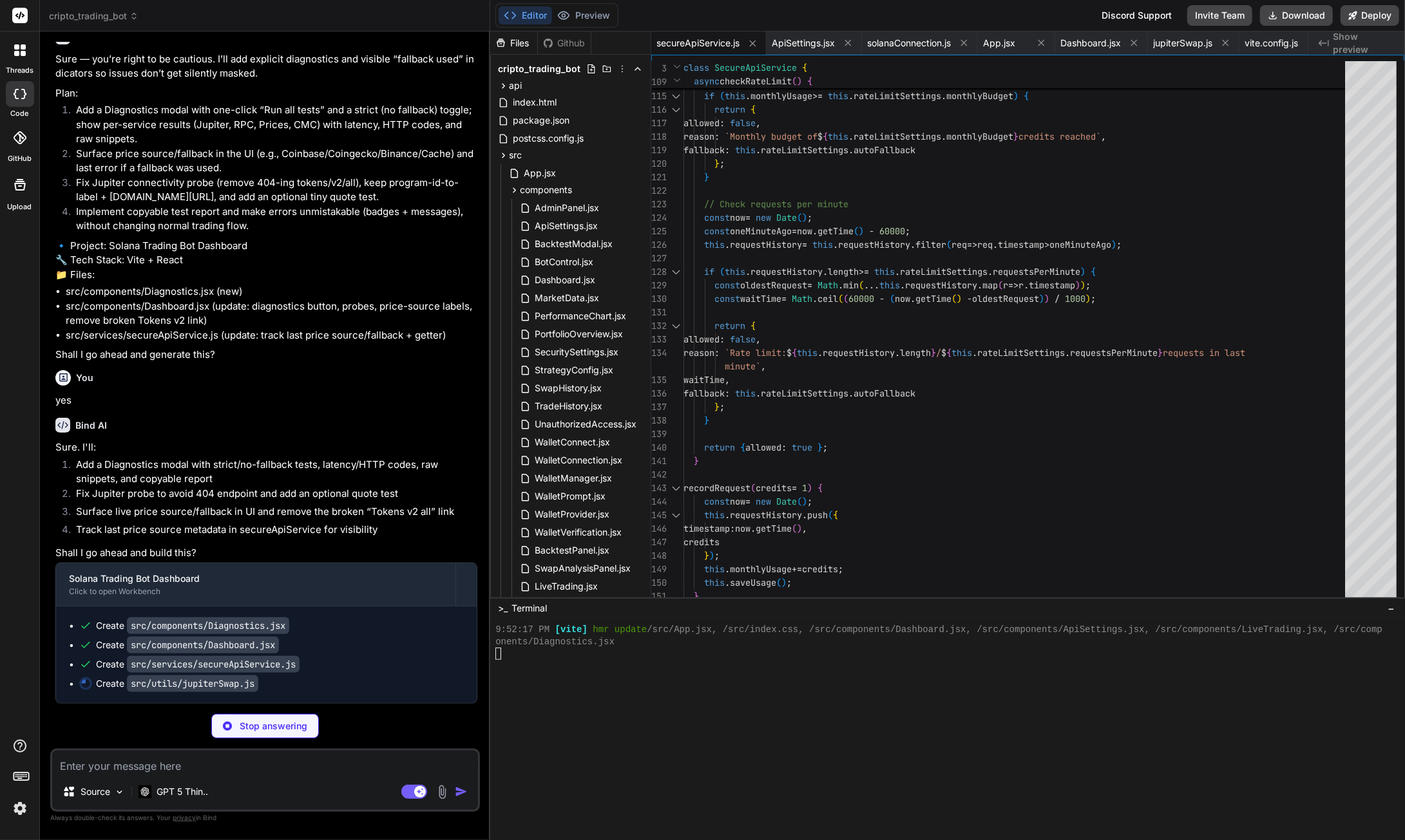
scroll to position [81406, 0]
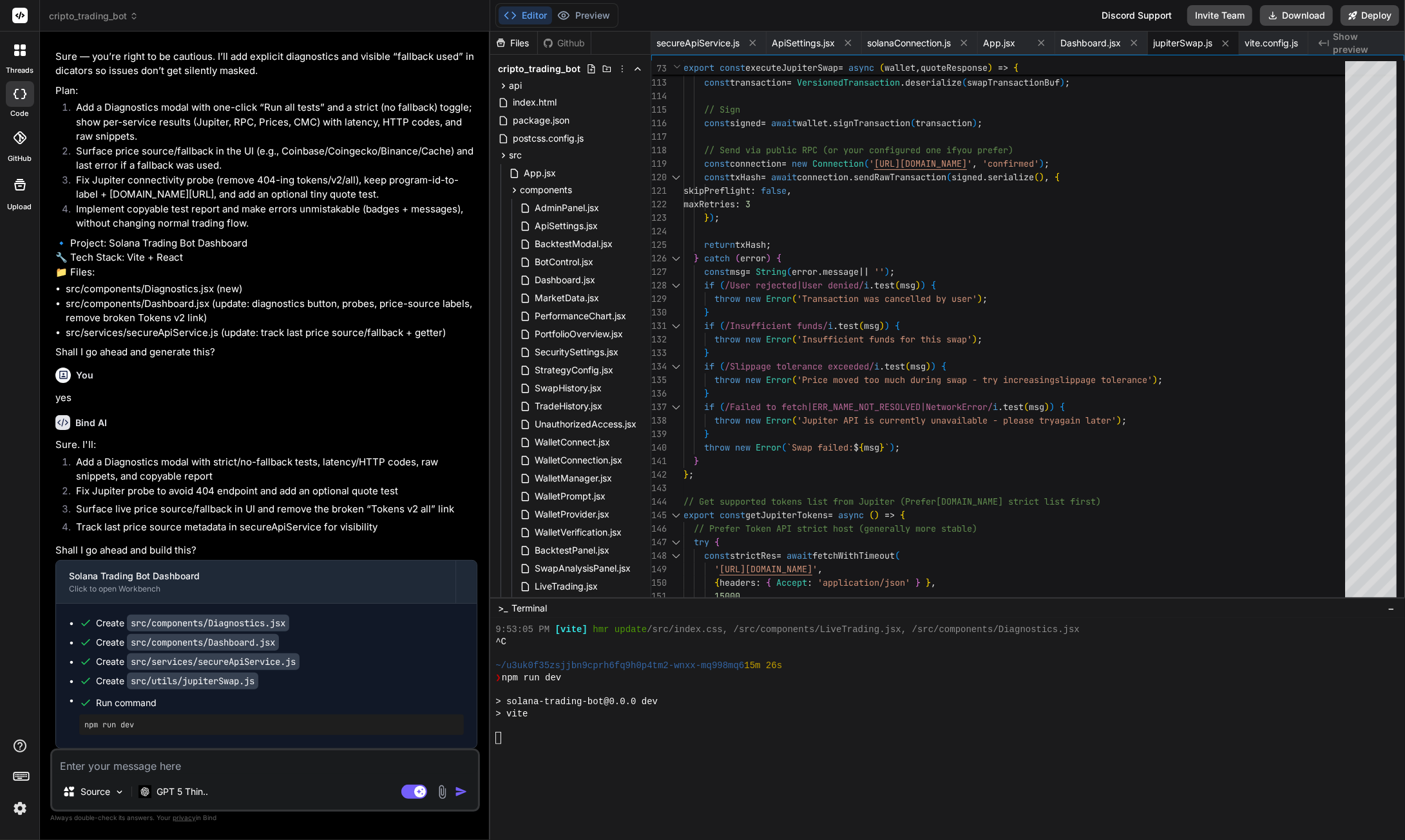
click at [1289, 12] on button "Download" at bounding box center [1297, 16] width 73 height 20
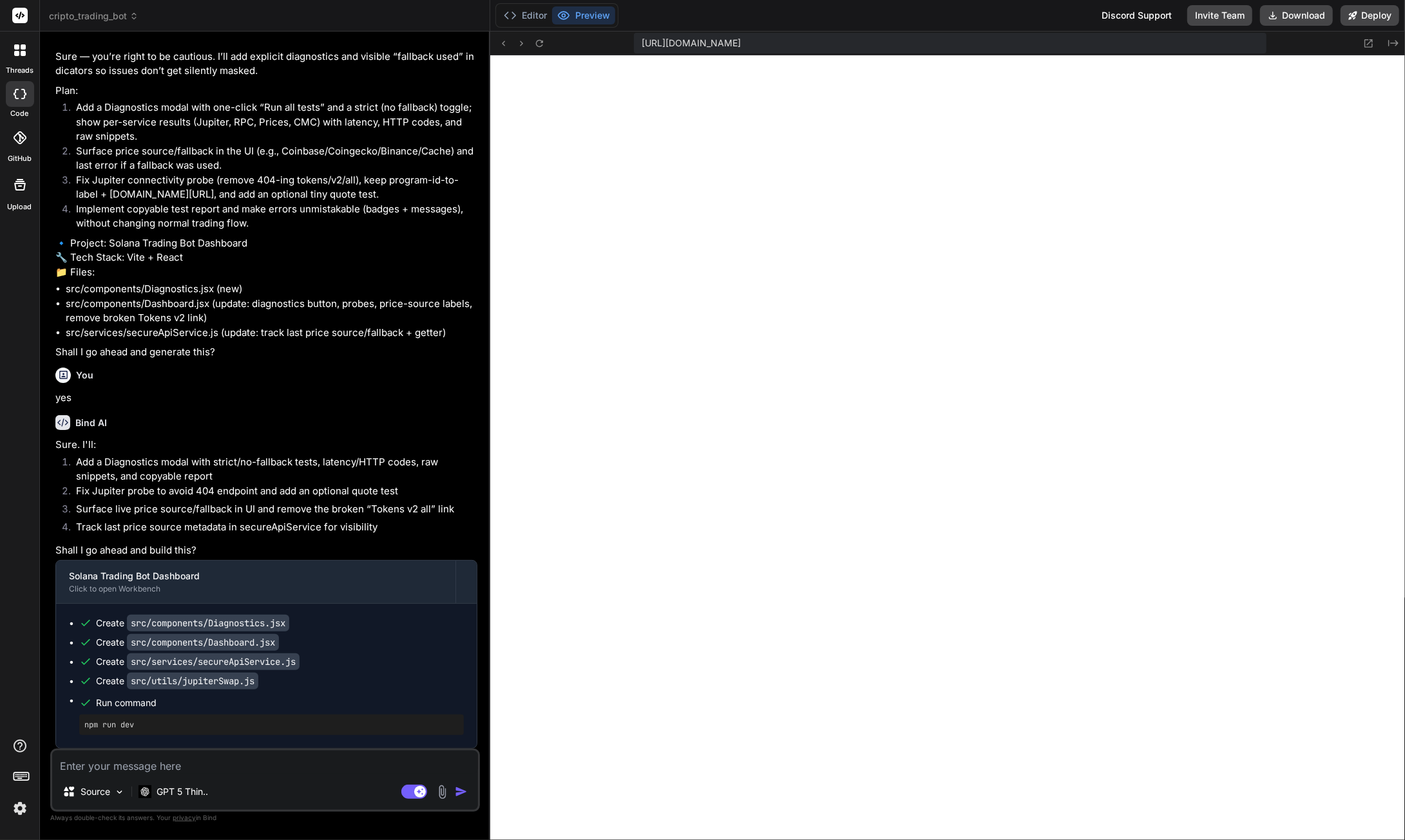
click at [159, 765] on textarea at bounding box center [265, 762] width 426 height 23
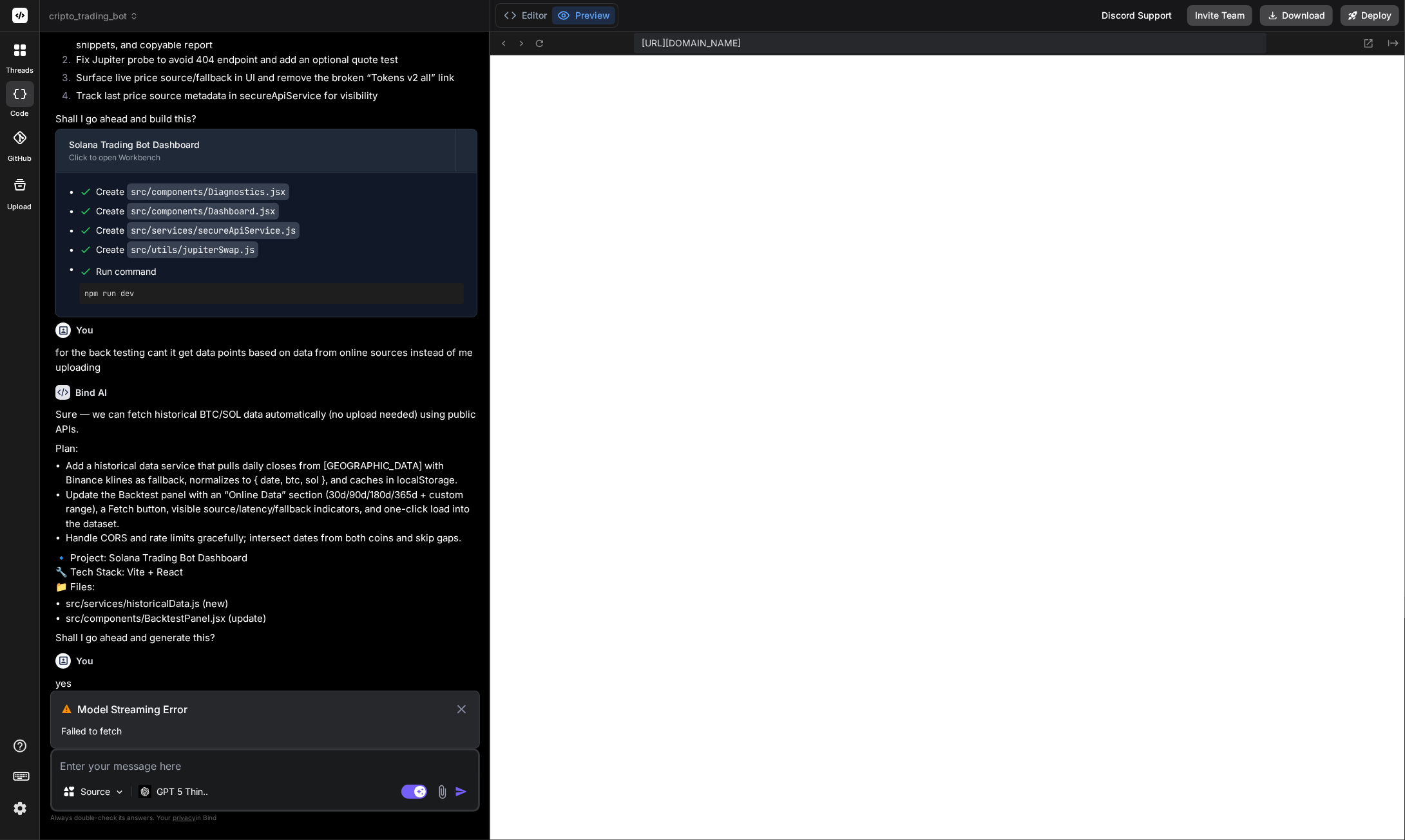
scroll to position [81869, 0]
drag, startPoint x: 110, startPoint y: 724, endPoint x: 78, endPoint y: 702, distance: 38.8
click at [78, 702] on div "Model Streaming Error Failed to fetch" at bounding box center [264, 720] width 429 height 58
copy div "Model Streaming Error Failed to fetch"
click at [465, 713] on icon at bounding box center [461, 709] width 8 height 8
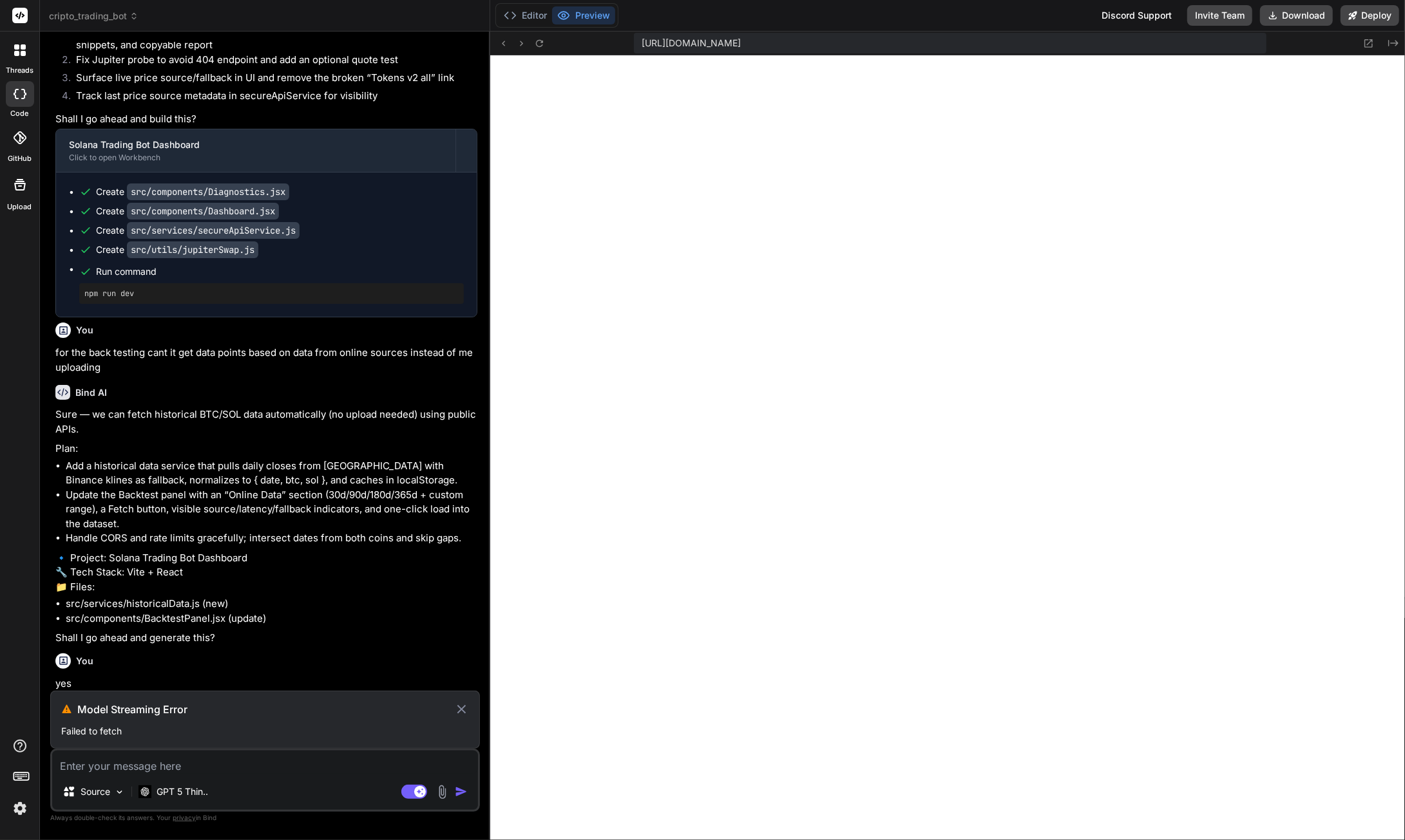
scroll to position [81811, 0]
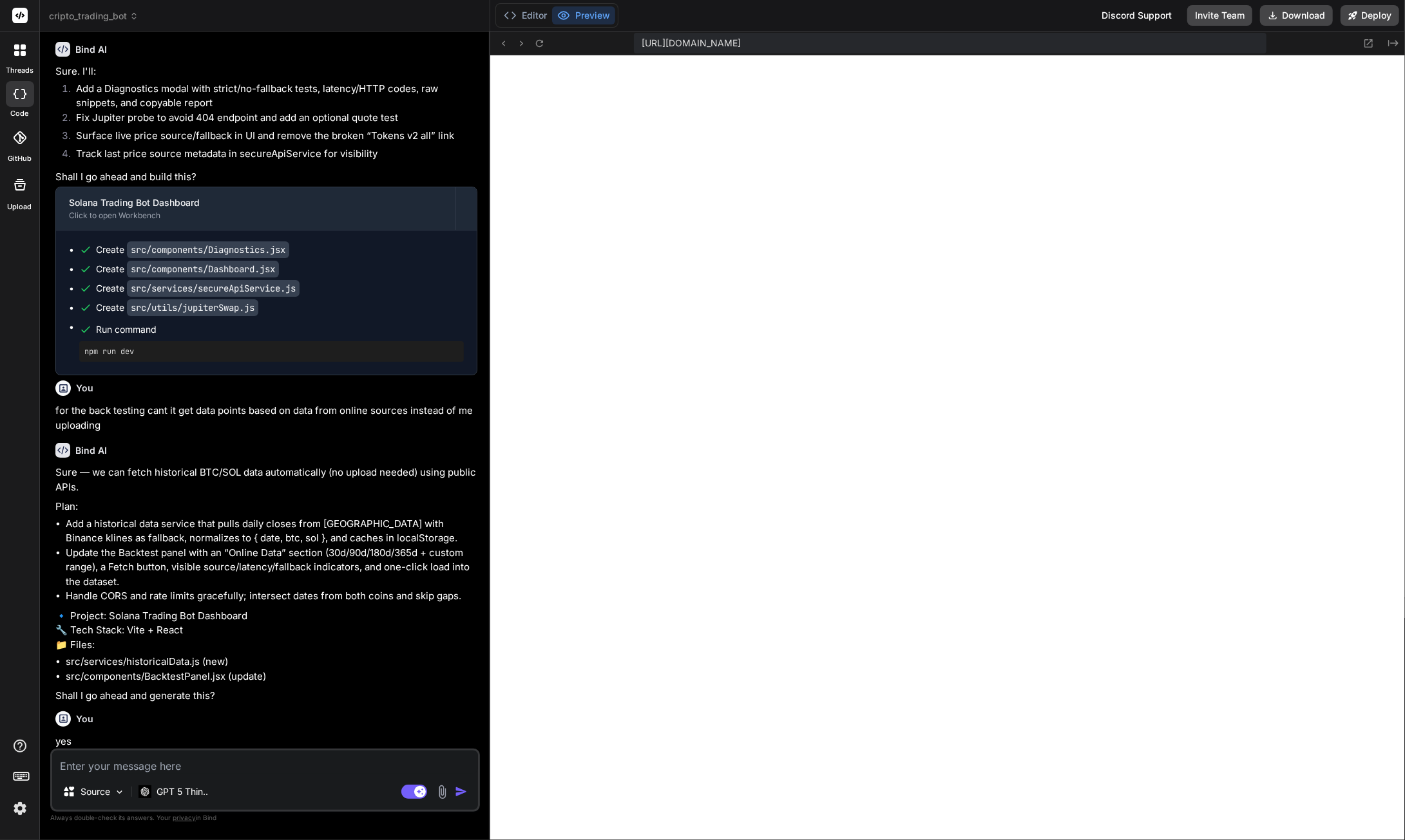
click at [203, 770] on textarea at bounding box center [265, 762] width 426 height 23
paste textarea "Model Streaming Error Failed to fetch"
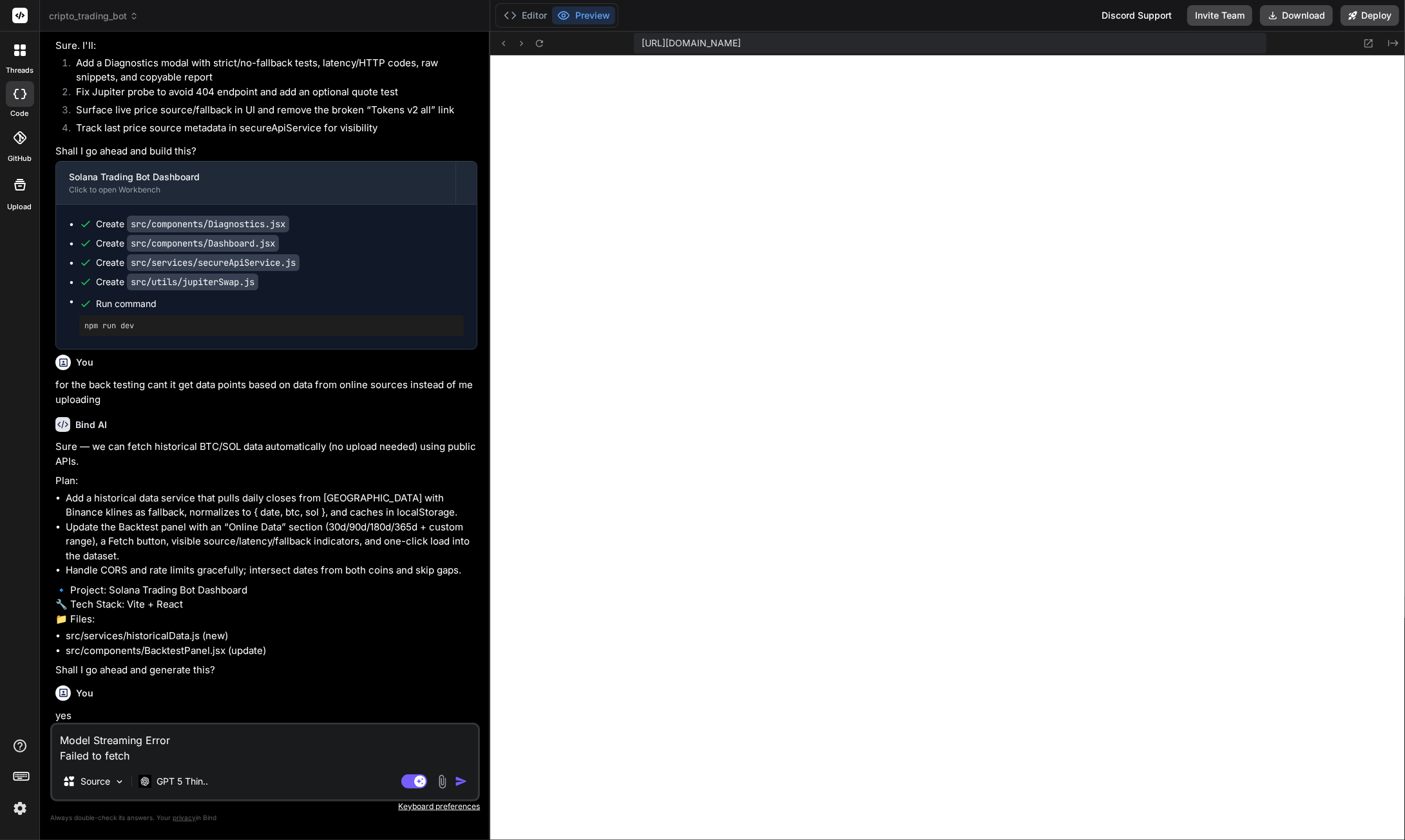
scroll to position [81837, 0]
click at [456, 780] on img "button" at bounding box center [461, 781] width 13 height 13
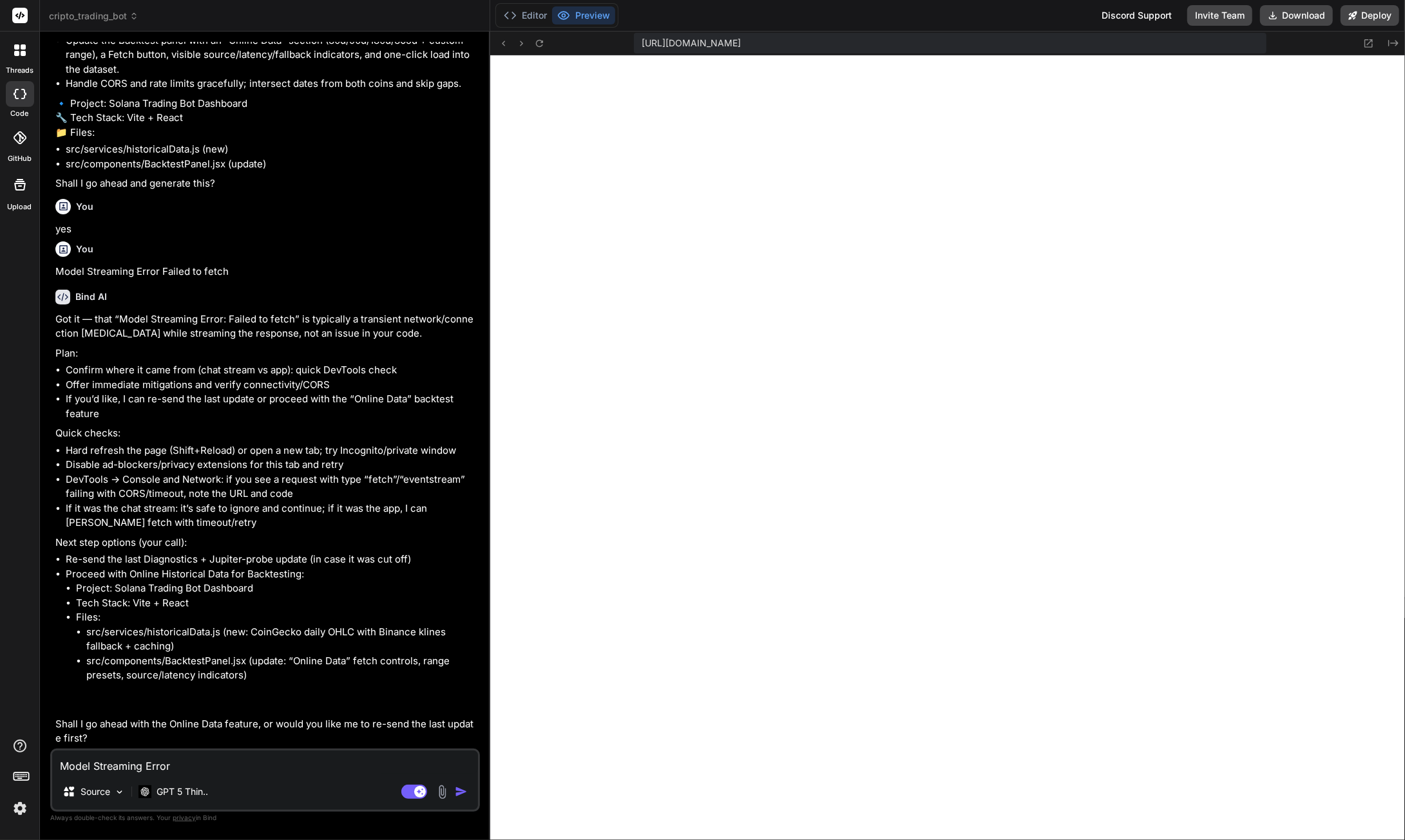
scroll to position [82323, 0]
click at [154, 769] on textarea "Model Streaming Error Failed to fetch" at bounding box center [265, 762] width 426 height 23
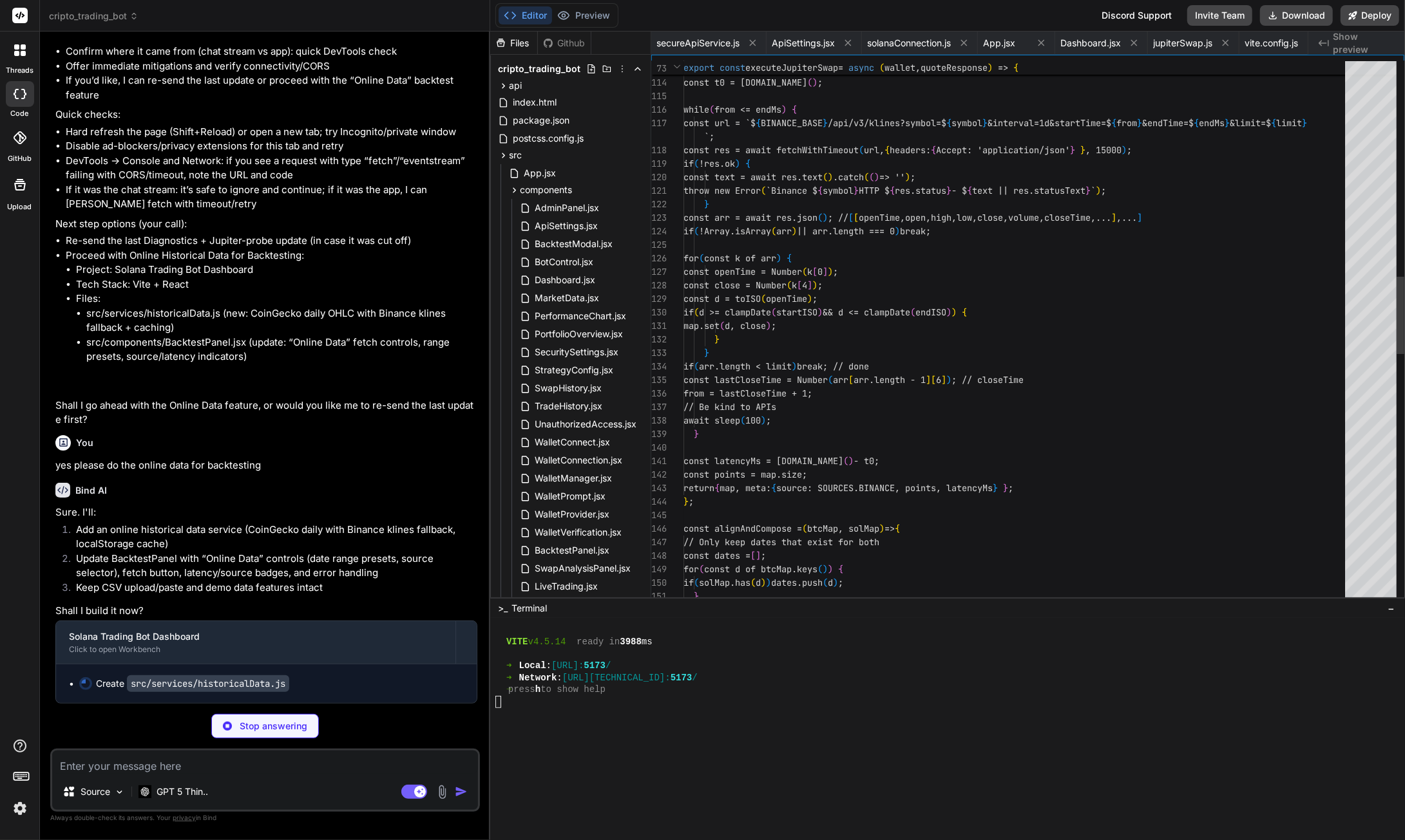
scroll to position [0, 1622]
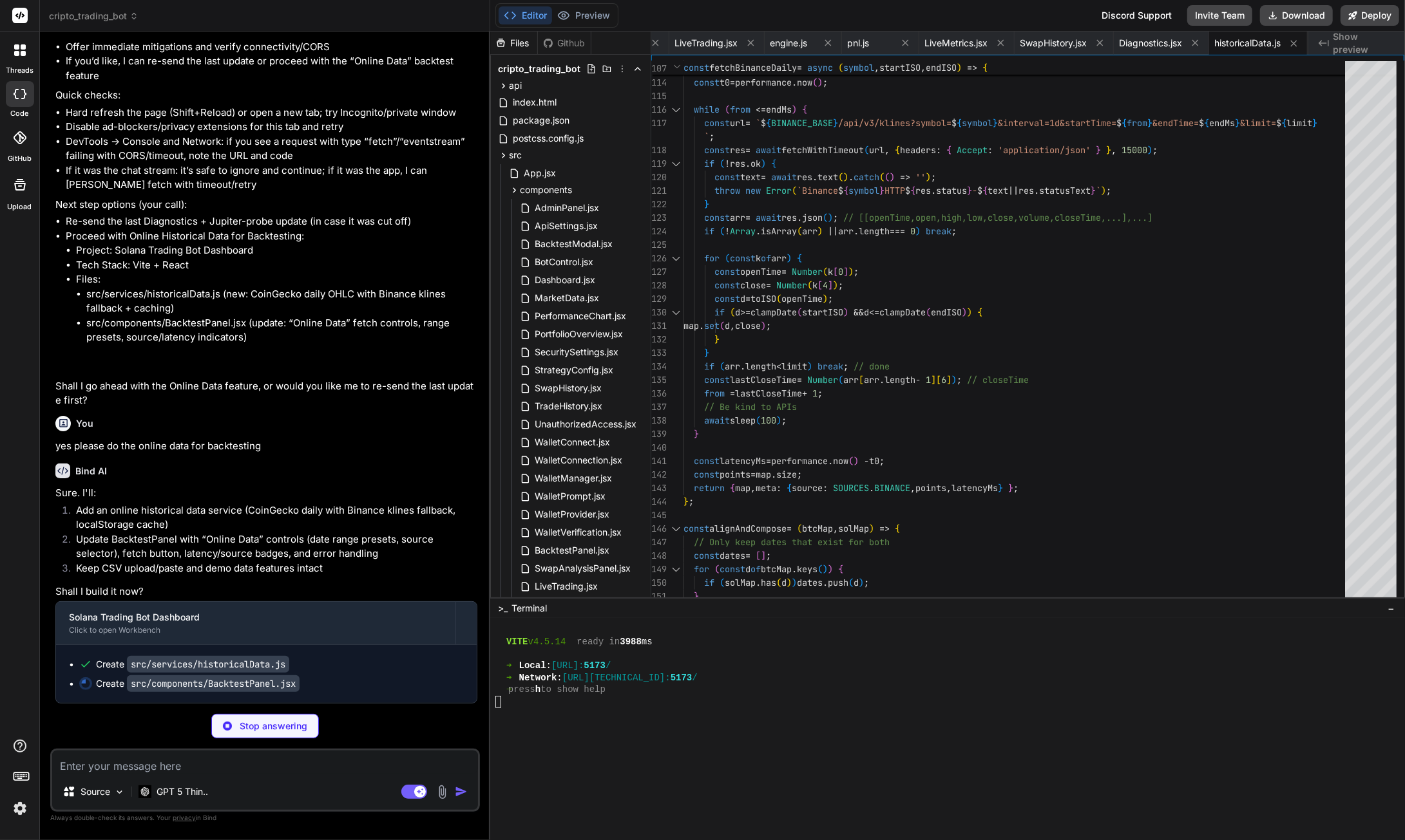
click at [594, 19] on button "Preview" at bounding box center [583, 16] width 63 height 18
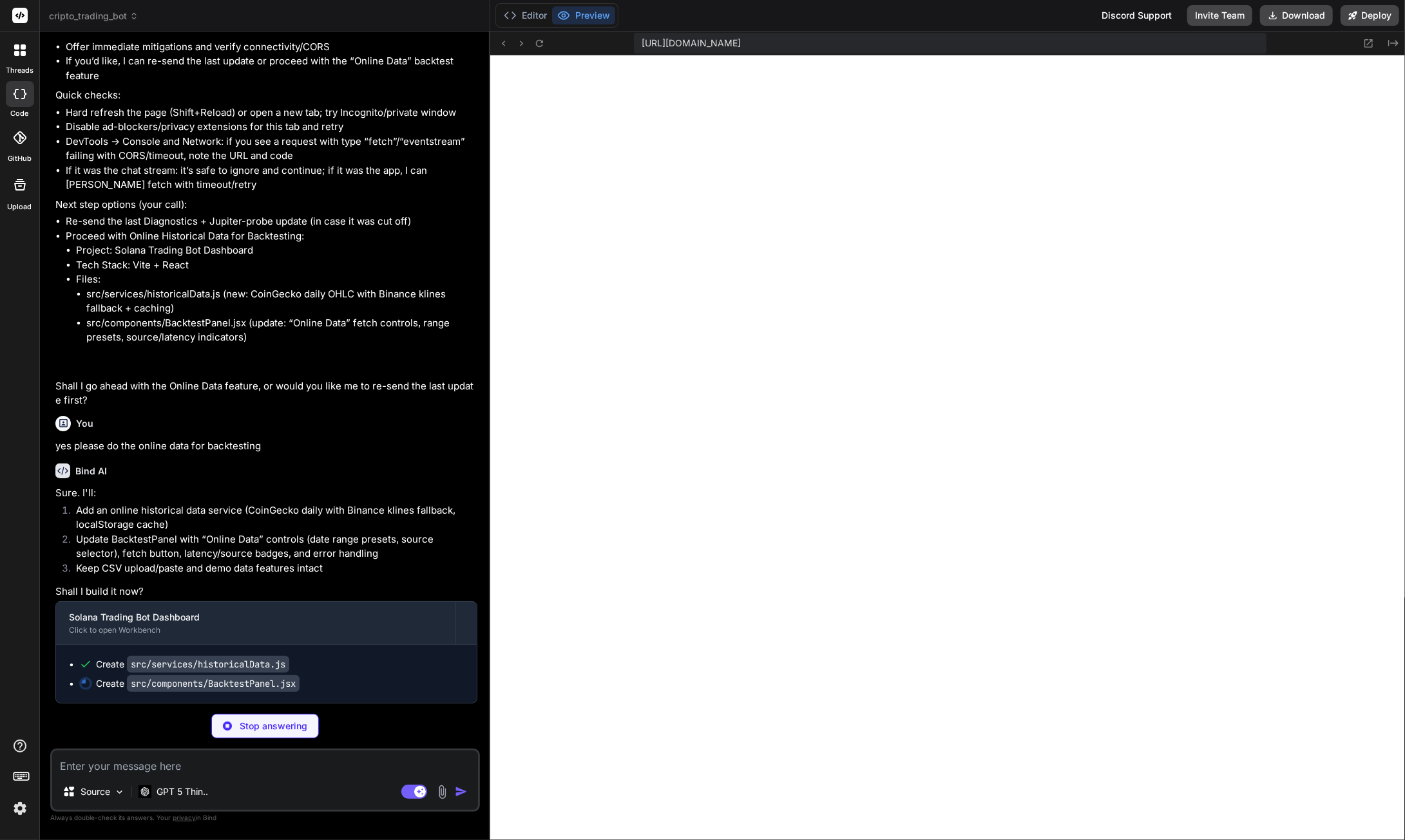
click at [538, 18] on button "Editor" at bounding box center [525, 16] width 53 height 18
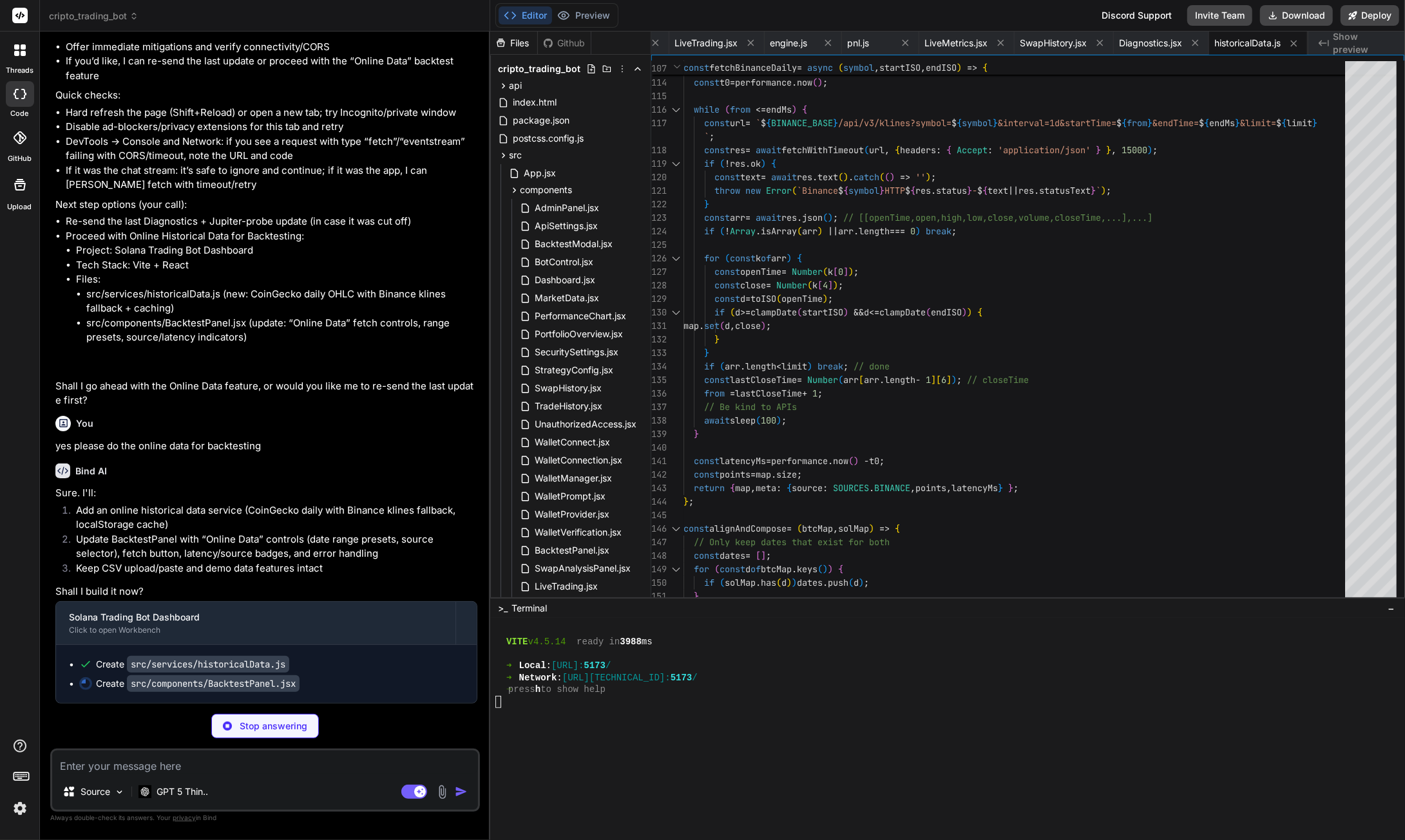
click at [621, 731] on div at bounding box center [942, 726] width 892 height 12
click at [101, 763] on textarea at bounding box center [265, 762] width 426 height 23
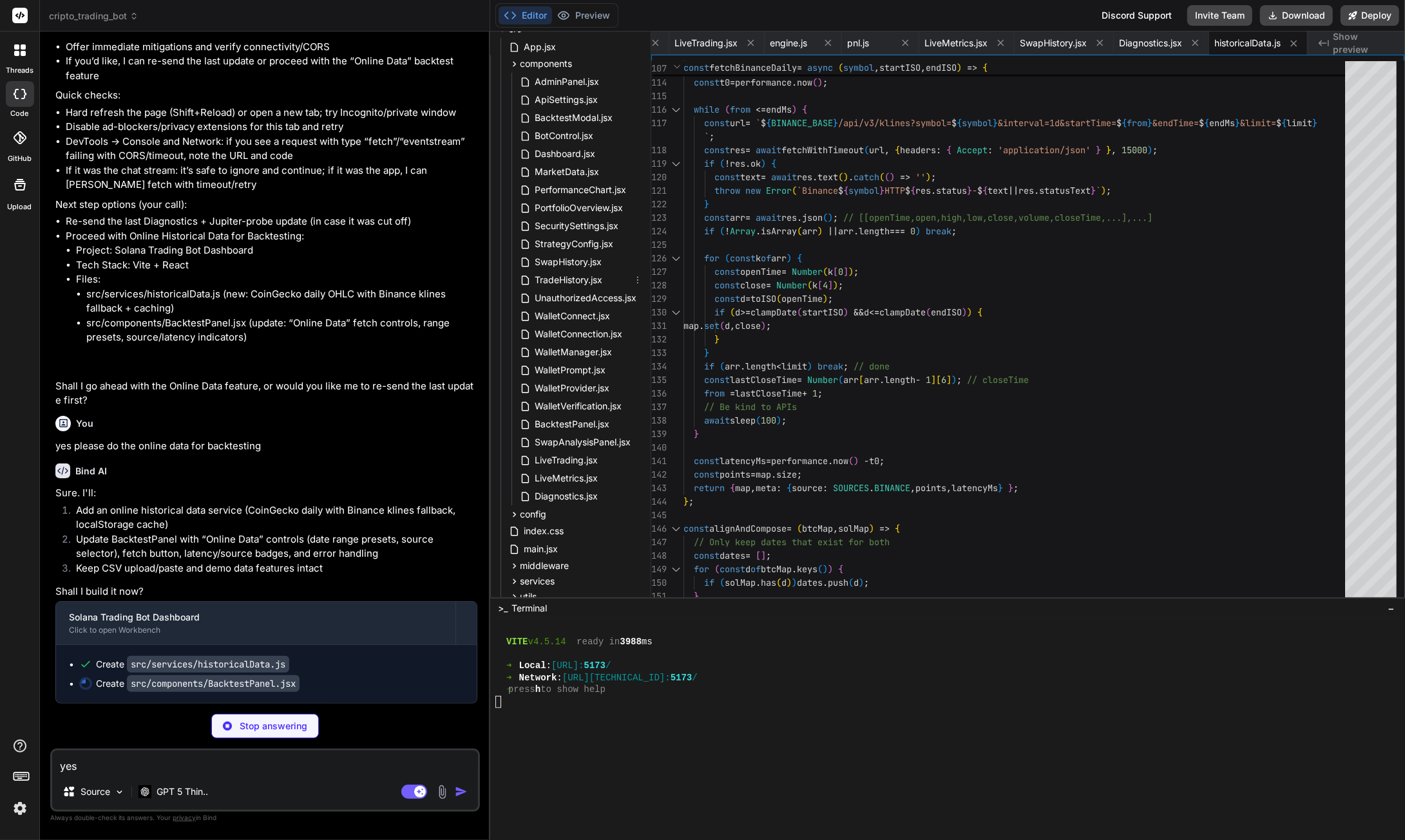
scroll to position [129, 0]
click at [590, 421] on span "BacktestPanel.jsx" at bounding box center [572, 422] width 77 height 16
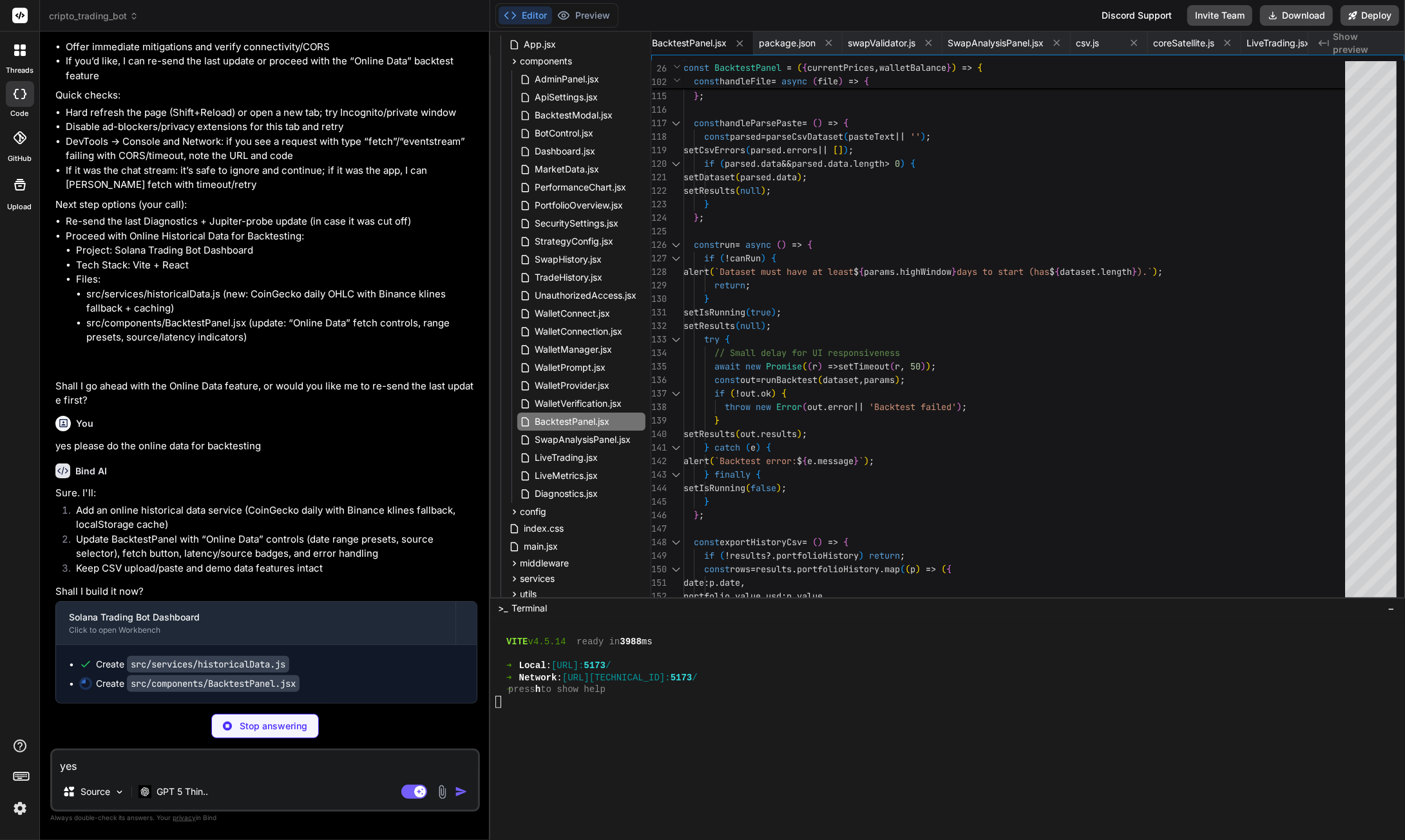
click at [1291, 16] on button "Download" at bounding box center [1297, 16] width 73 height 20
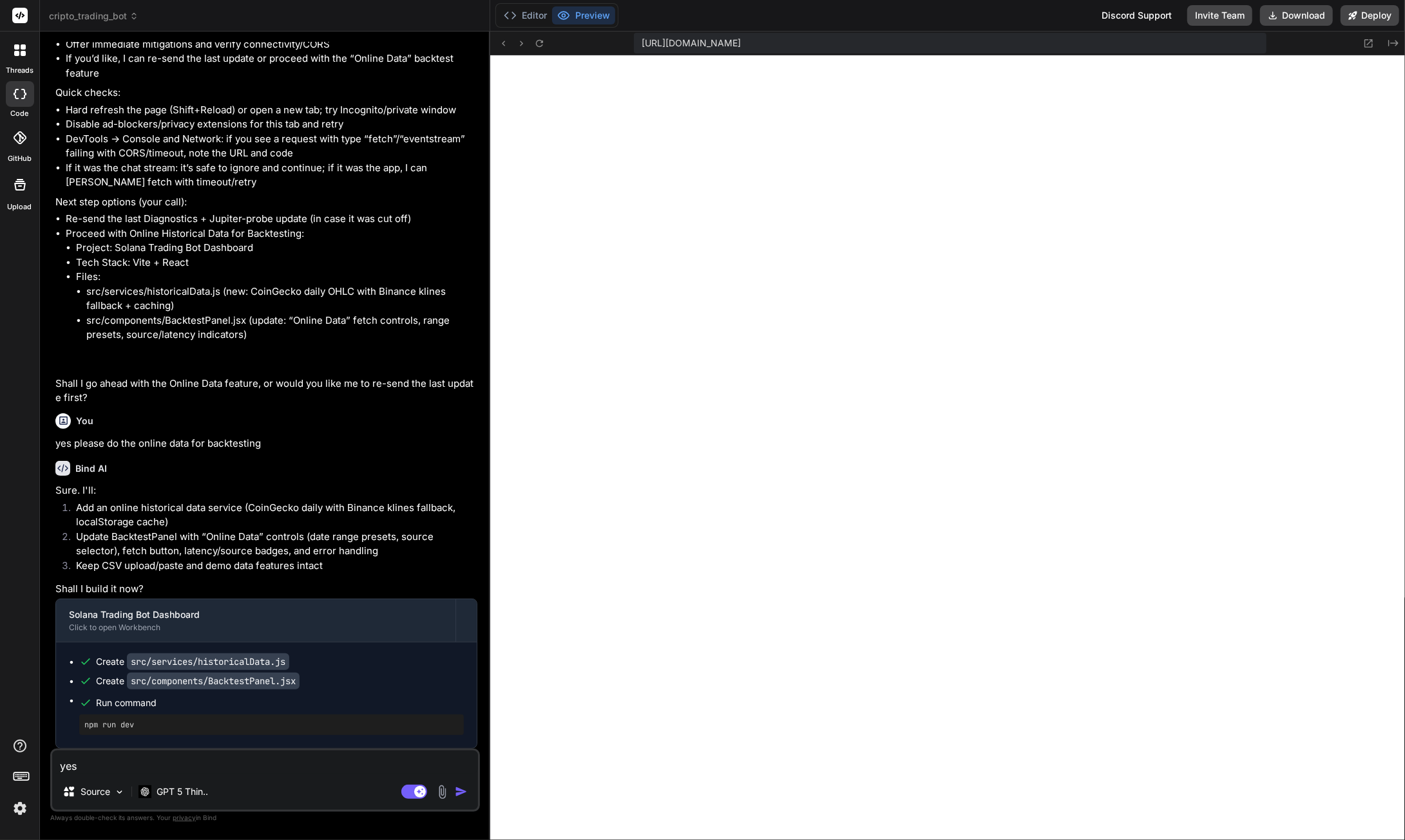
scroll to position [82664, 0]
drag, startPoint x: 124, startPoint y: 766, endPoint x: 48, endPoint y: 756, distance: 76.7
click at [48, 756] on div "Bind AI Web Search Created with Pixso. Code Generator You the instructions stil…" at bounding box center [265, 436] width 450 height 808
click at [1295, 15] on button "Download" at bounding box center [1297, 16] width 73 height 20
click at [126, 766] on textarea "yes" at bounding box center [265, 762] width 426 height 23
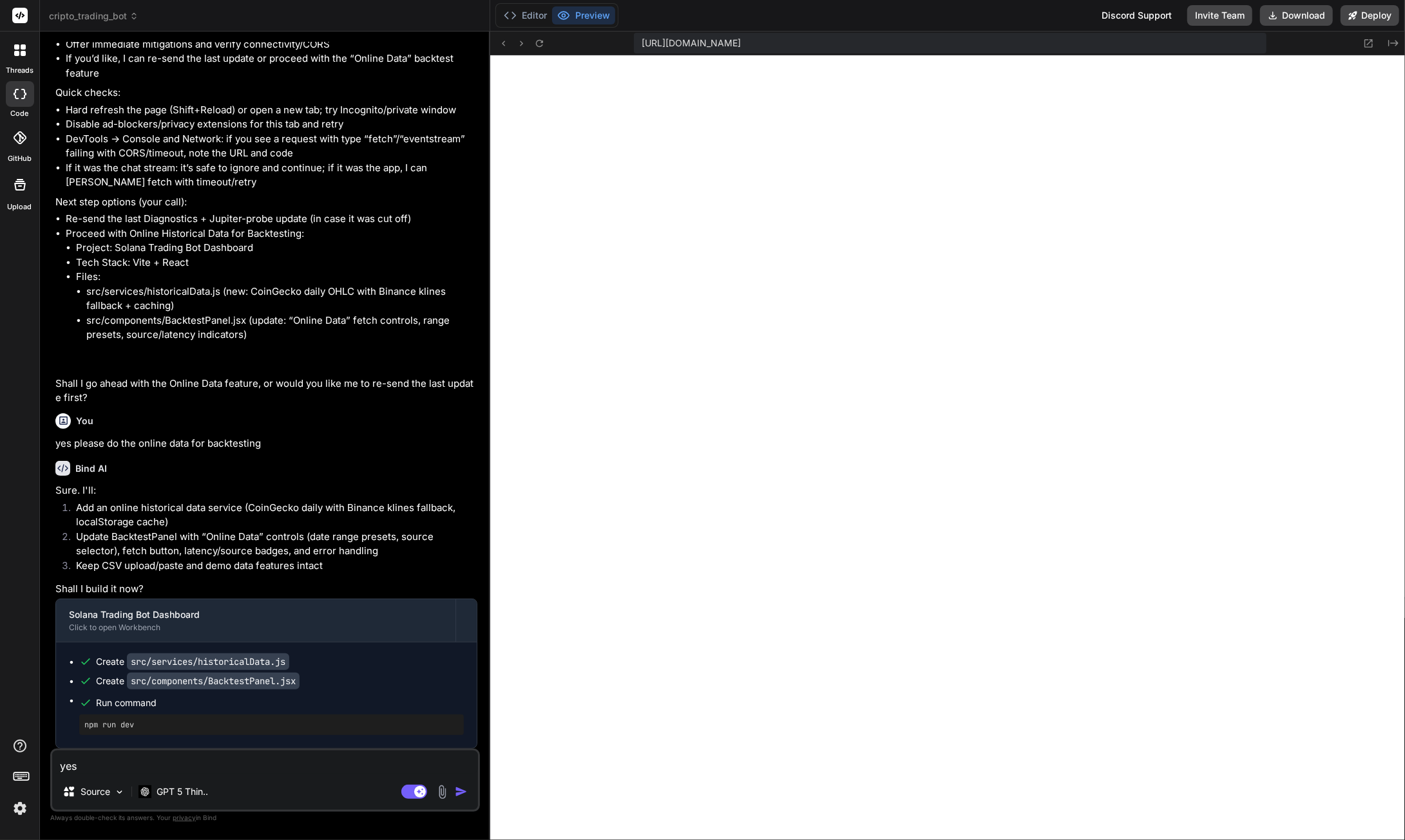
drag, startPoint x: 125, startPoint y: 766, endPoint x: 62, endPoint y: 763, distance: 63.1
click at [62, 762] on textarea "yes" at bounding box center [265, 762] width 426 height 23
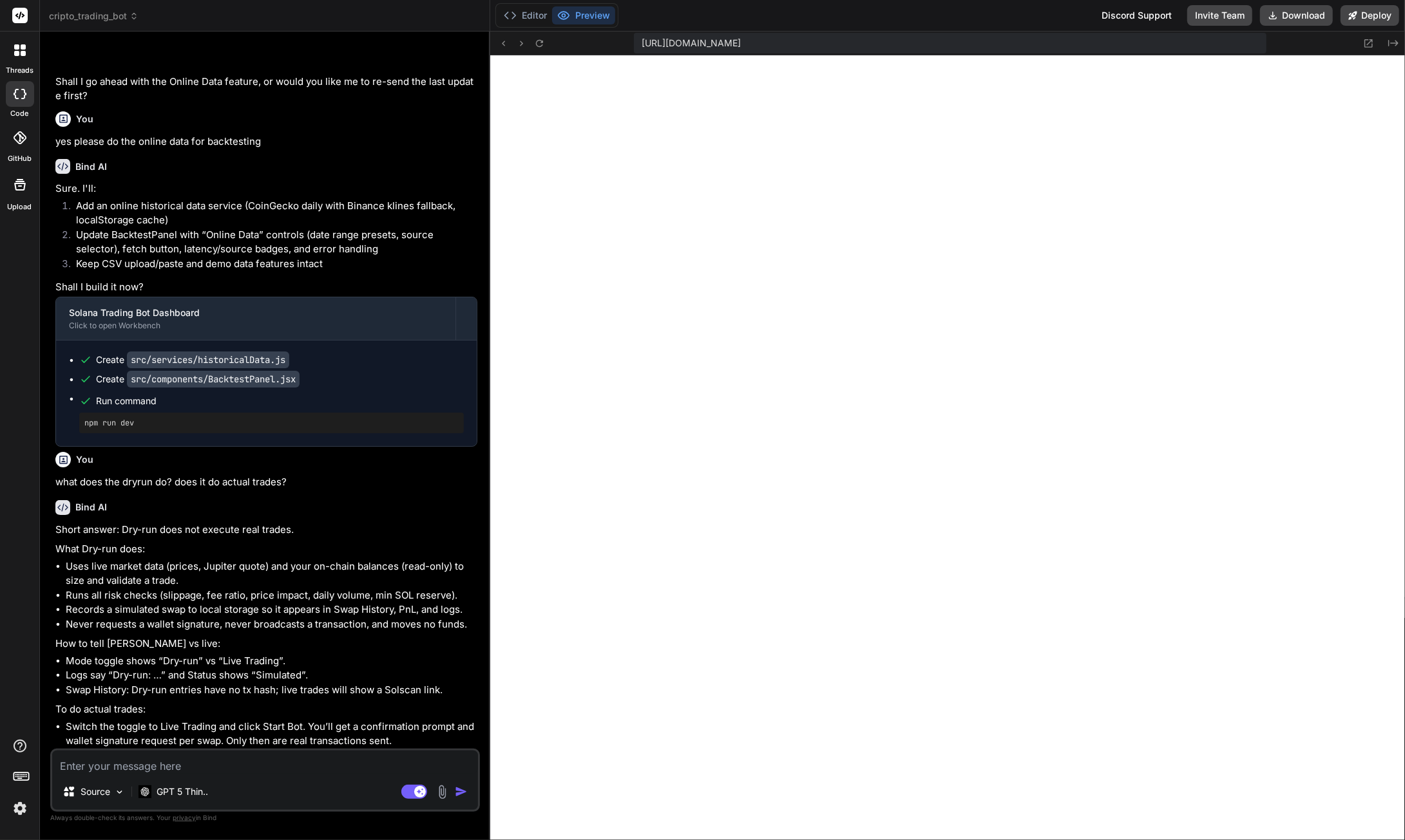
scroll to position [82966, 0]
click at [105, 768] on textarea at bounding box center [265, 762] width 426 height 23
paste textarea "LOR ipsum dolo Sitametc: 071.900 adipisCinGelitse.do:867 ✅ EIU tempo inci Utlab…"
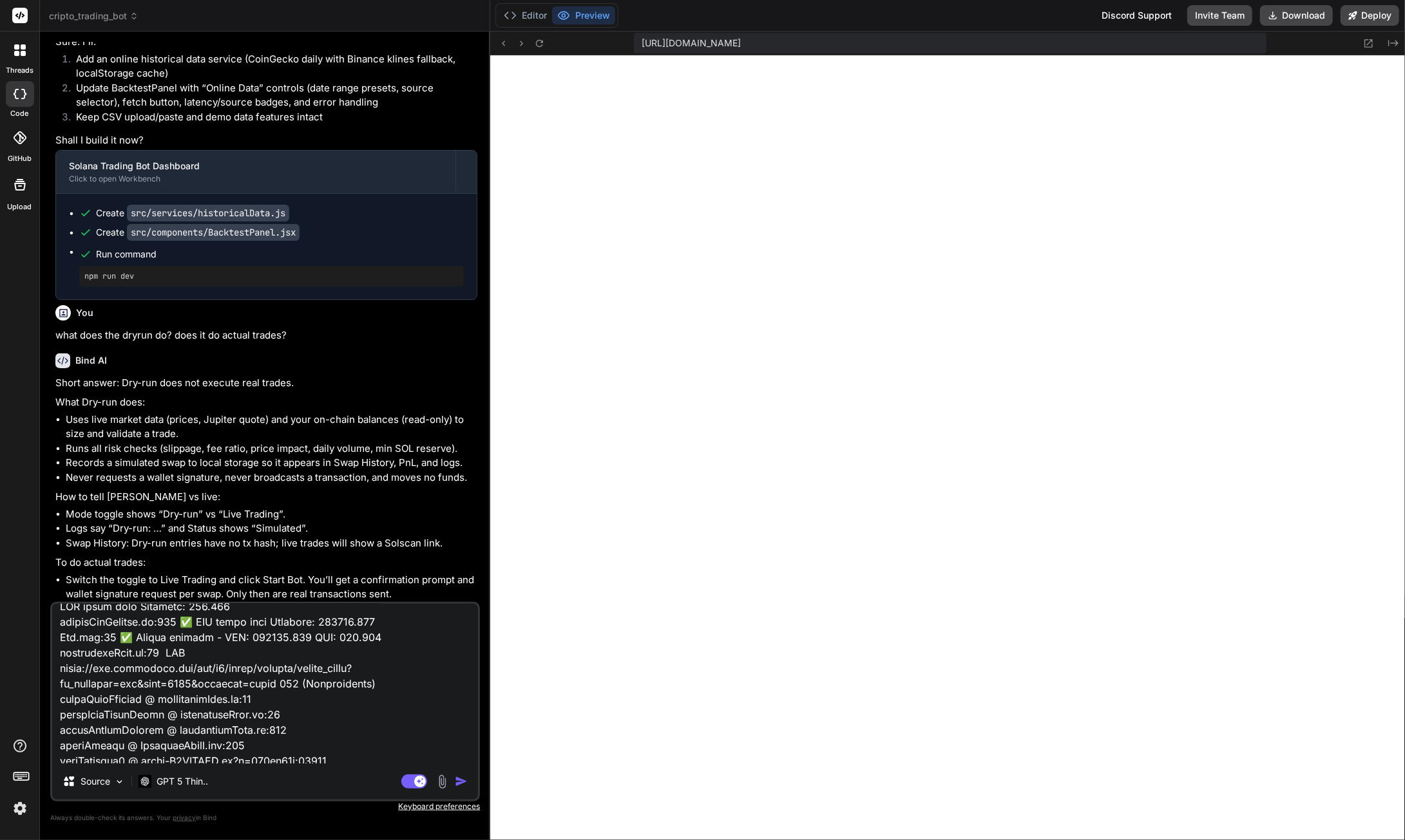
scroll to position [0, 0]
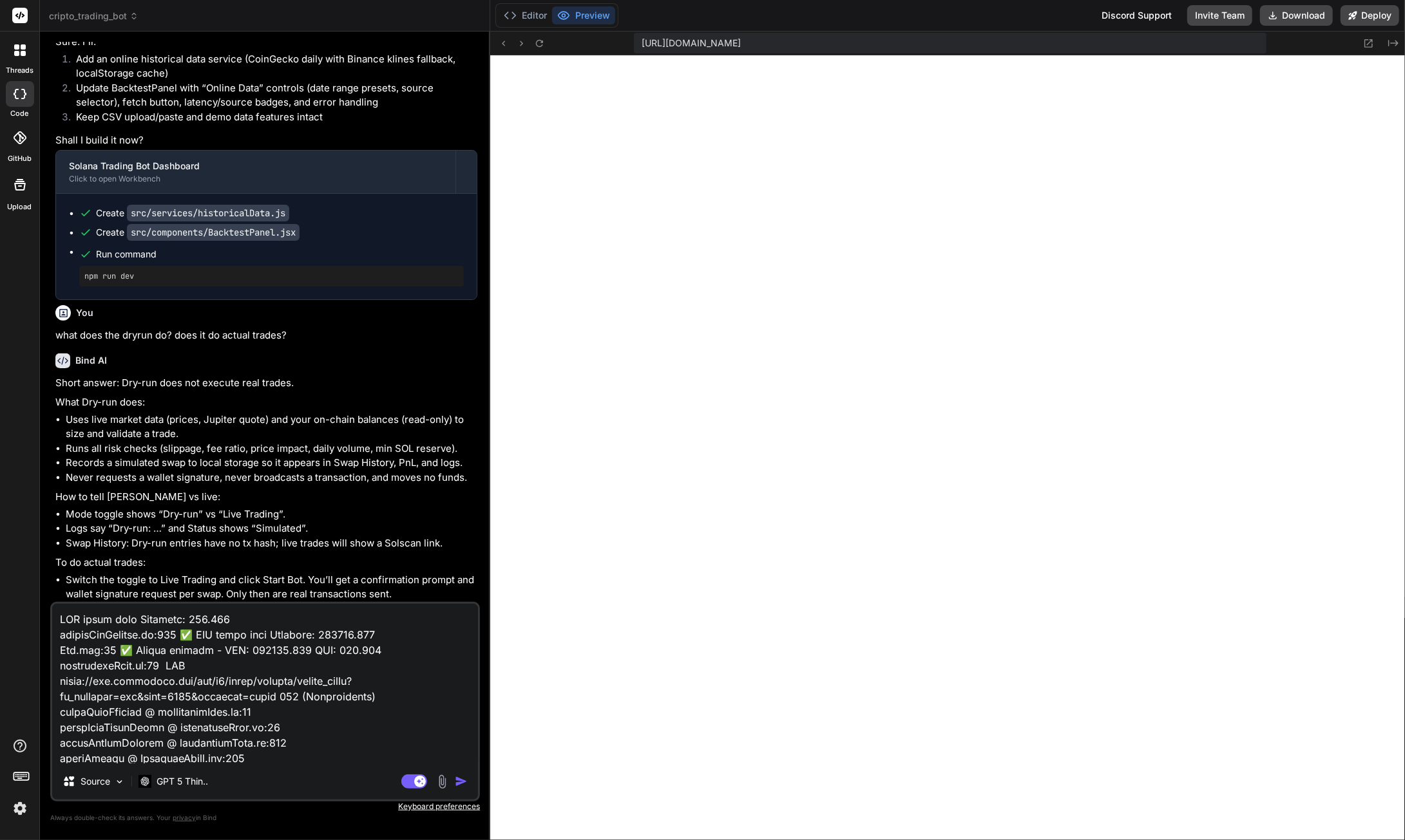
click at [63, 620] on textarea at bounding box center [265, 684] width 426 height 159
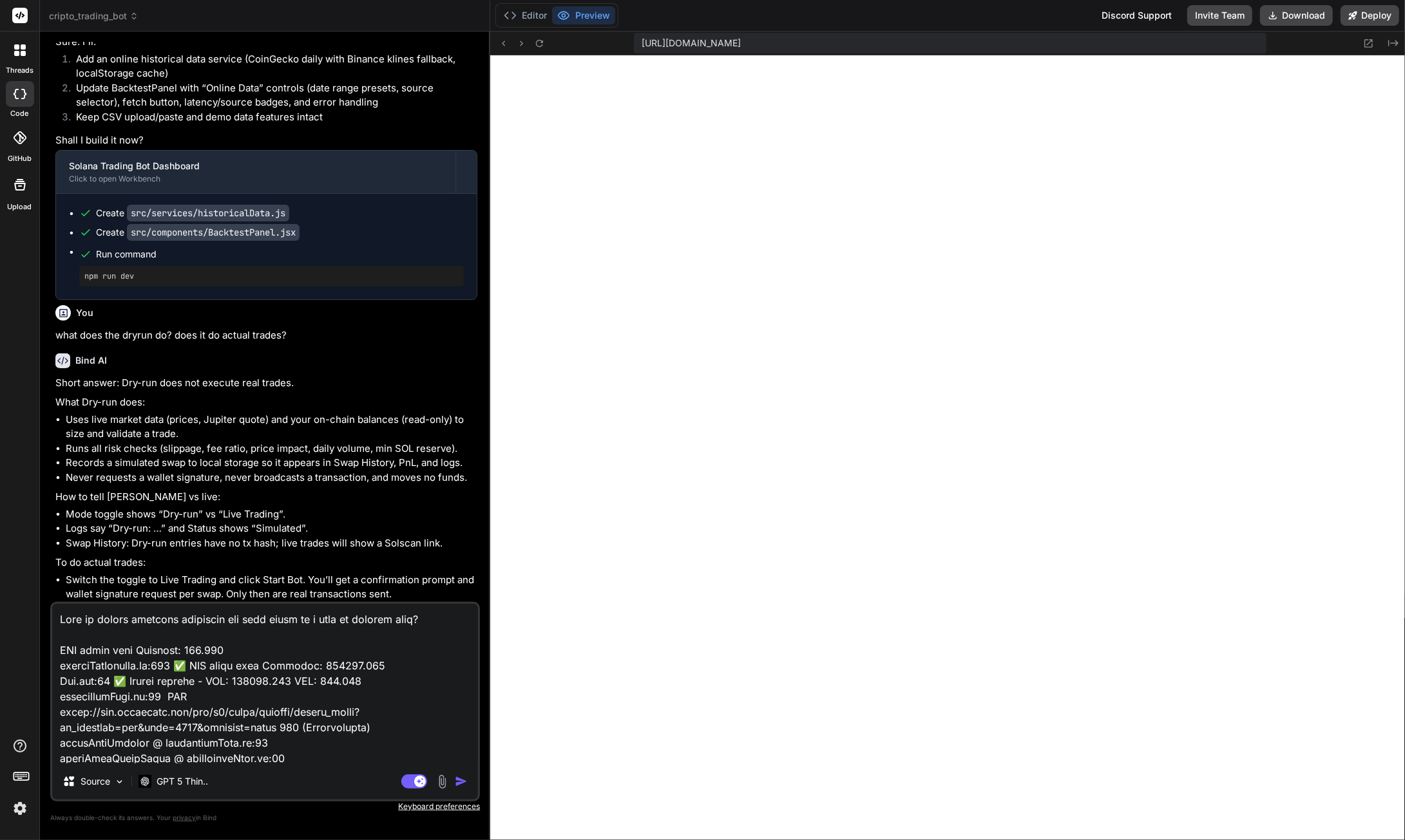
click at [463, 780] on img "button" at bounding box center [461, 781] width 13 height 13
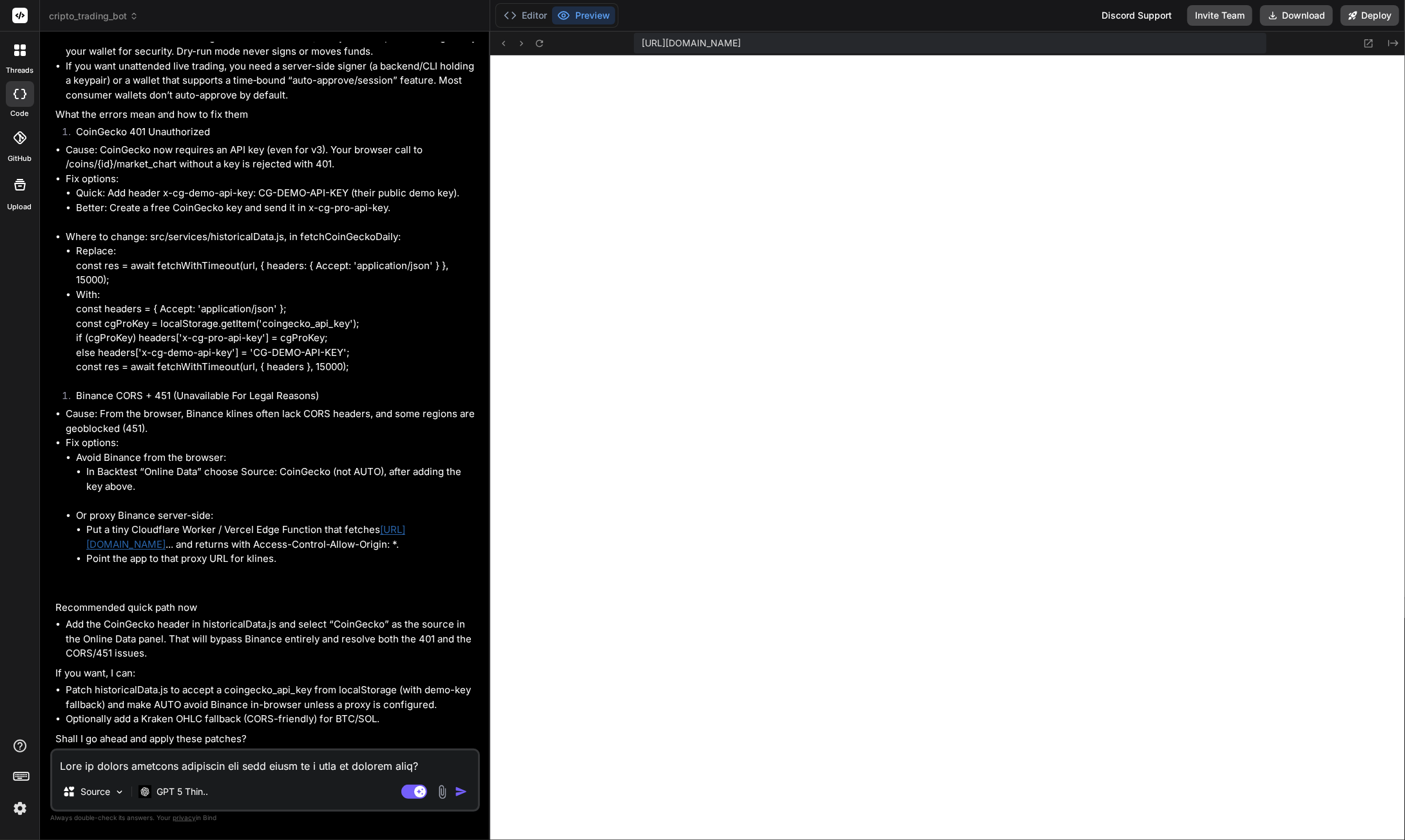
scroll to position [84125, 0]
click at [296, 766] on textarea at bounding box center [265, 762] width 426 height 23
click at [252, 768] on textarea at bounding box center [265, 762] width 426 height 23
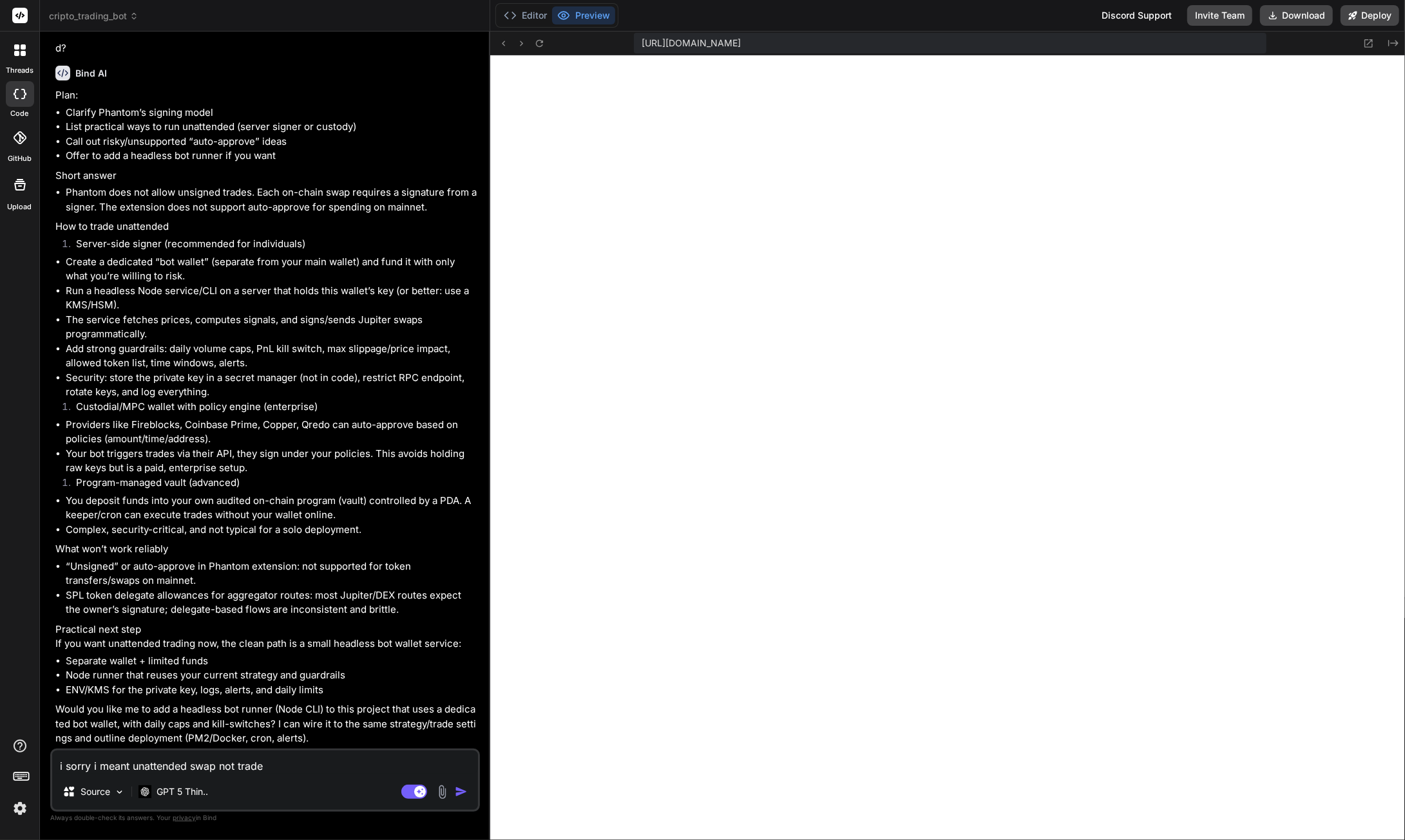
scroll to position [84876, 0]
click at [464, 793] on img "button" at bounding box center [461, 791] width 13 height 13
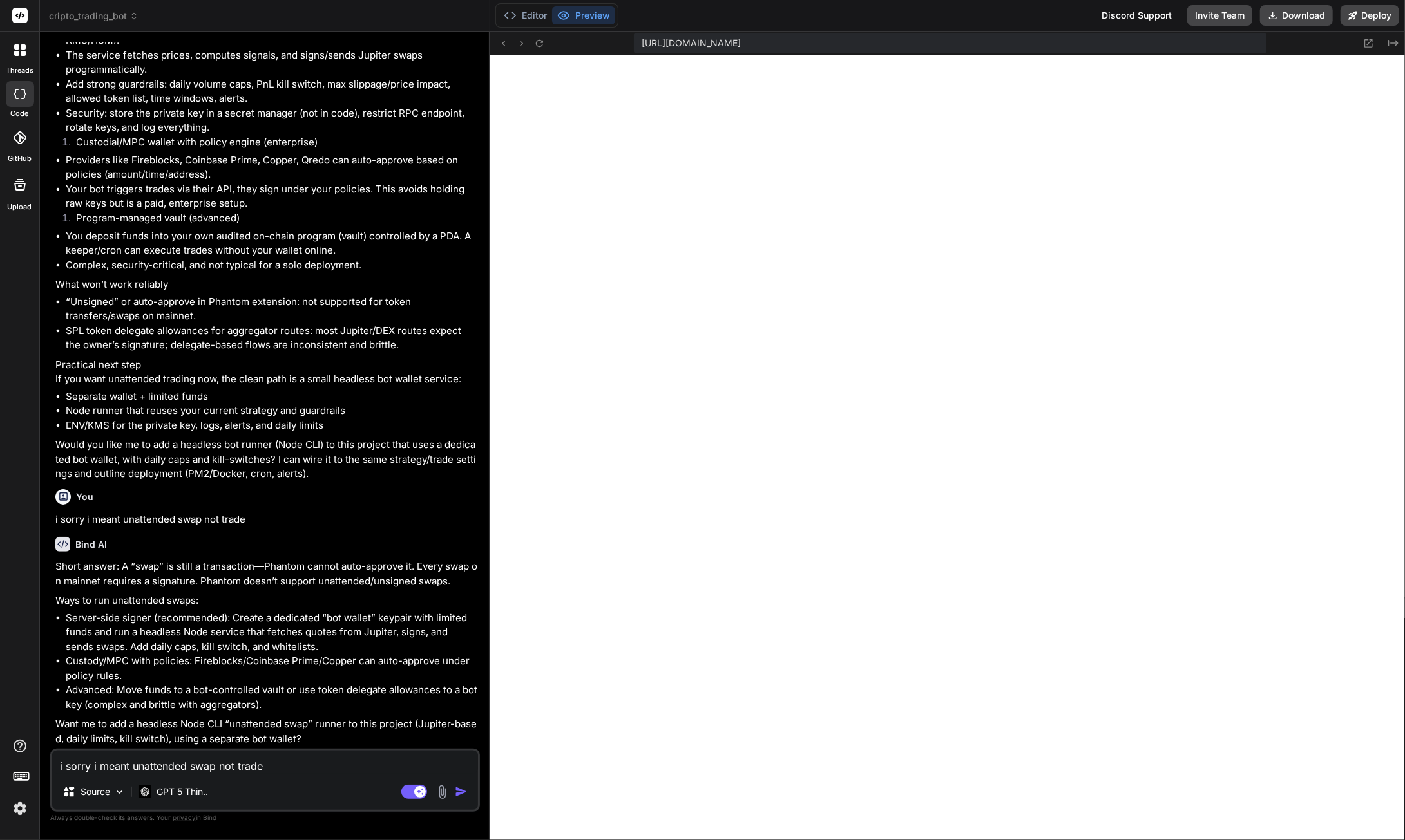
scroll to position [85141, 0]
drag, startPoint x: 67, startPoint y: 618, endPoint x: 152, endPoint y: 618, distance: 85.0
click at [152, 618] on li "Server-side signer (recommended): Create a dedicated “bot wallet” keypair with …" at bounding box center [271, 633] width 412 height 44
click at [125, 769] on textarea "i sorry i meant unattended swap not trade" at bounding box center [265, 762] width 426 height 23
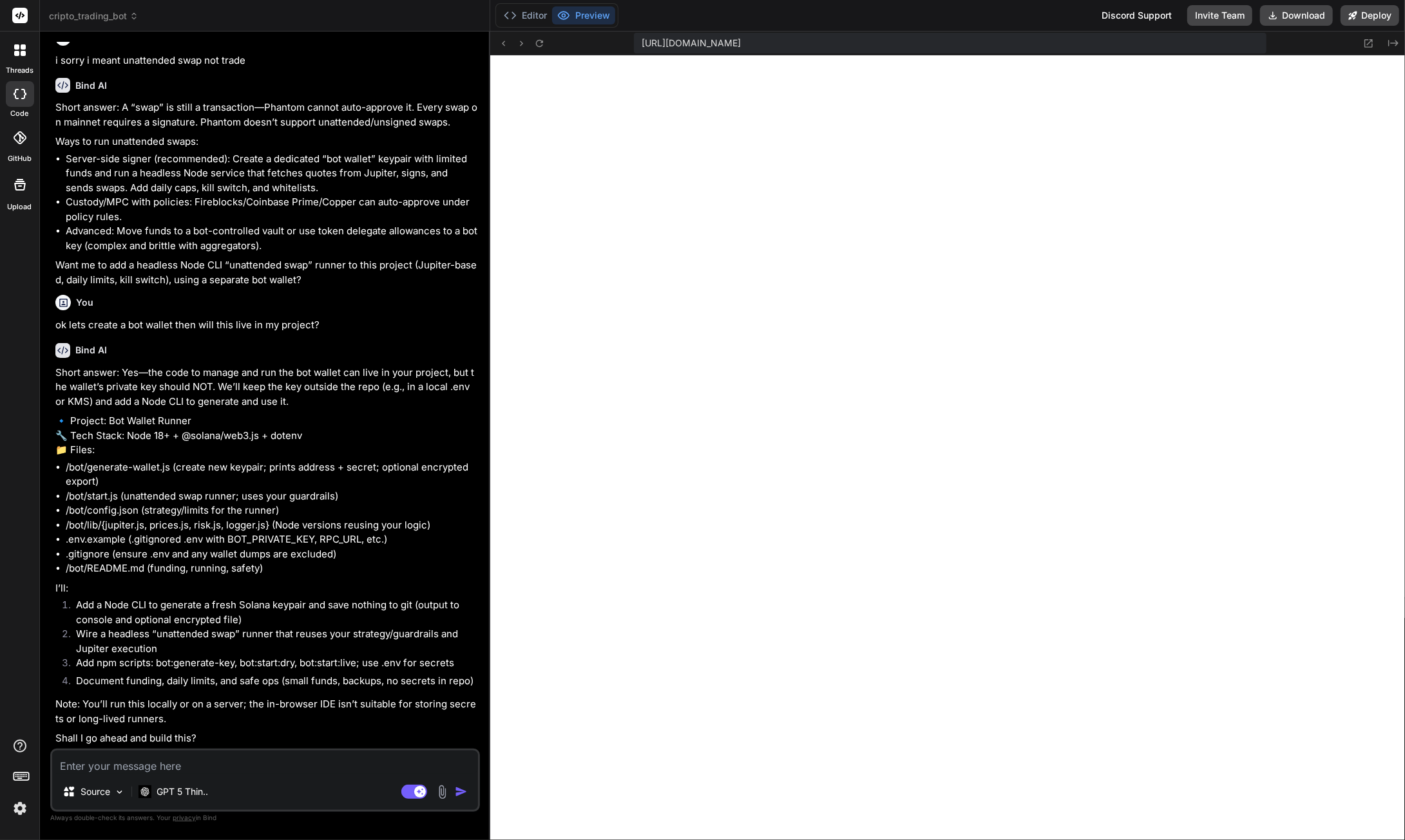
scroll to position [85628, 0]
click at [182, 764] on textarea at bounding box center [265, 762] width 426 height 23
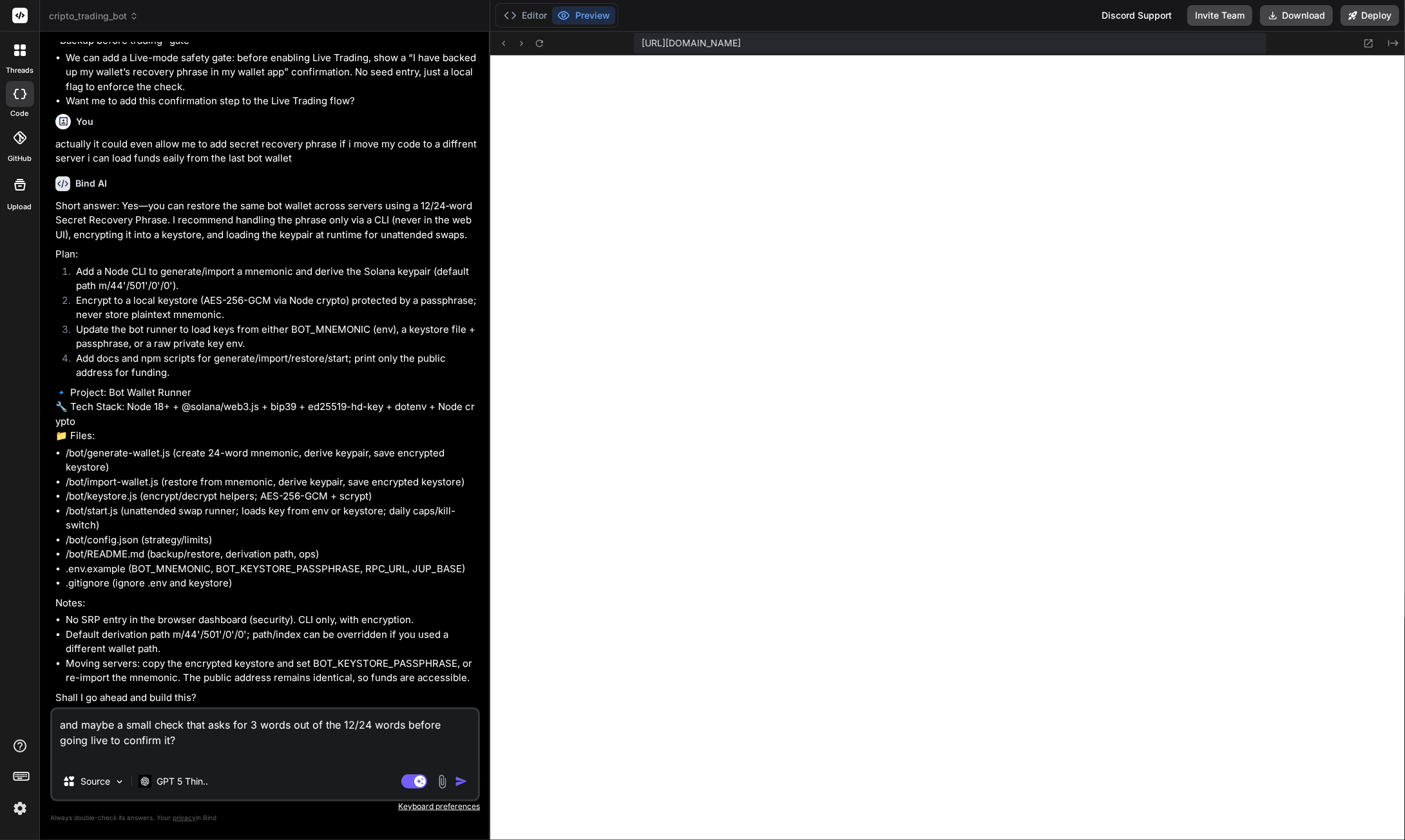
scroll to position [86780, 0]
click at [161, 737] on textarea "and maybe a small check that asks for 3 words out of the 12/24 words before goi…" at bounding box center [265, 737] width 426 height 54
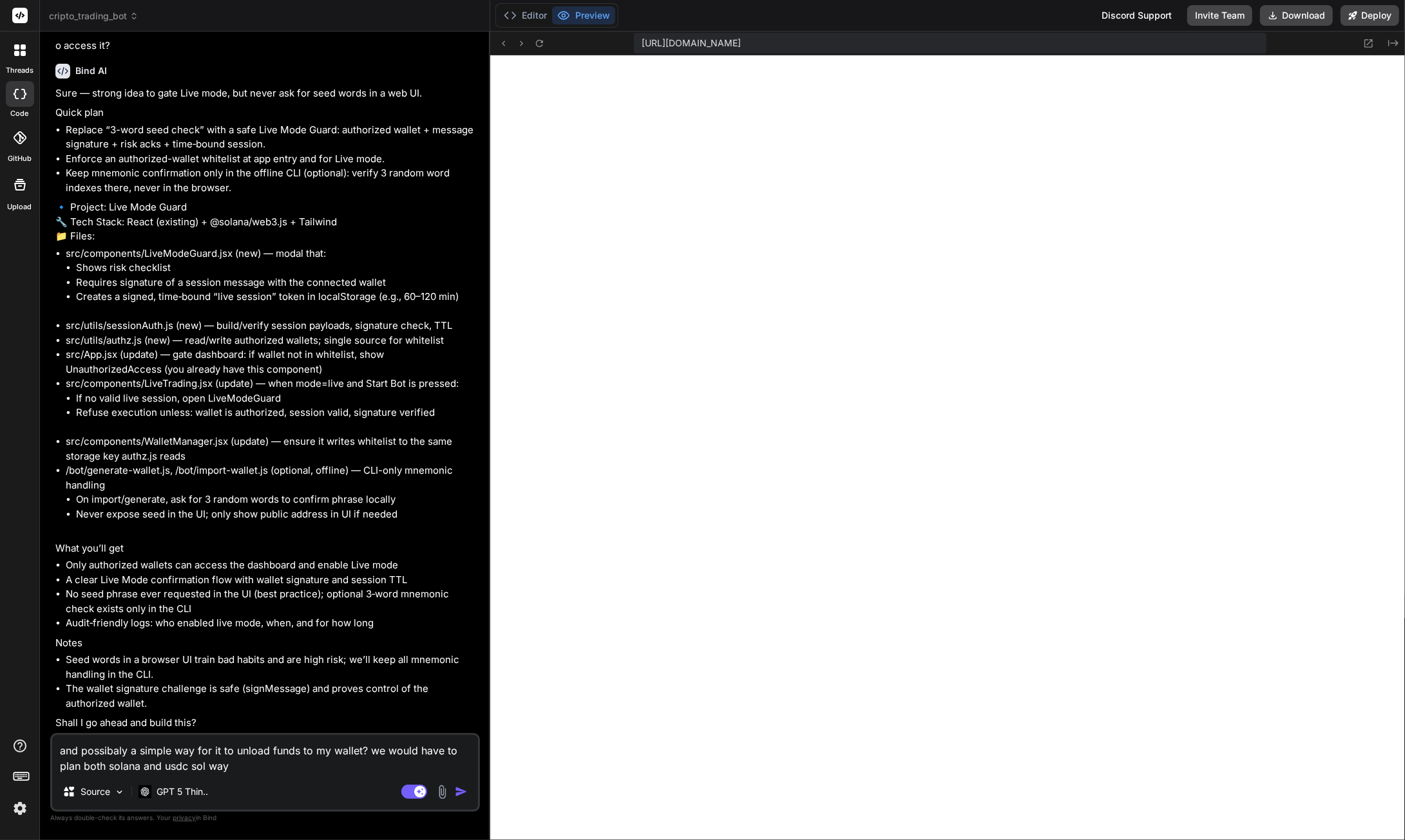
scroll to position [87535, 0]
click at [465, 791] on img "button" at bounding box center [461, 791] width 13 height 13
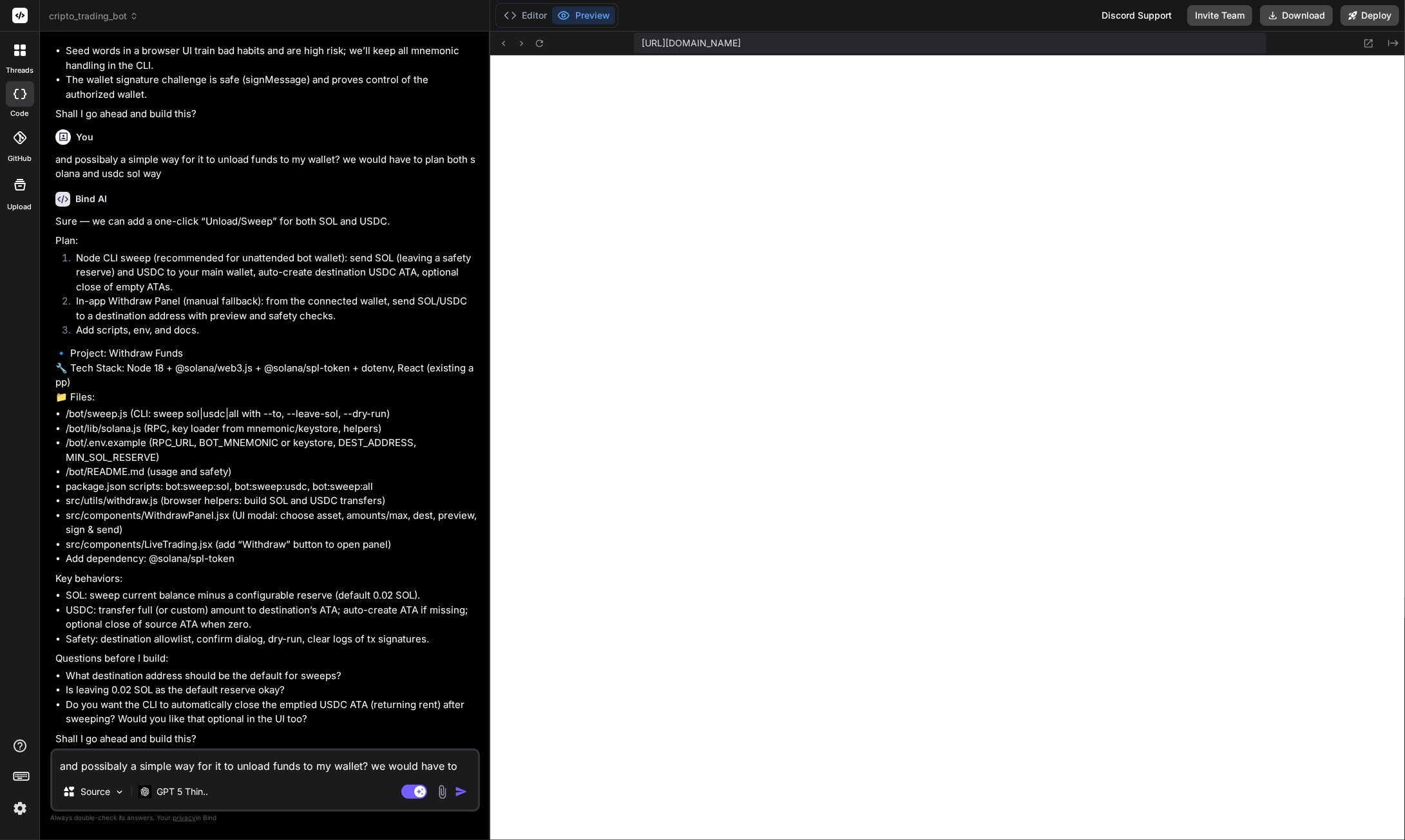
scroll to position [88173, 0]
click at [199, 764] on textarea "and possibaly a simple way for it to unload funds to my wallet? we would have t…" at bounding box center [265, 762] width 426 height 23
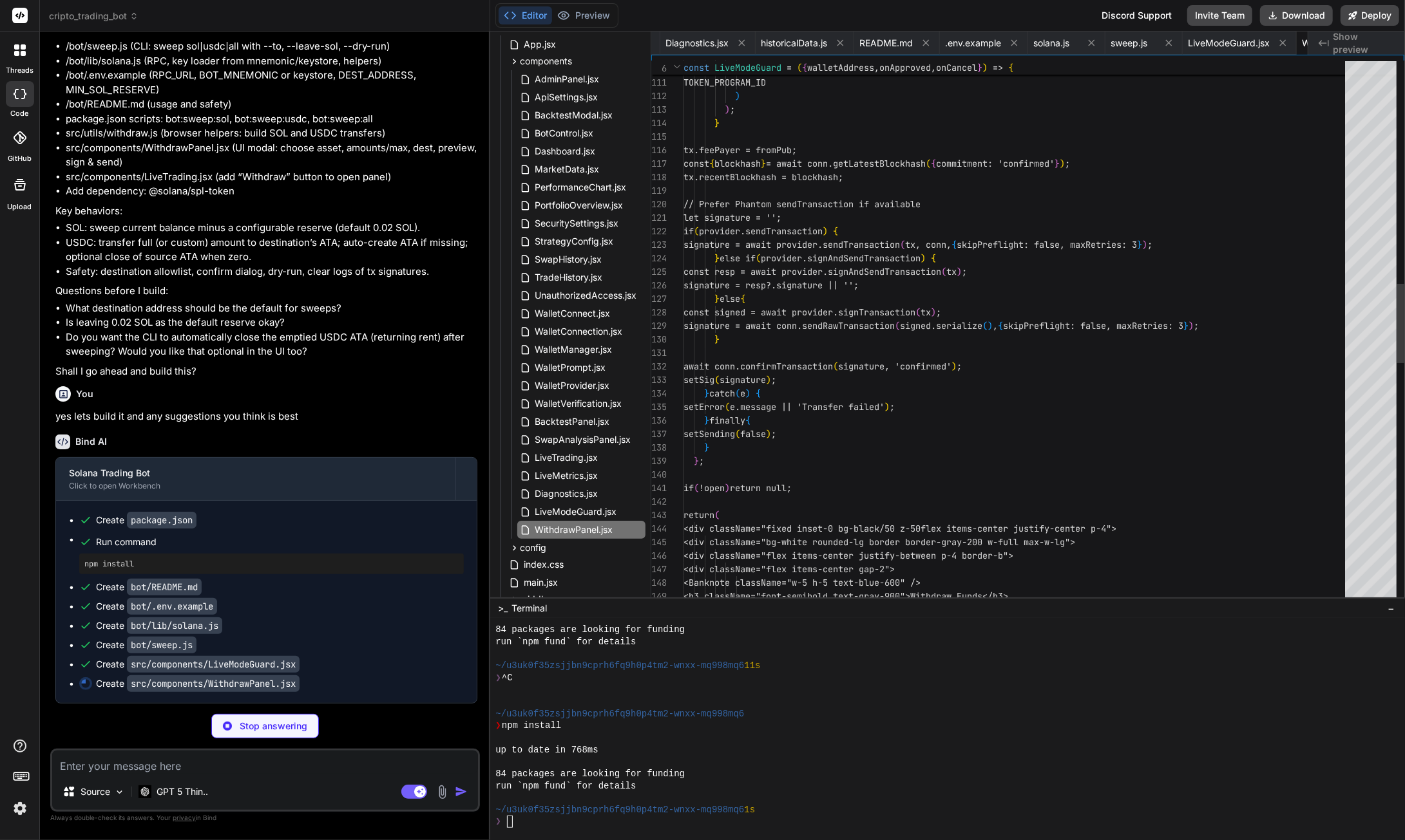
scroll to position [0, 2174]
